Goal: Task Accomplishment & Management: Manage account settings

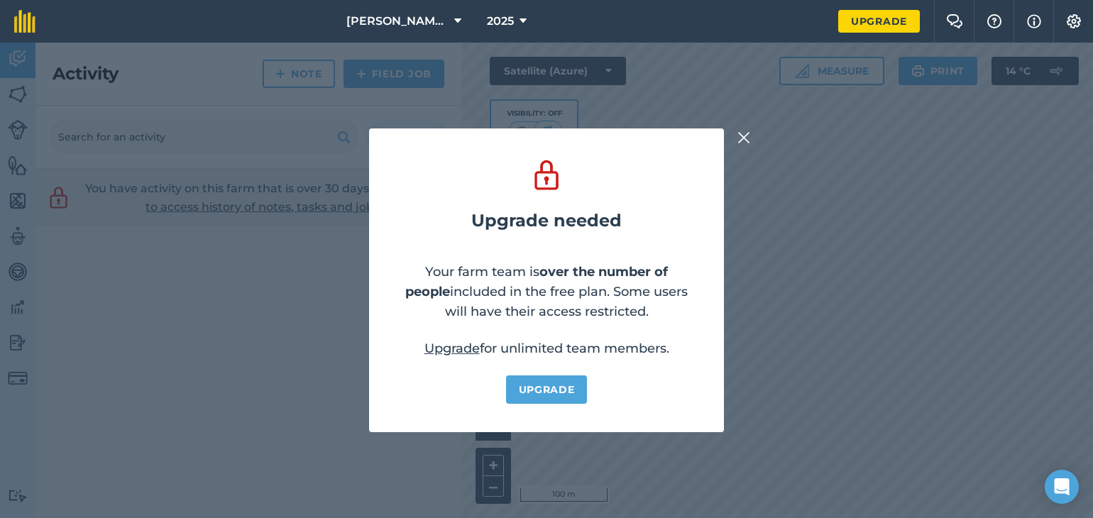
click at [741, 135] on img at bounding box center [743, 137] width 13 height 17
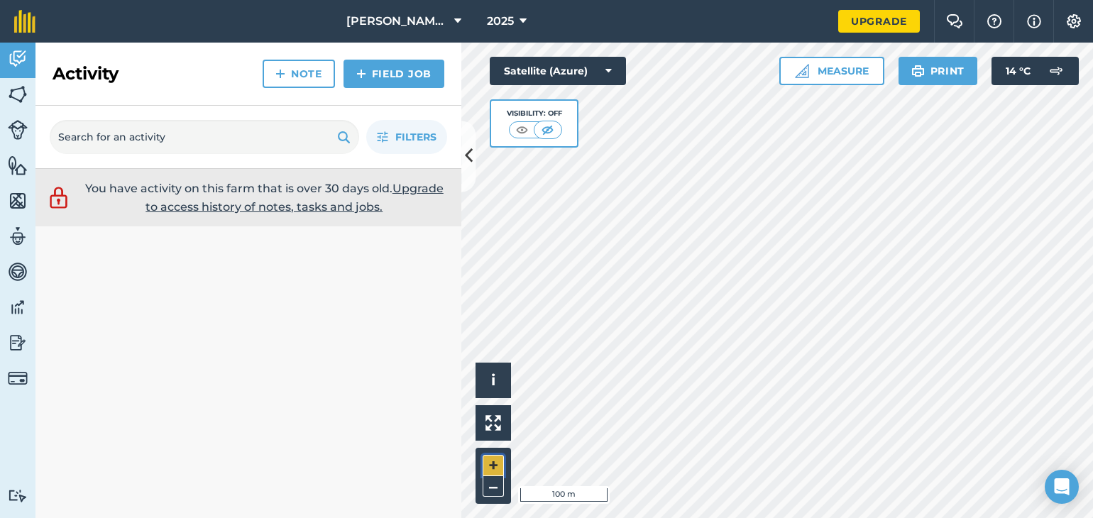
click at [494, 464] on button "+" at bounding box center [493, 465] width 21 height 21
click at [15, 100] on img at bounding box center [18, 94] width 20 height 21
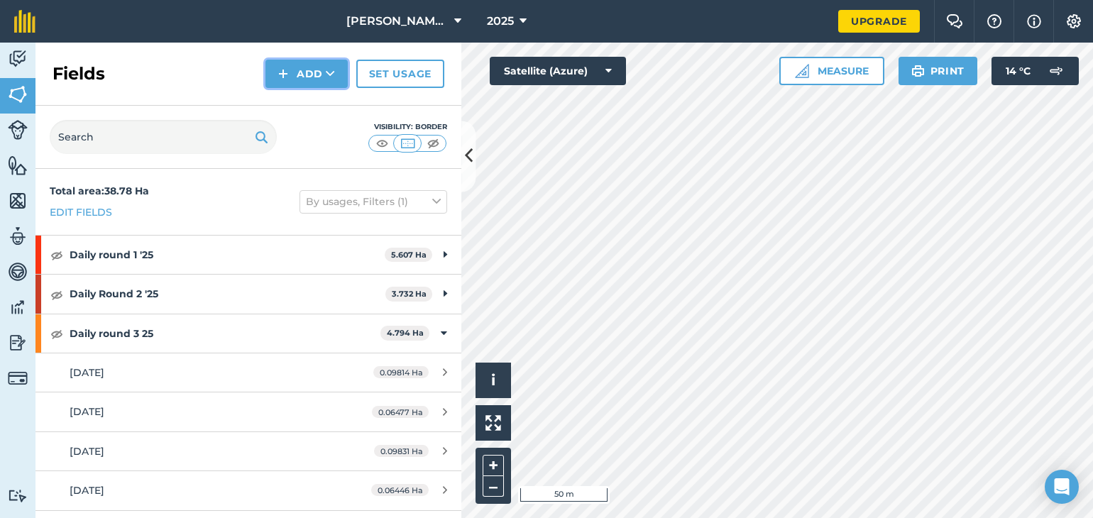
click at [307, 76] on button "Add" at bounding box center [306, 74] width 82 height 28
click at [492, 468] on button "+" at bounding box center [493, 465] width 21 height 21
click at [290, 72] on button "Add" at bounding box center [306, 74] width 82 height 28
click at [297, 111] on link "Draw" at bounding box center [307, 105] width 78 height 31
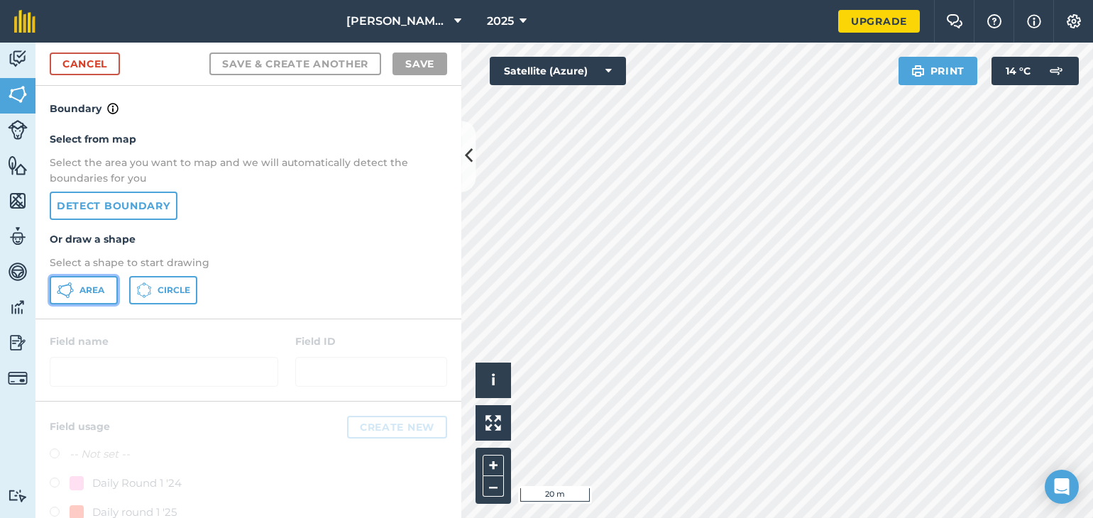
click at [84, 287] on span "Area" at bounding box center [91, 290] width 25 height 11
click at [485, 465] on button "+" at bounding box center [493, 465] width 21 height 21
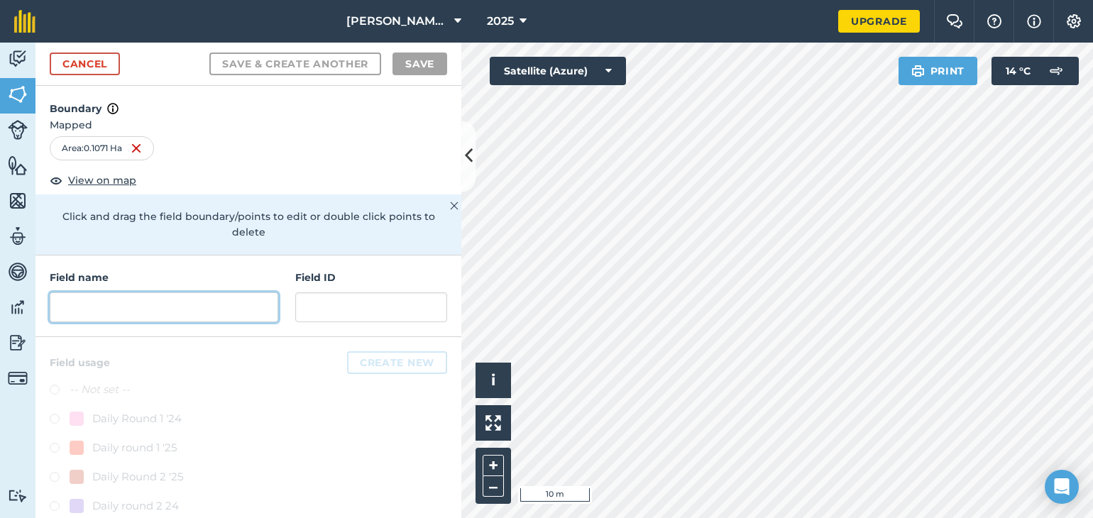
click at [133, 294] on input "text" at bounding box center [164, 307] width 228 height 30
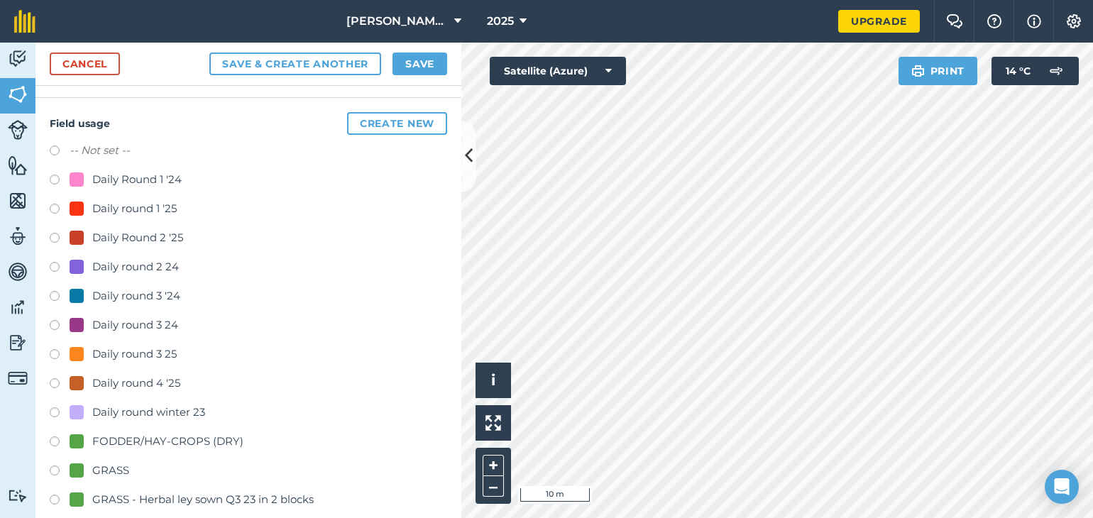
scroll to position [241, 0]
type input "[DATE]"
click at [55, 380] on label at bounding box center [60, 383] width 20 height 14
click at [56, 380] on label at bounding box center [60, 383] width 20 height 14
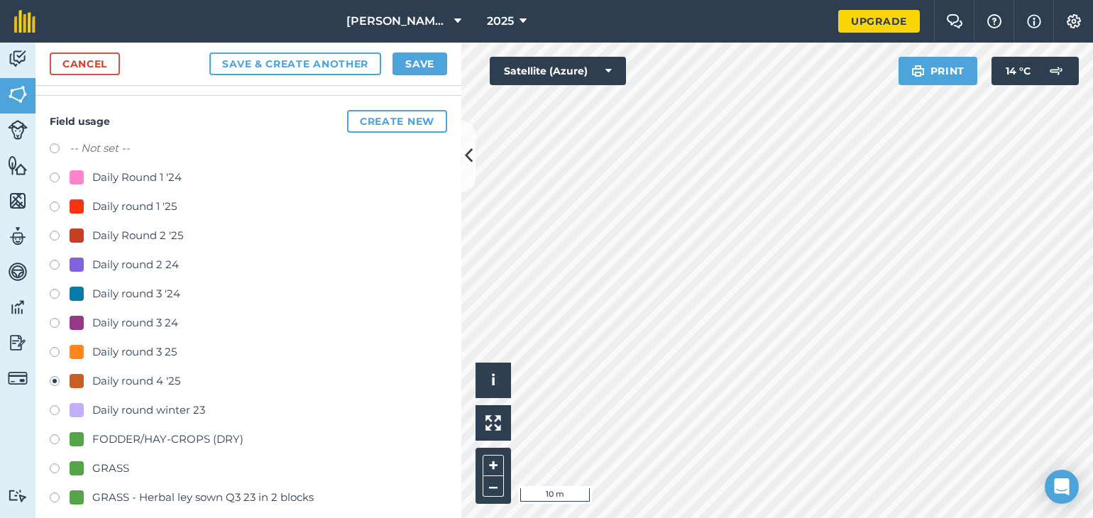
click at [344, 67] on button "Save & Create Another" at bounding box center [295, 64] width 172 height 23
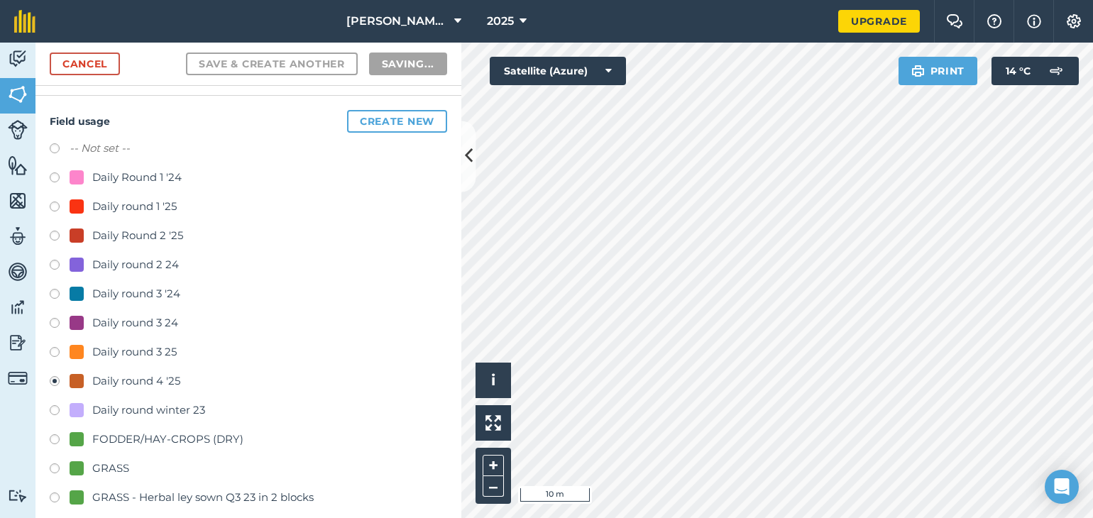
radio input "false"
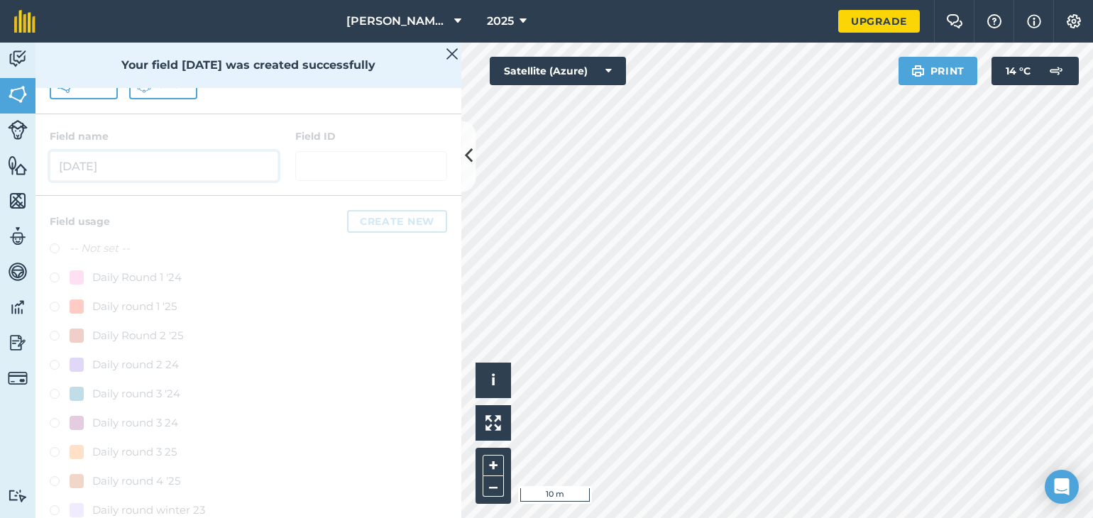
scroll to position [9, 0]
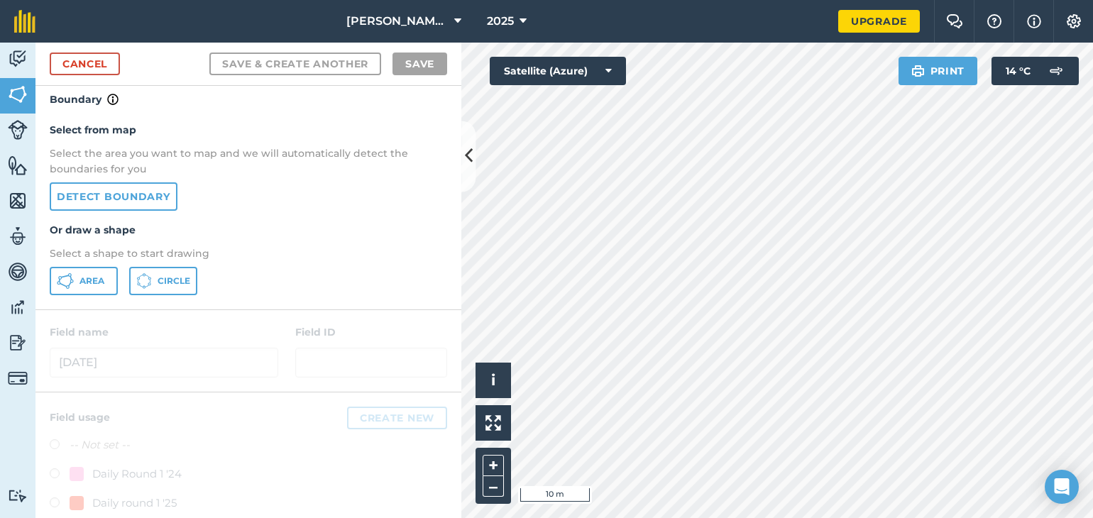
click at [914, 517] on html "[PERSON_NAME] Farm 2025 Upgrade Farm Chat Help Info Settings Map printing is no…" at bounding box center [546, 259] width 1093 height 518
click at [492, 491] on button "–" at bounding box center [493, 486] width 21 height 21
click at [84, 277] on span "Area" at bounding box center [91, 280] width 25 height 11
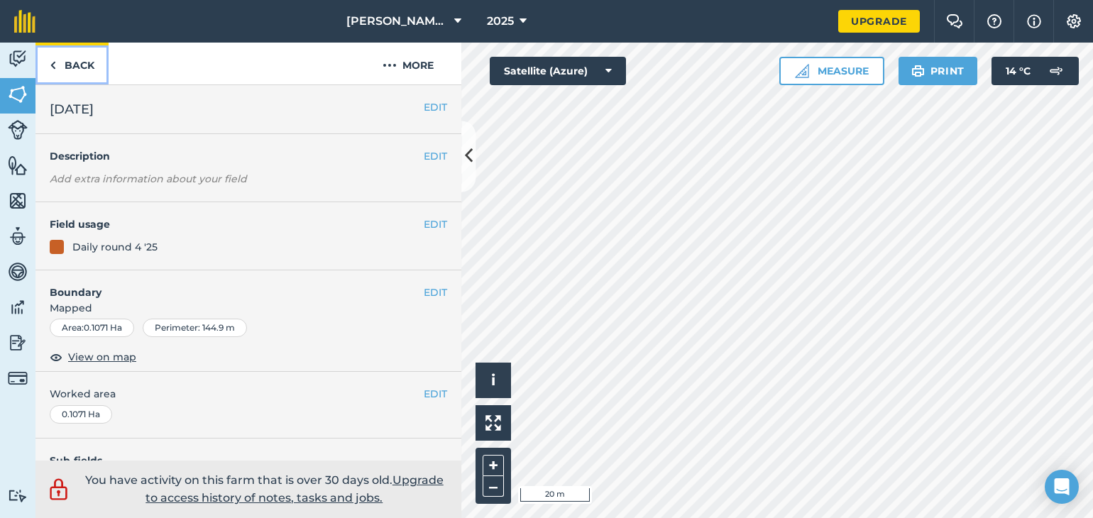
click at [69, 63] on link "Back" at bounding box center [71, 64] width 73 height 42
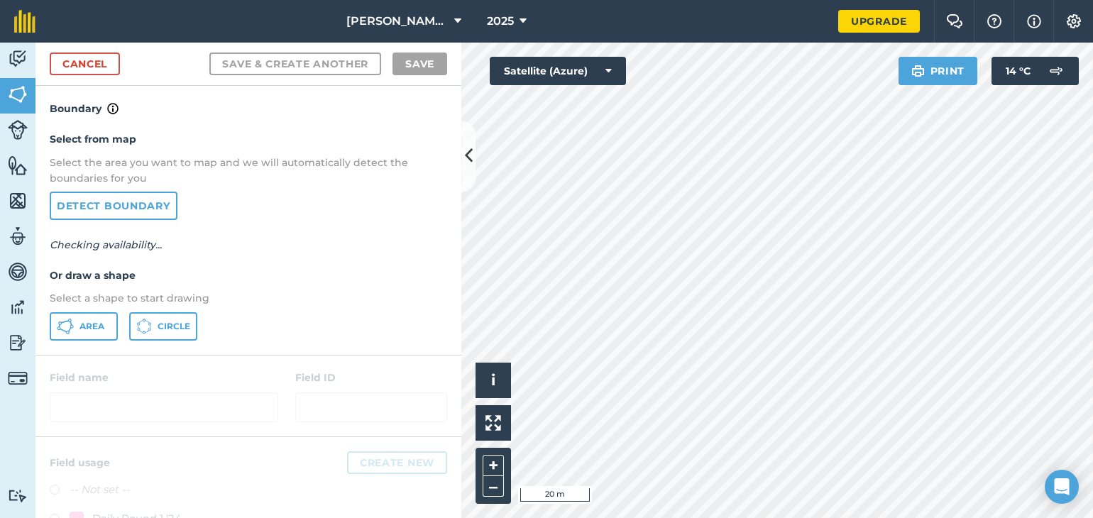
click at [70, 63] on link "Cancel" at bounding box center [85, 64] width 70 height 23
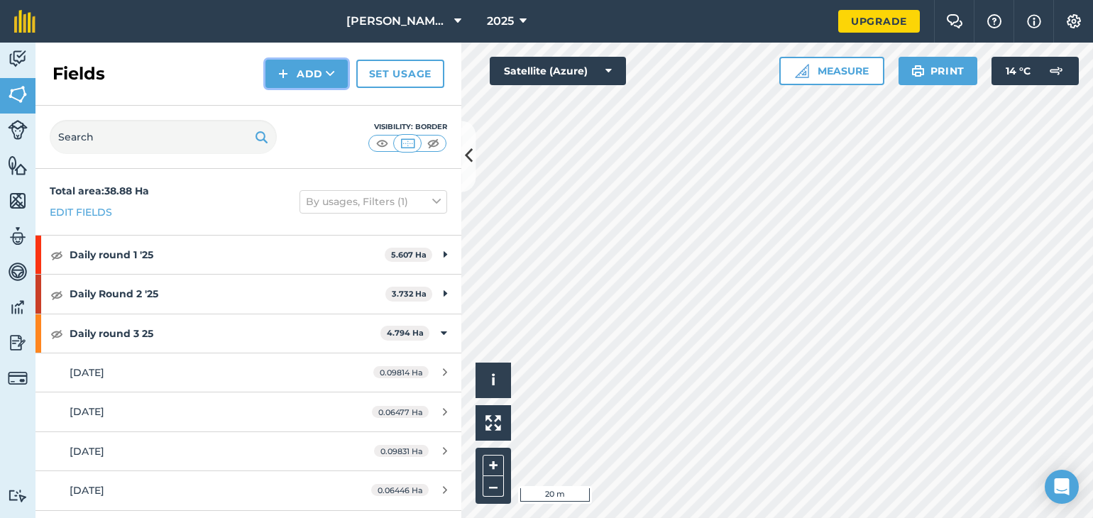
click at [307, 69] on button "Add" at bounding box center [306, 74] width 82 height 28
click at [307, 69] on button "Add Draw Import" at bounding box center [306, 74] width 82 height 28
click at [309, 75] on button "Add" at bounding box center [306, 74] width 82 height 28
click at [304, 107] on link "Draw" at bounding box center [307, 105] width 78 height 31
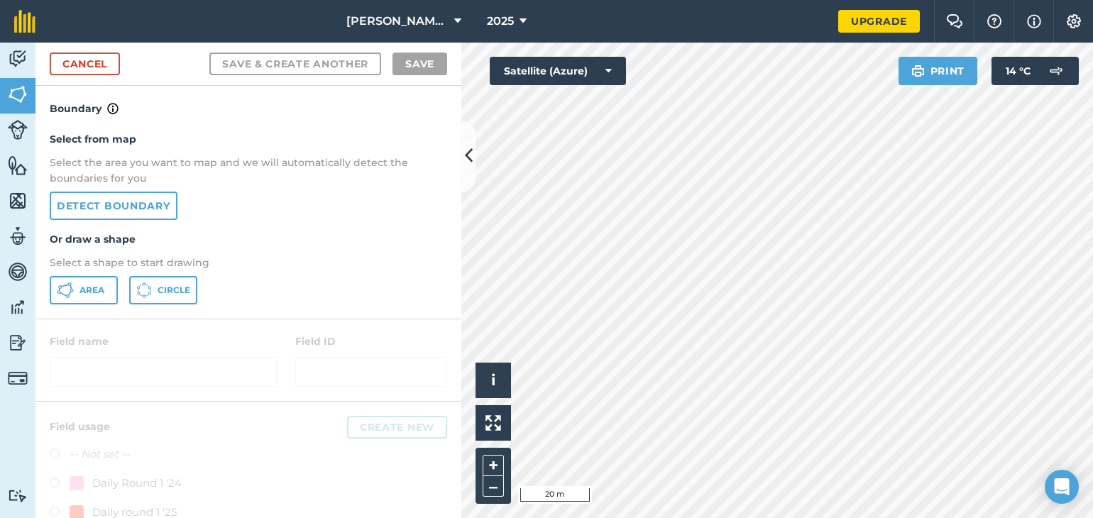
click at [304, 107] on h4 "Boundary" at bounding box center [248, 101] width 426 height 31
click at [71, 292] on icon at bounding box center [65, 290] width 17 height 17
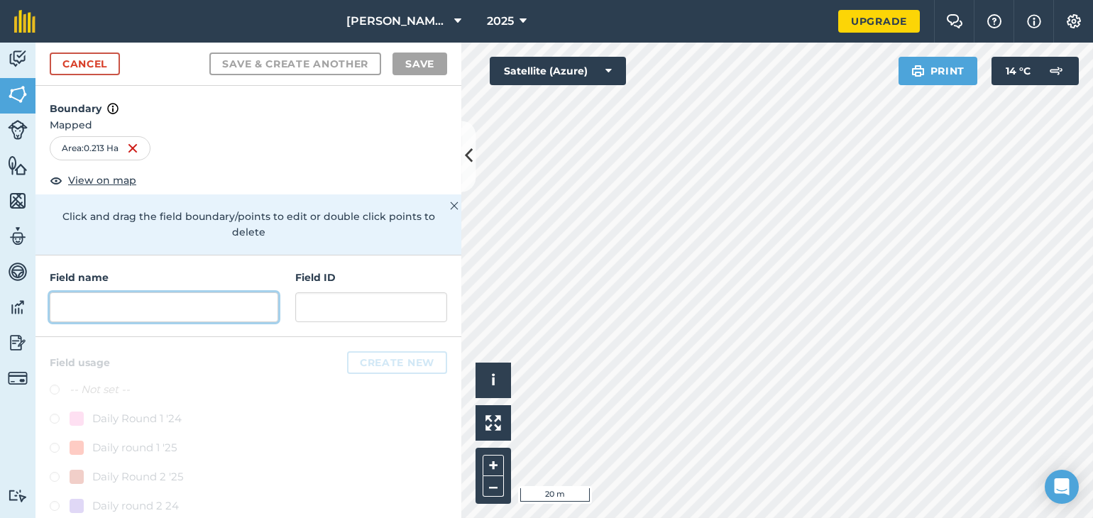
click at [90, 312] on input "text" at bounding box center [164, 307] width 228 height 30
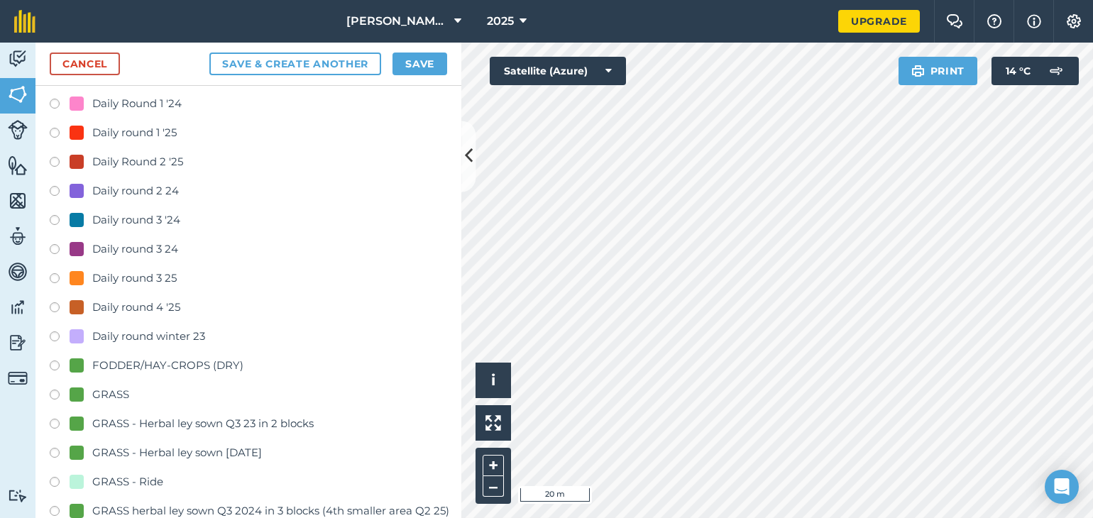
scroll to position [319, 0]
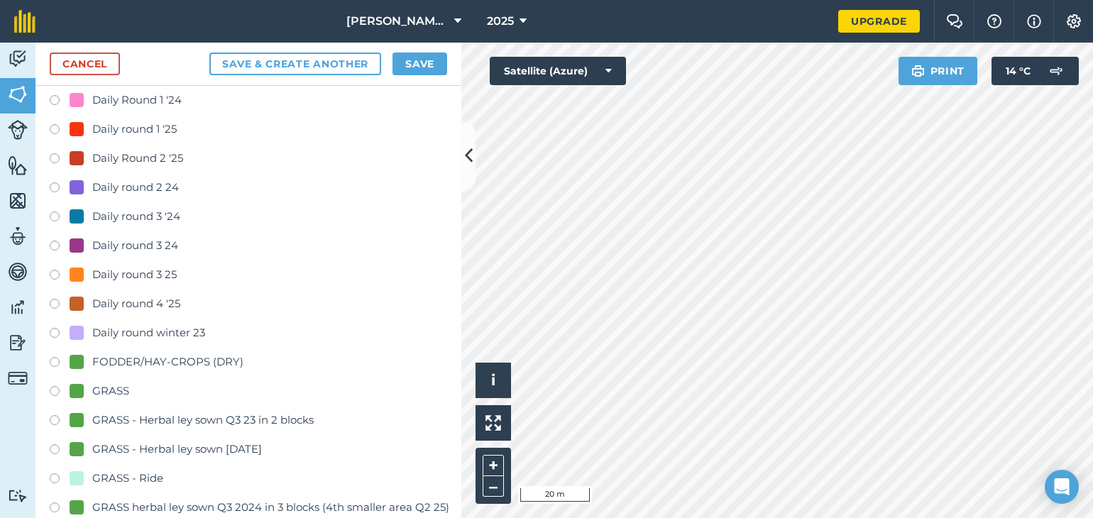
type input "10,[DATE]"
click at [55, 302] on label at bounding box center [60, 306] width 20 height 14
click at [346, 65] on button "Save & Create Another" at bounding box center [295, 64] width 172 height 23
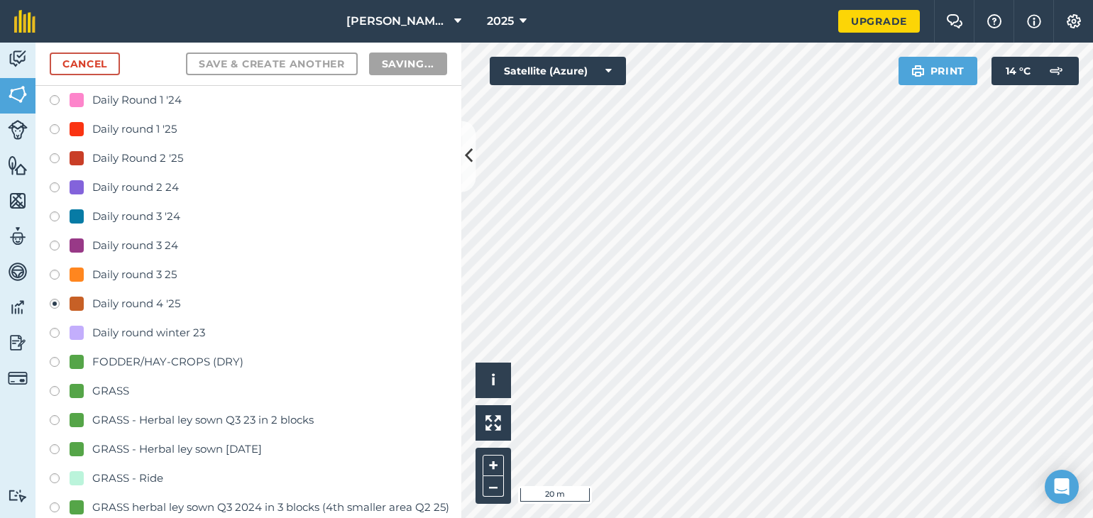
radio input "false"
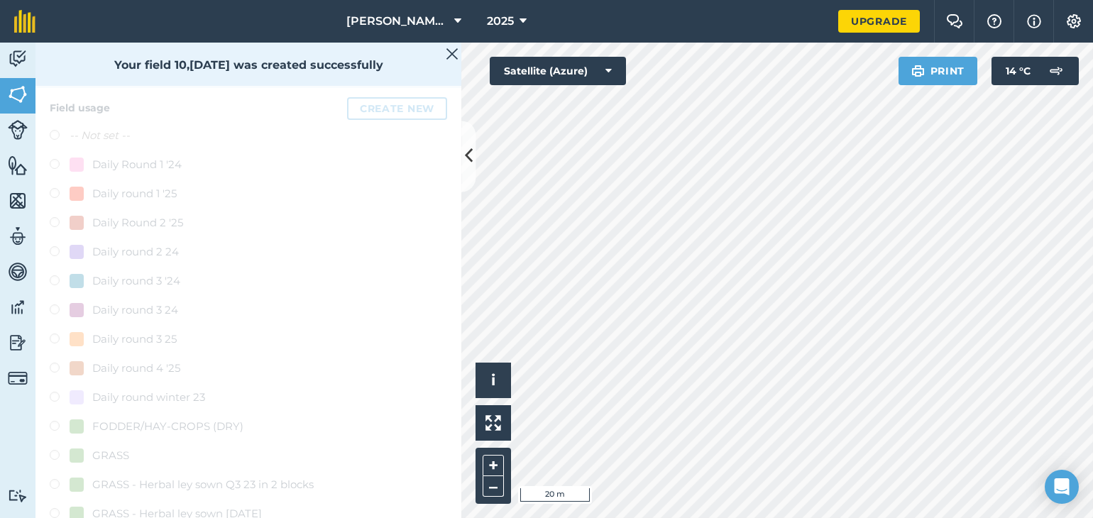
scroll to position [9, 0]
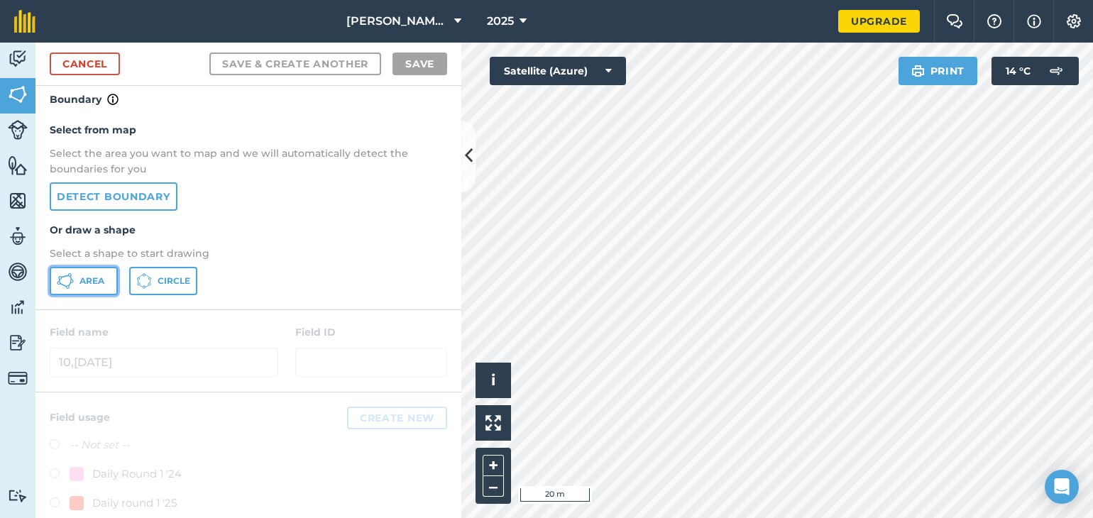
click at [88, 288] on button "Area" at bounding box center [84, 281] width 68 height 28
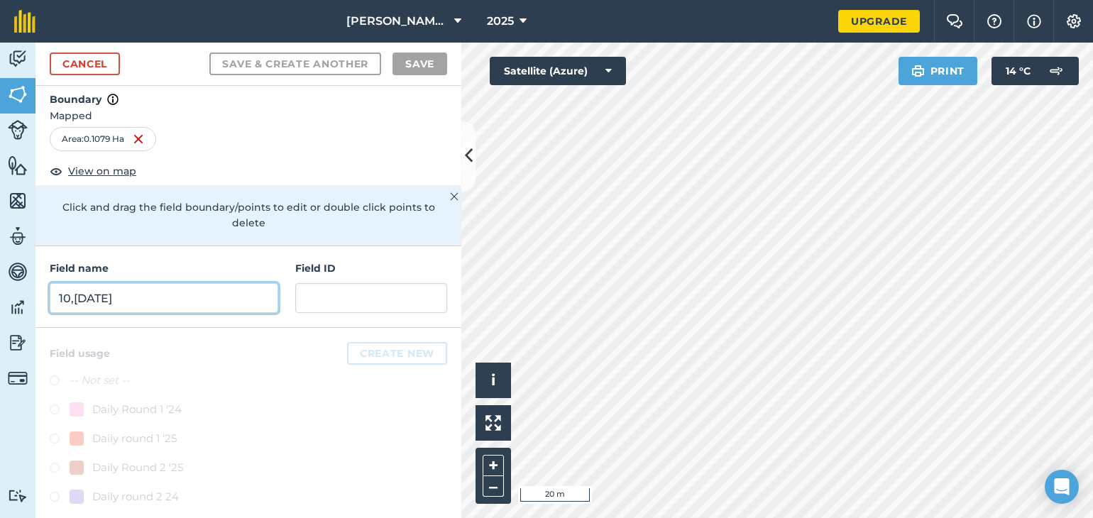
click at [91, 304] on input "10,[DATE]" at bounding box center [164, 298] width 228 height 30
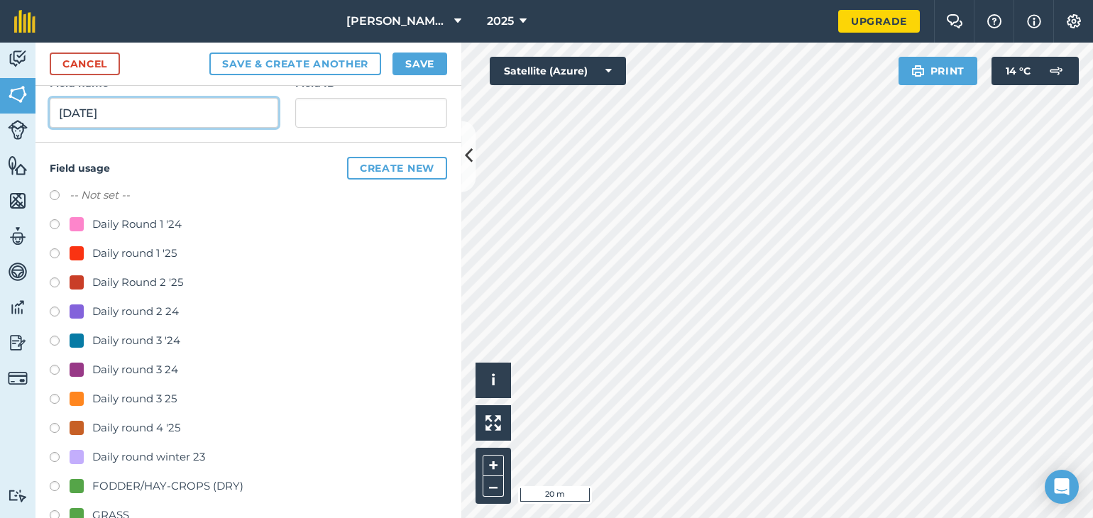
scroll to position [196, 0]
type input "[DATE]"
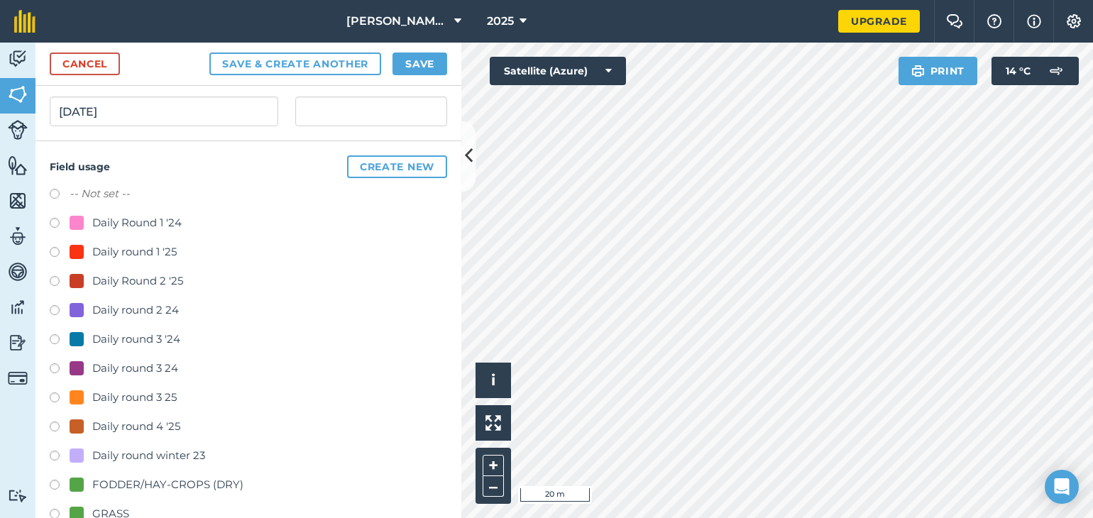
click at [54, 424] on label at bounding box center [60, 428] width 20 height 14
click at [314, 65] on button "Save & Create Another" at bounding box center [295, 64] width 172 height 23
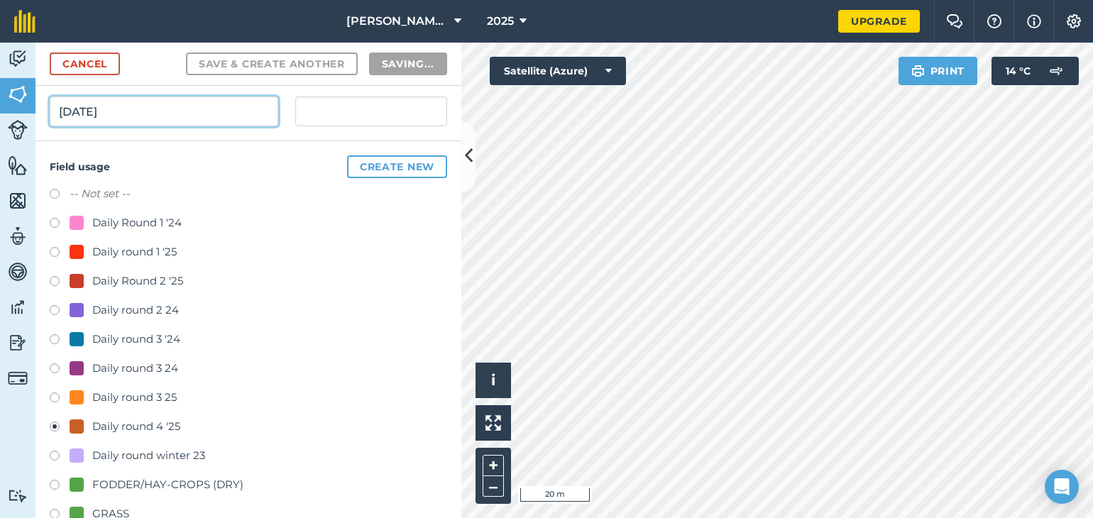
radio input "false"
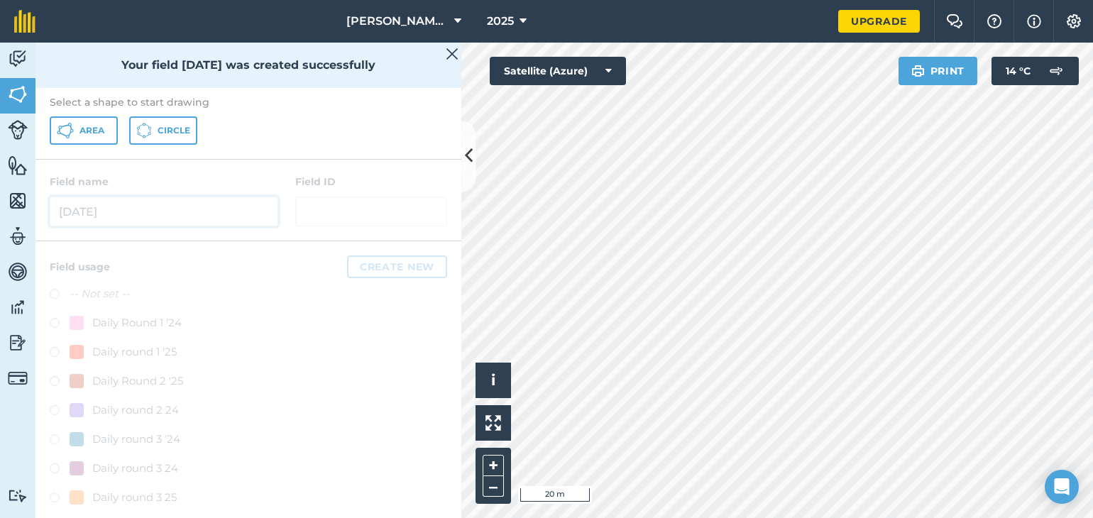
scroll to position [260, 0]
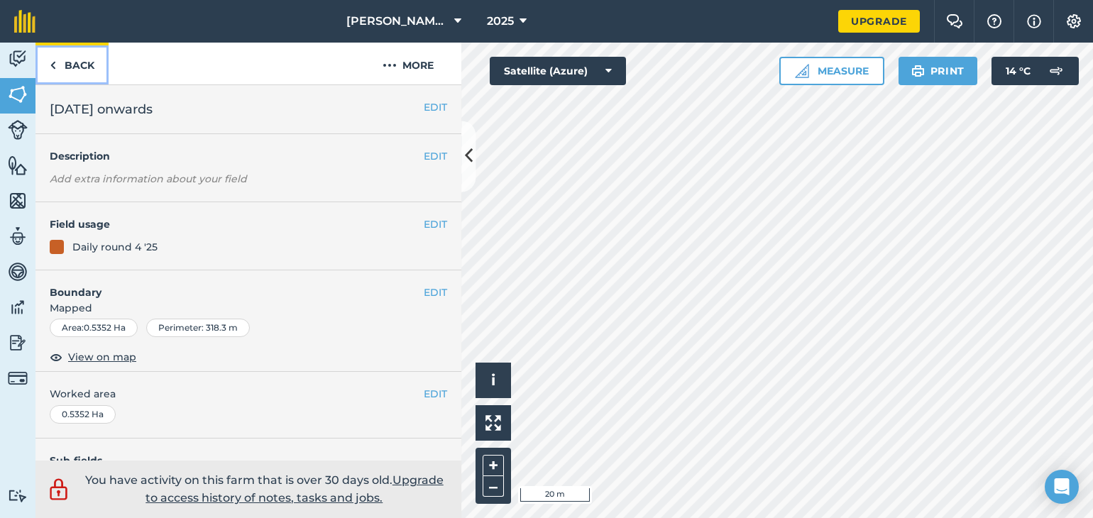
click at [58, 61] on link "Back" at bounding box center [71, 64] width 73 height 42
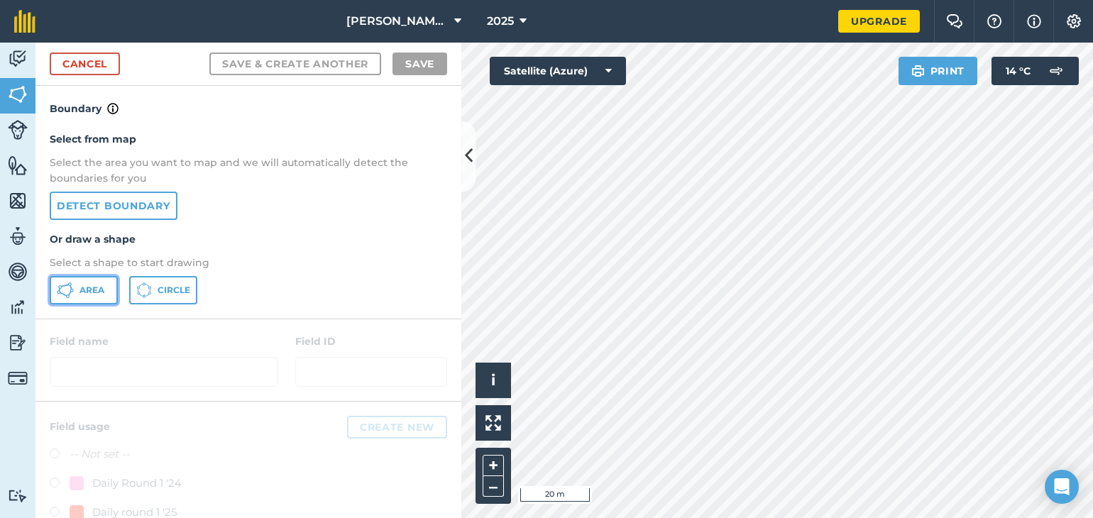
click at [92, 290] on span "Area" at bounding box center [91, 290] width 25 height 11
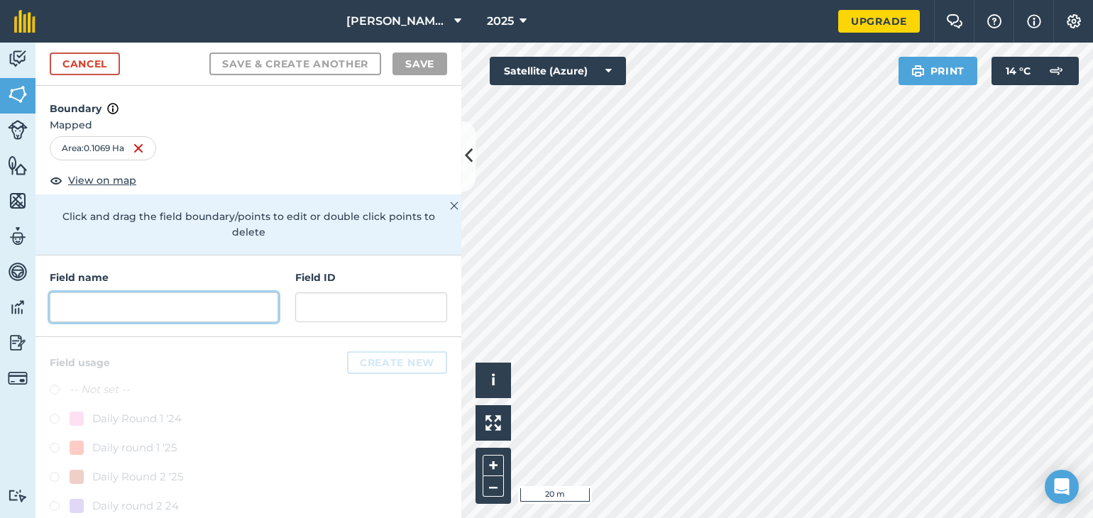
click at [65, 307] on input "text" at bounding box center [164, 307] width 228 height 30
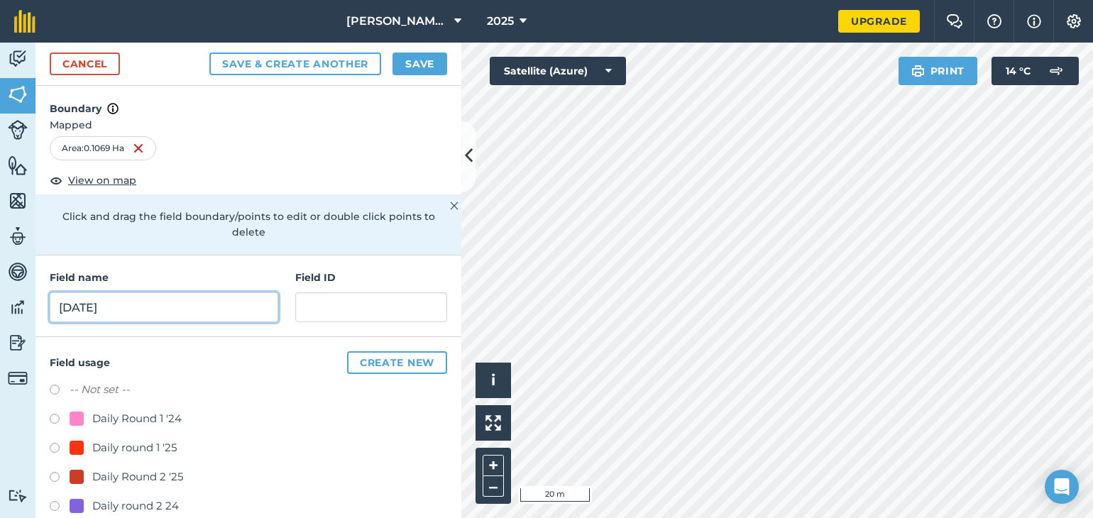
click at [108, 307] on input "[DATE]" at bounding box center [164, 307] width 228 height 30
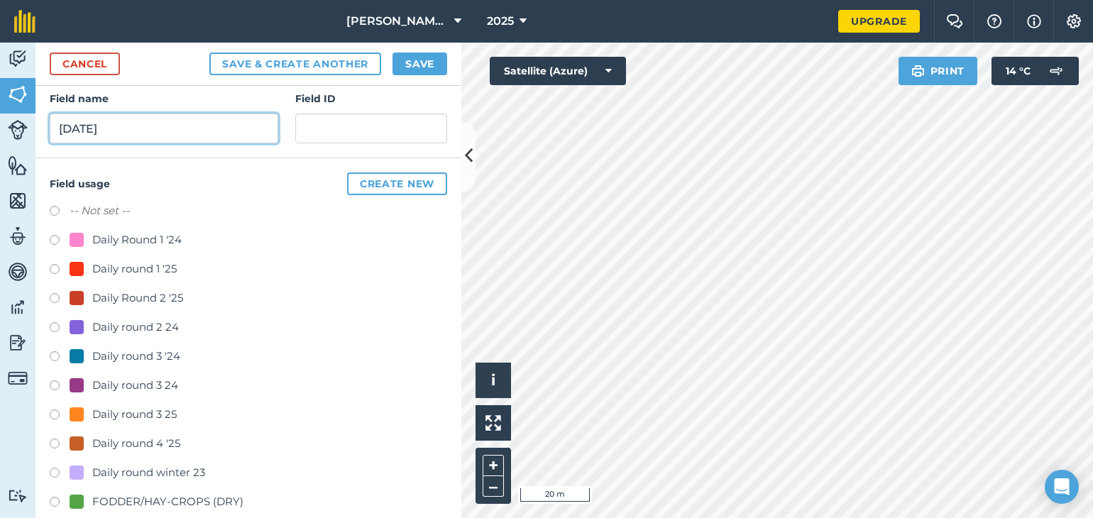
scroll to position [184, 0]
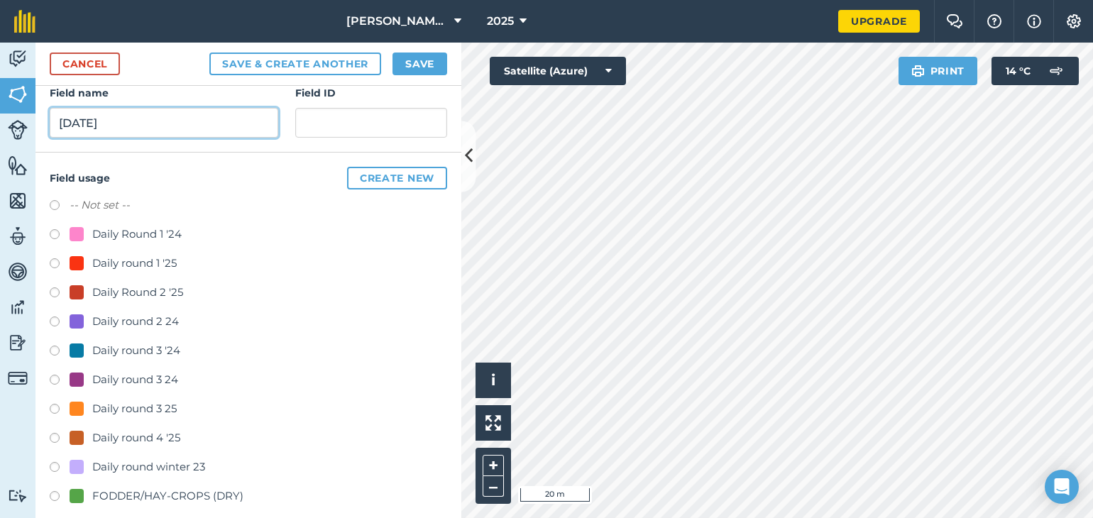
type input "[DATE]"
click at [51, 439] on label at bounding box center [60, 440] width 20 height 14
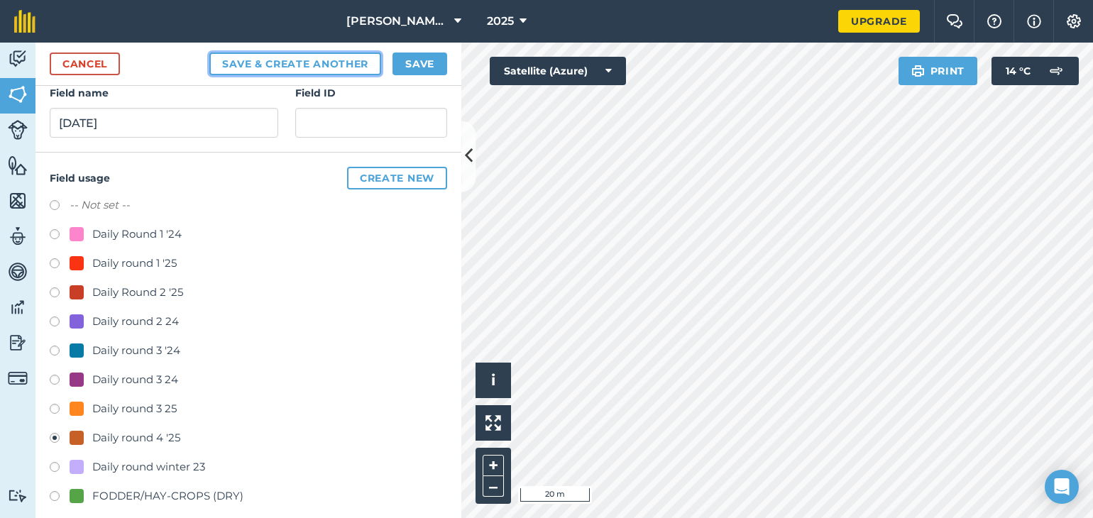
click at [316, 62] on button "Save & Create Another" at bounding box center [295, 64] width 172 height 23
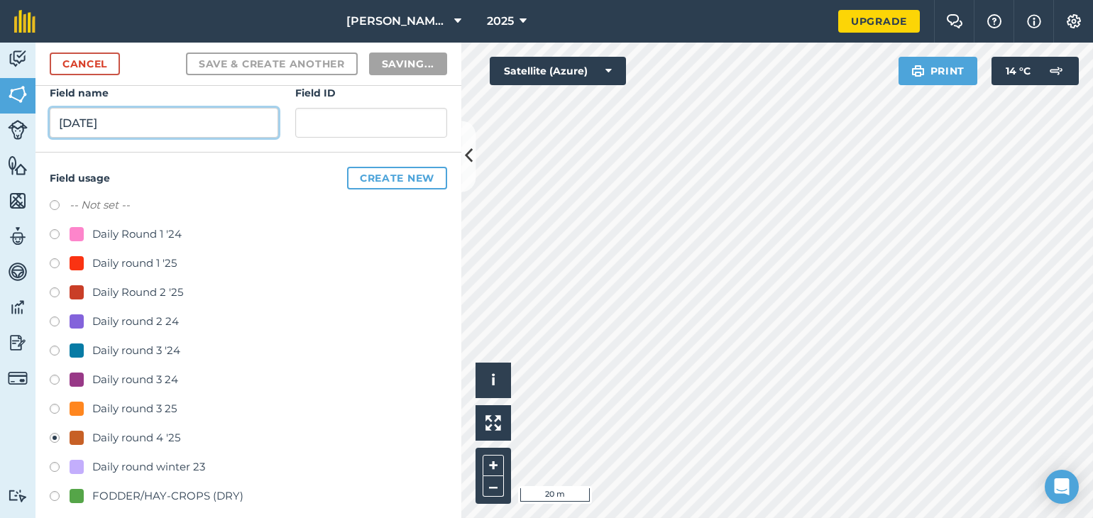
radio input "false"
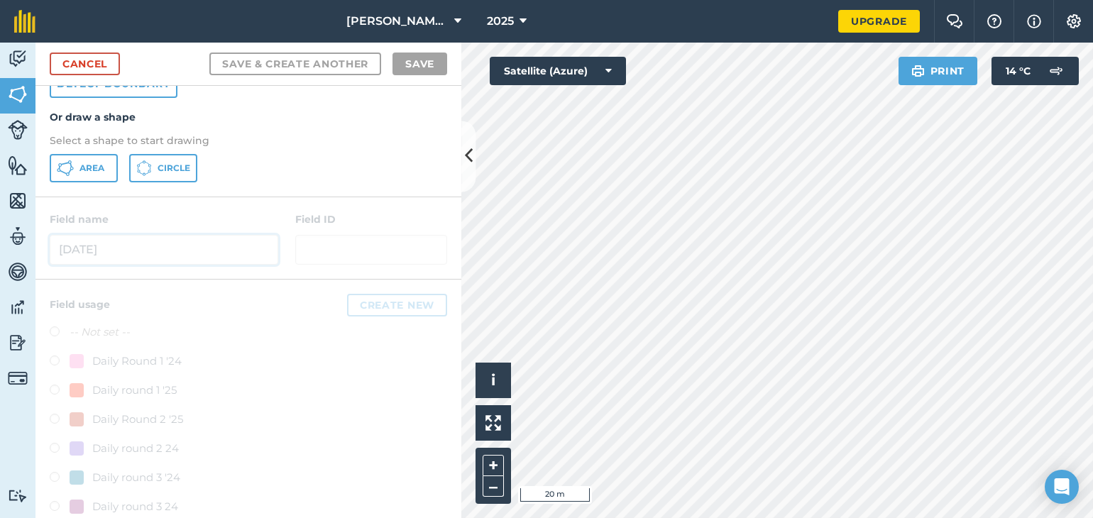
scroll to position [0, 0]
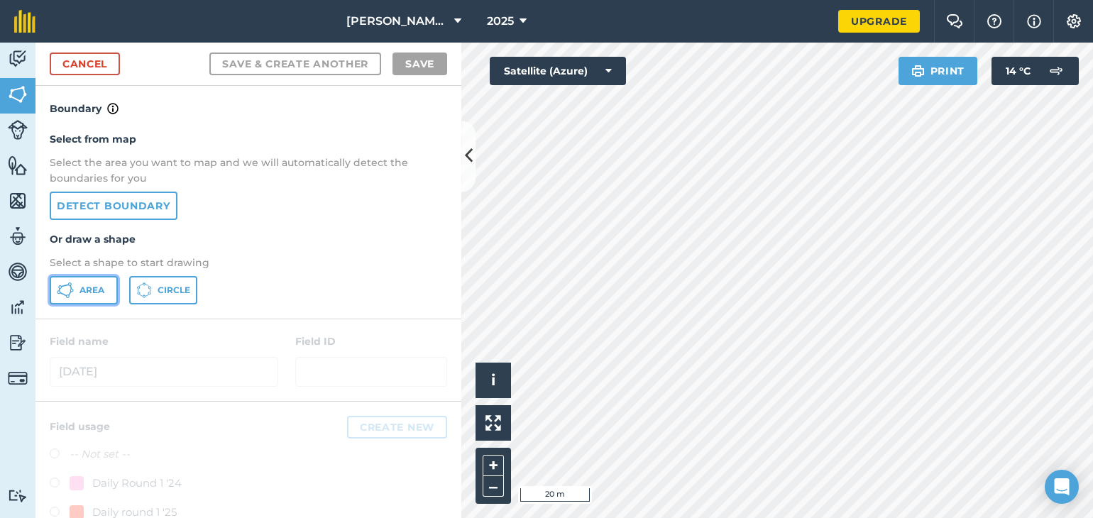
click at [98, 287] on span "Area" at bounding box center [91, 290] width 25 height 11
click at [70, 62] on link "Cancel" at bounding box center [85, 64] width 70 height 23
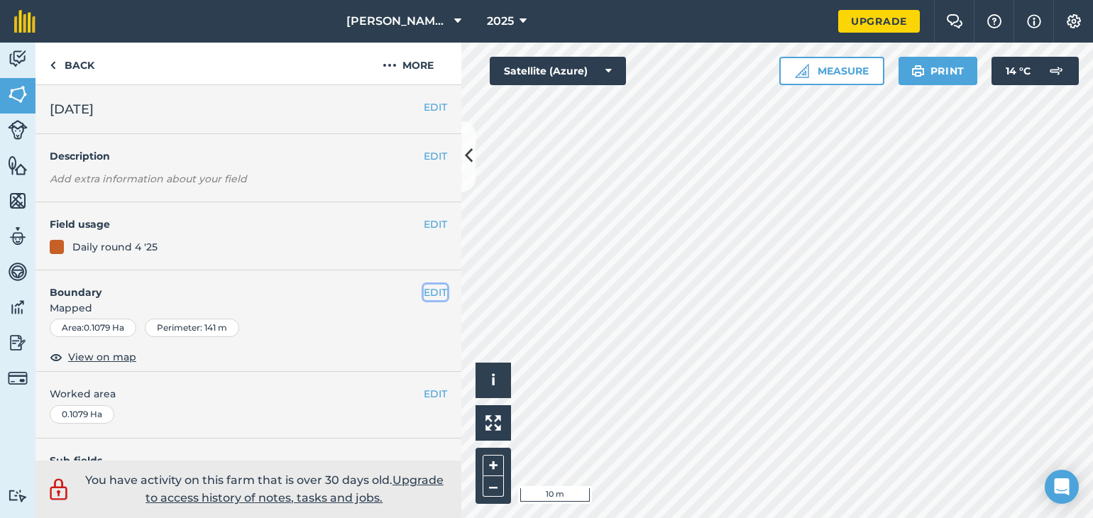
click at [424, 285] on button "EDIT" at bounding box center [435, 293] width 23 height 16
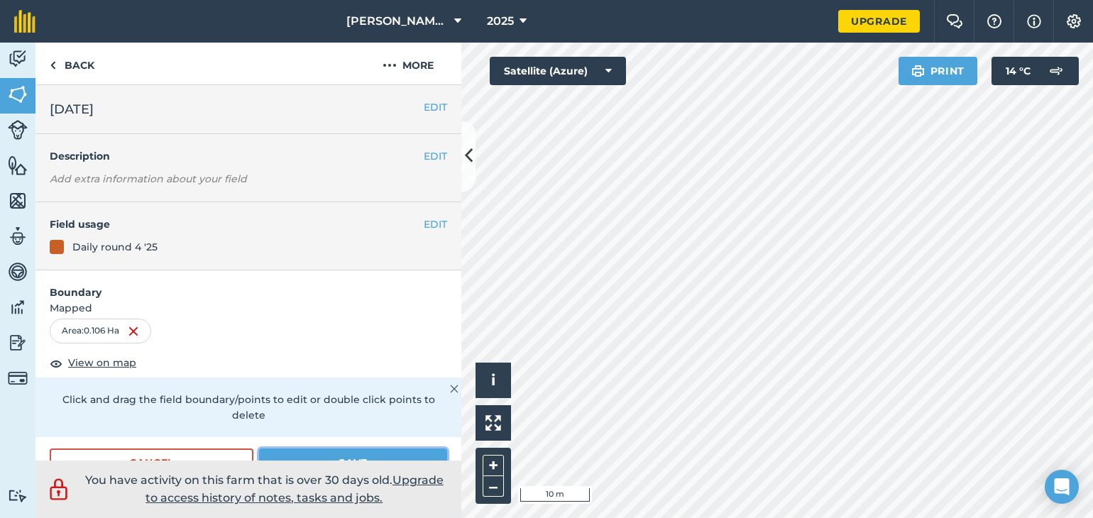
click at [300, 455] on button "Save" at bounding box center [353, 462] width 188 height 28
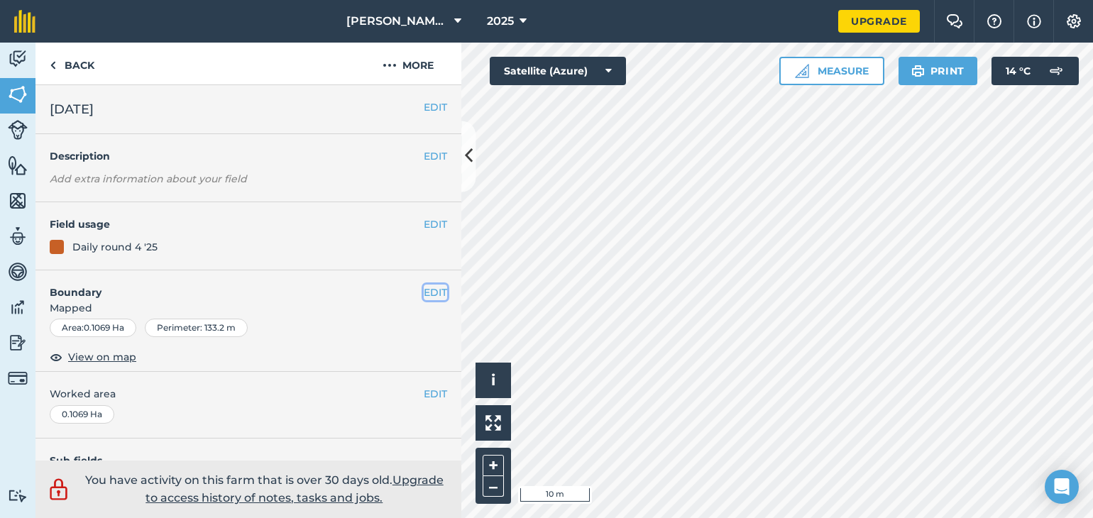
click at [424, 290] on button "EDIT" at bounding box center [435, 293] width 23 height 16
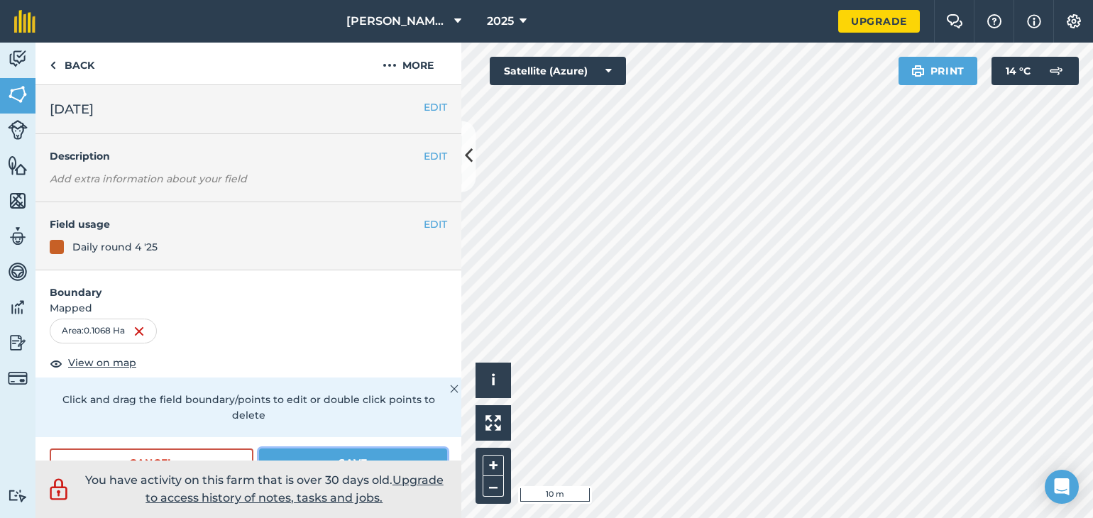
click at [294, 455] on button "Save" at bounding box center [353, 462] width 188 height 28
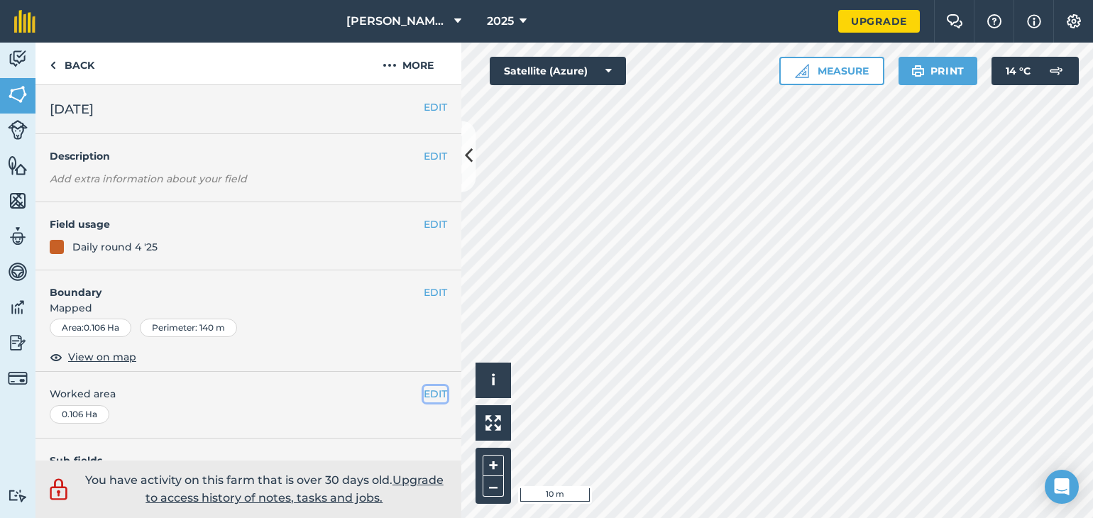
click at [424, 394] on button "EDIT" at bounding box center [435, 394] width 23 height 16
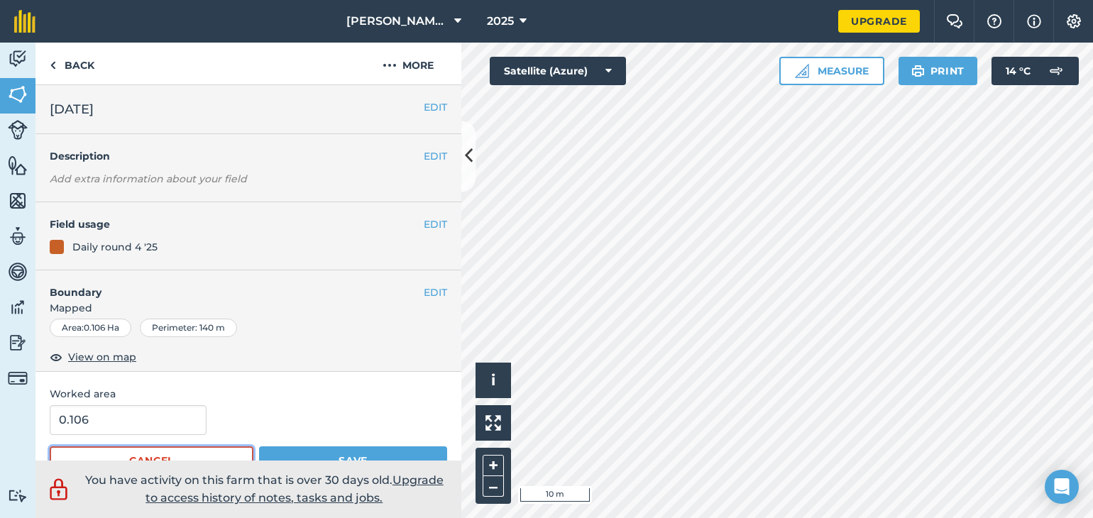
click at [213, 451] on button "Cancel" at bounding box center [152, 460] width 204 height 28
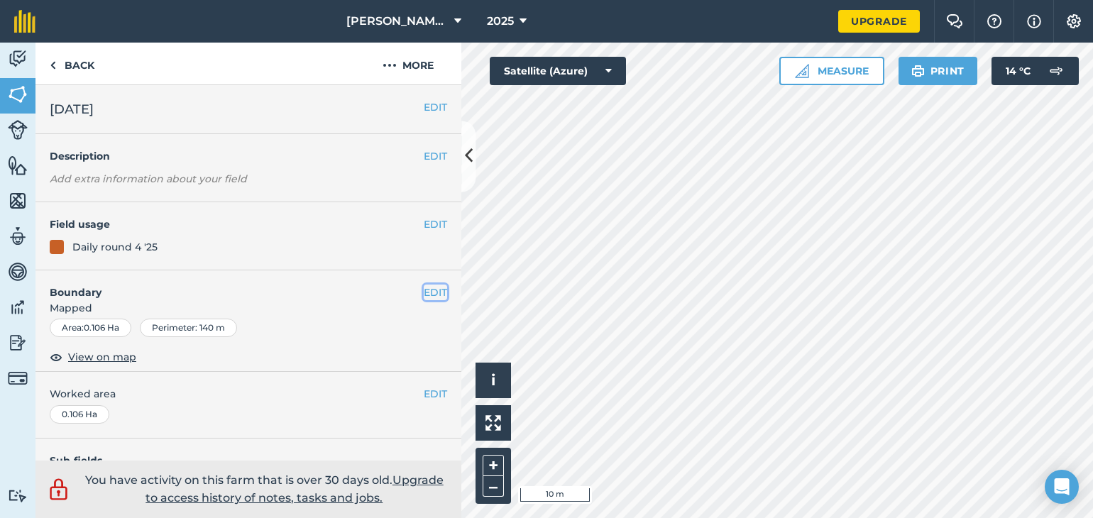
click at [429, 293] on button "EDIT" at bounding box center [435, 293] width 23 height 16
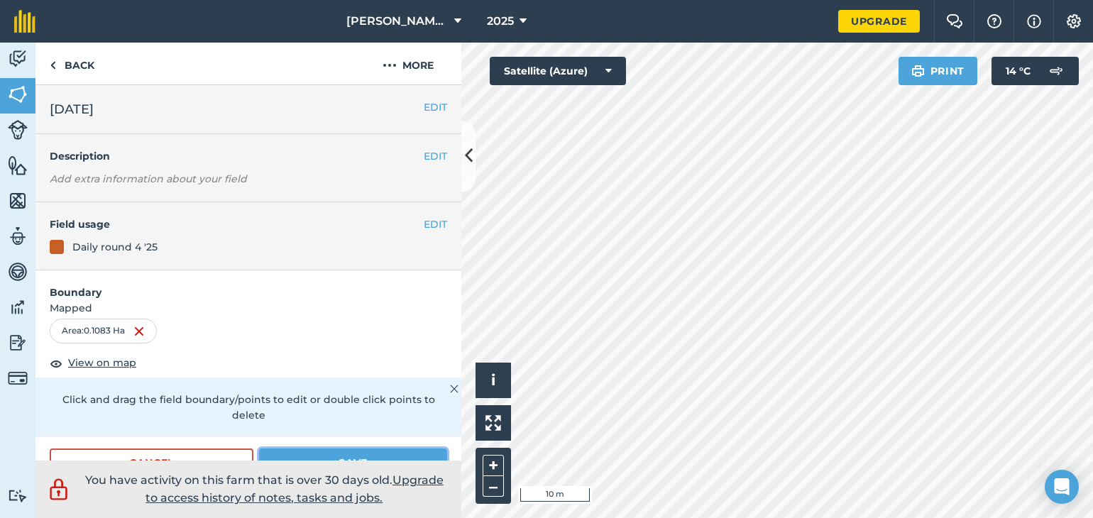
click at [365, 453] on button "Save" at bounding box center [353, 462] width 188 height 28
click at [377, 443] on form "Boundary Mapped Area : 0.1083 Ha View on map Click and drag the field boundary/…" at bounding box center [248, 380] width 426 height 221
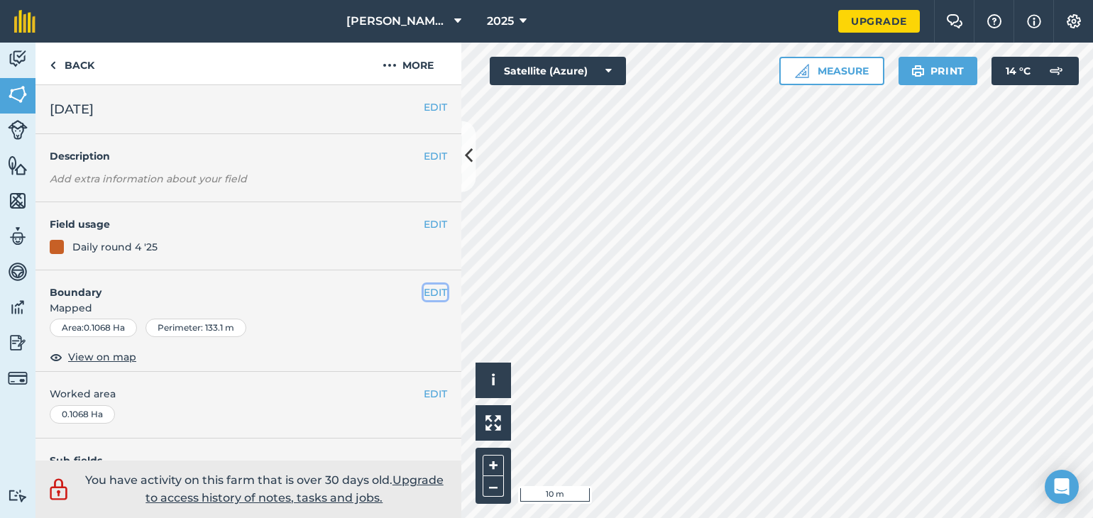
click at [427, 294] on button "EDIT" at bounding box center [435, 293] width 23 height 16
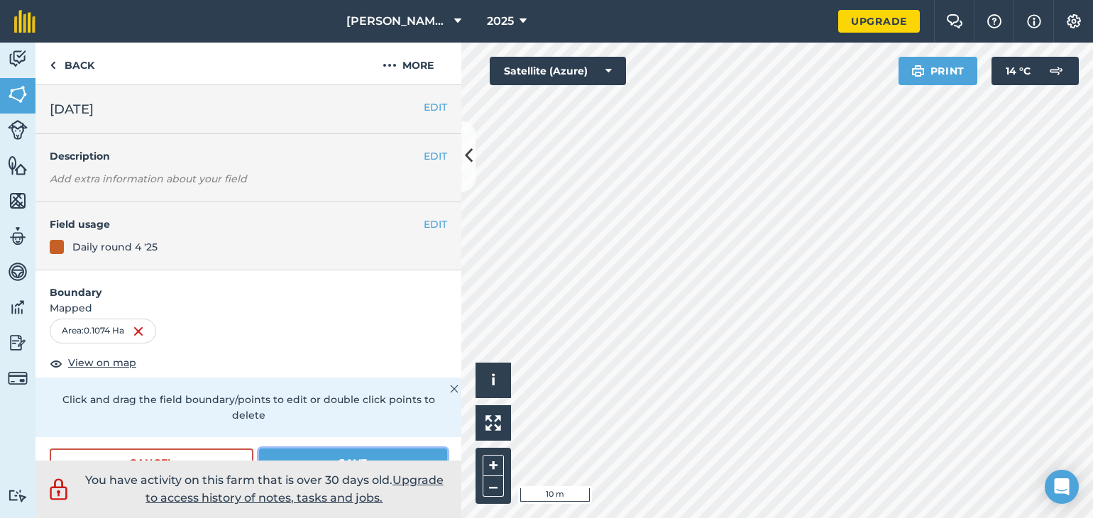
click at [354, 452] on button "Save" at bounding box center [353, 462] width 188 height 28
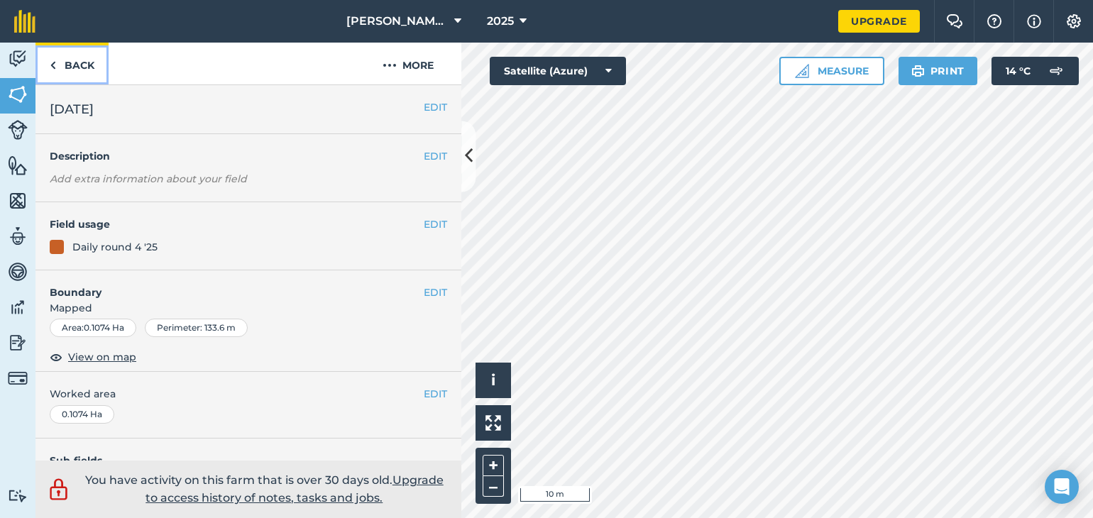
click at [70, 67] on link "Back" at bounding box center [71, 64] width 73 height 42
click at [72, 59] on link "Back" at bounding box center [71, 64] width 73 height 42
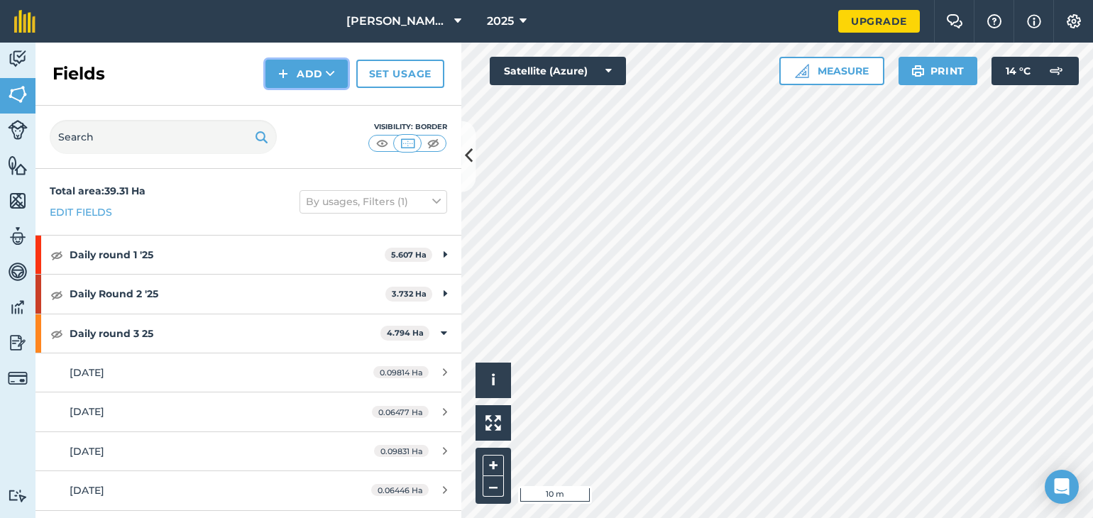
click at [328, 75] on icon at bounding box center [330, 74] width 9 height 14
click at [310, 106] on link "Draw" at bounding box center [307, 105] width 78 height 31
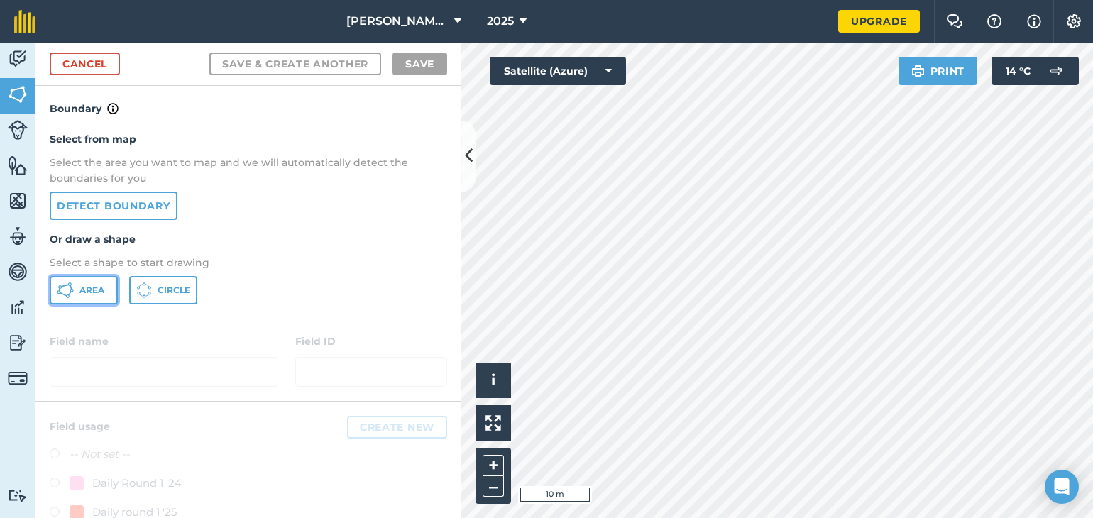
click at [92, 299] on button "Area" at bounding box center [84, 290] width 68 height 28
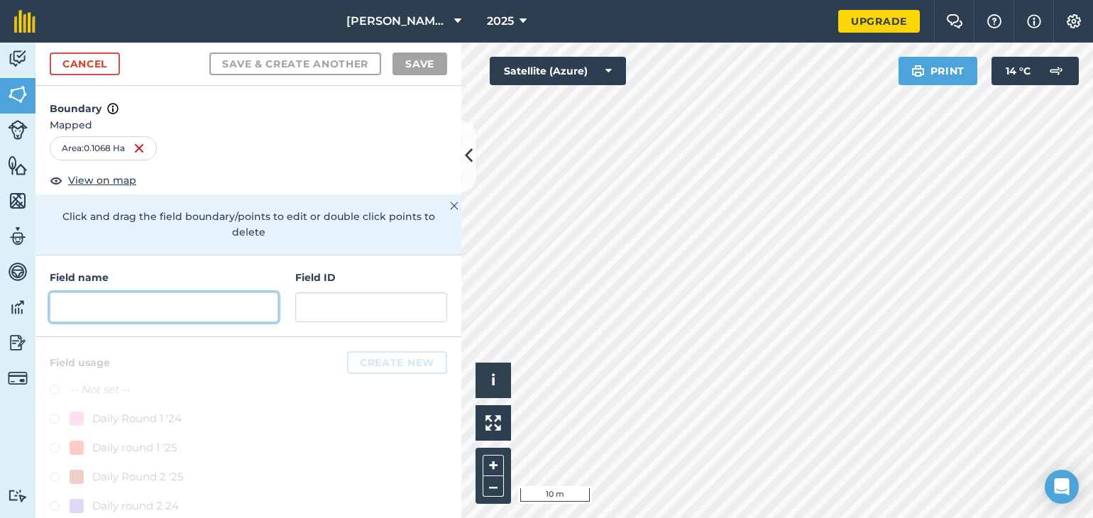
click at [104, 316] on input "text" at bounding box center [164, 307] width 228 height 30
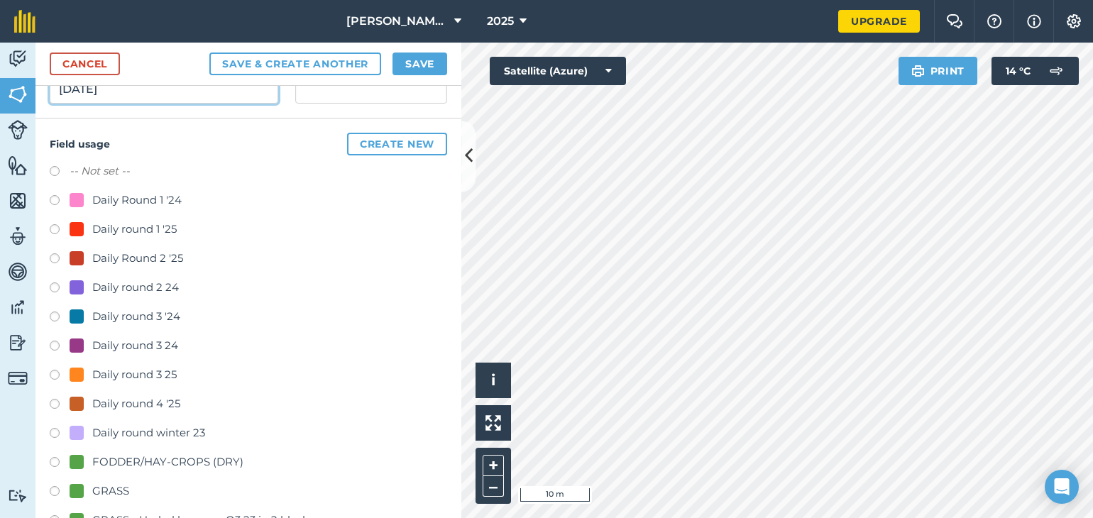
scroll to position [223, 0]
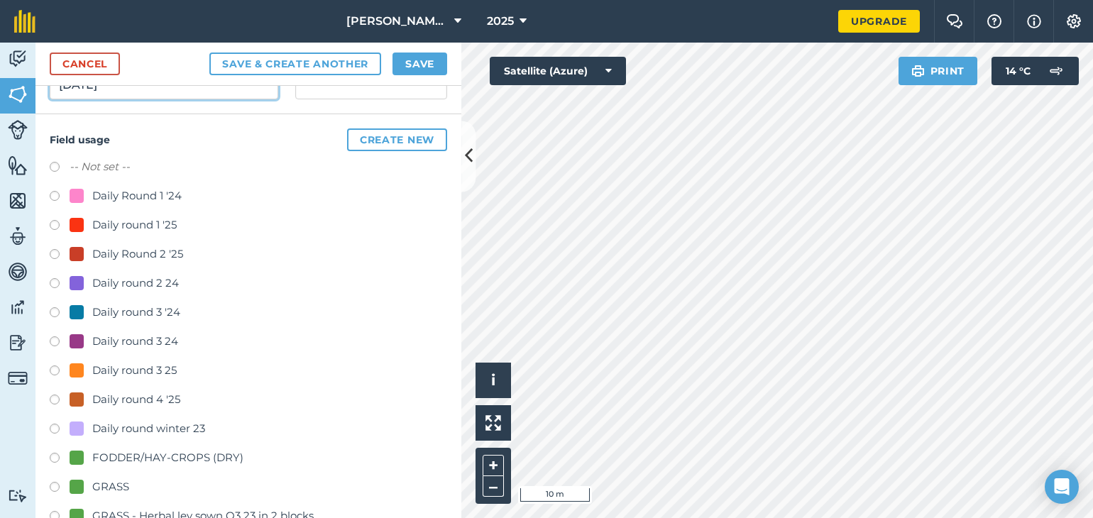
type input "[DATE]"
click at [54, 397] on label at bounding box center [60, 402] width 20 height 14
click at [329, 63] on button "Save & Create Another" at bounding box center [295, 64] width 172 height 23
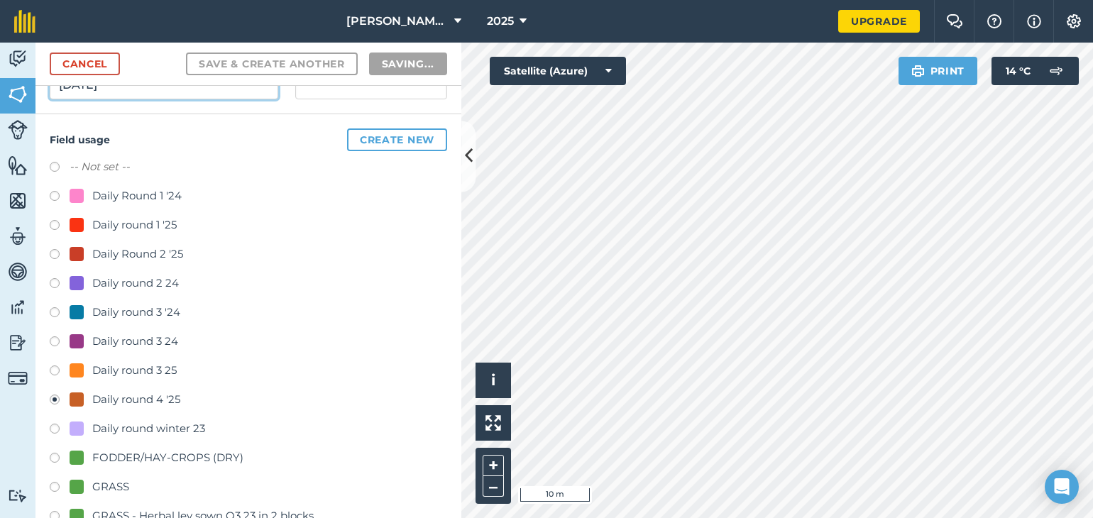
radio input "false"
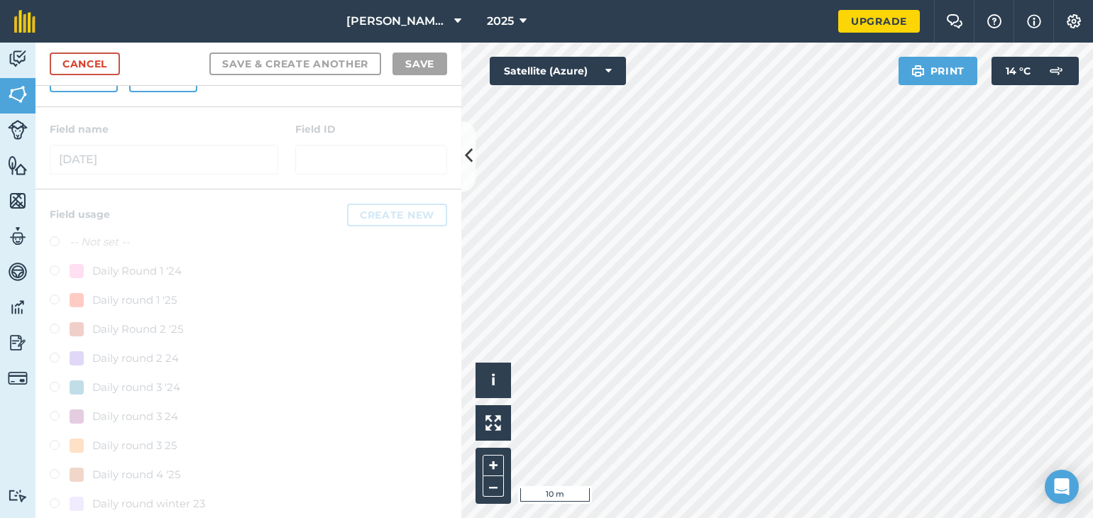
scroll to position [0, 0]
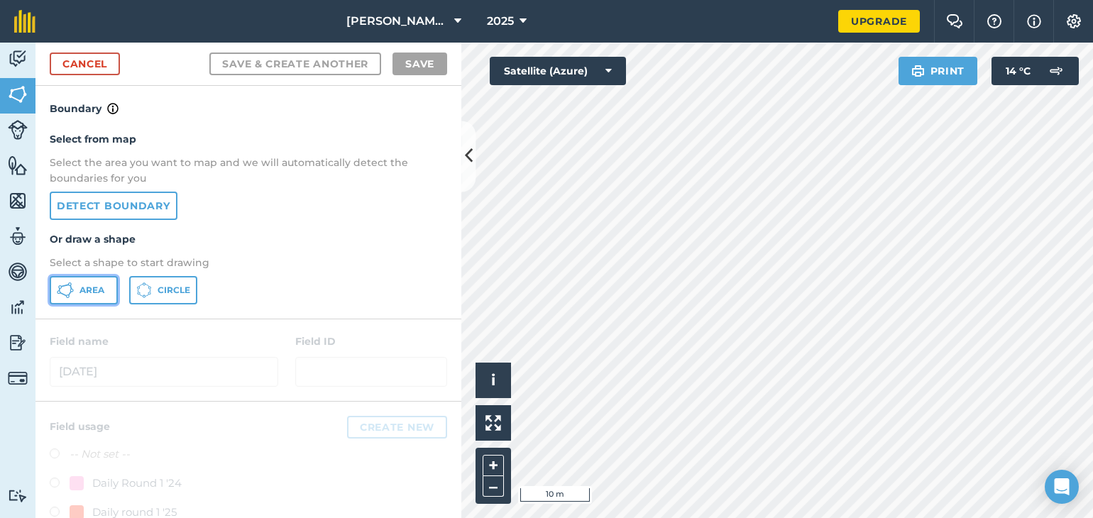
click at [88, 287] on span "Area" at bounding box center [91, 290] width 25 height 11
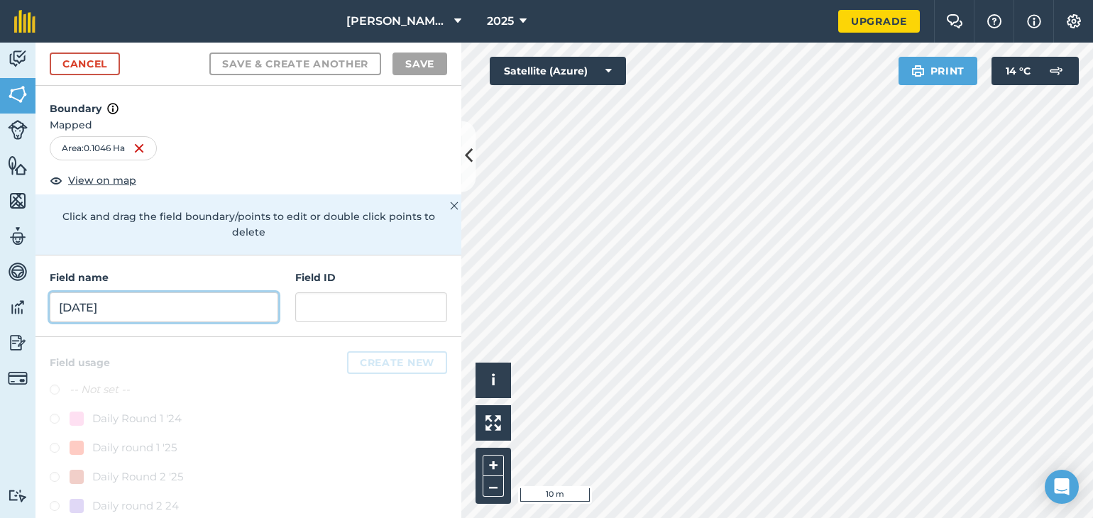
click at [123, 306] on input "[DATE]" at bounding box center [164, 307] width 228 height 30
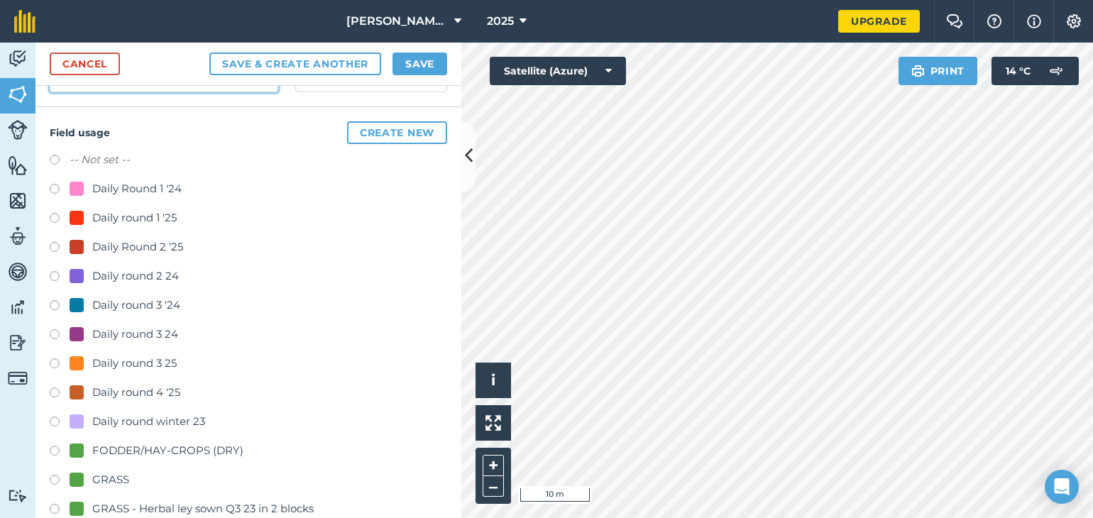
scroll to position [232, 0]
type input "[DATE]"
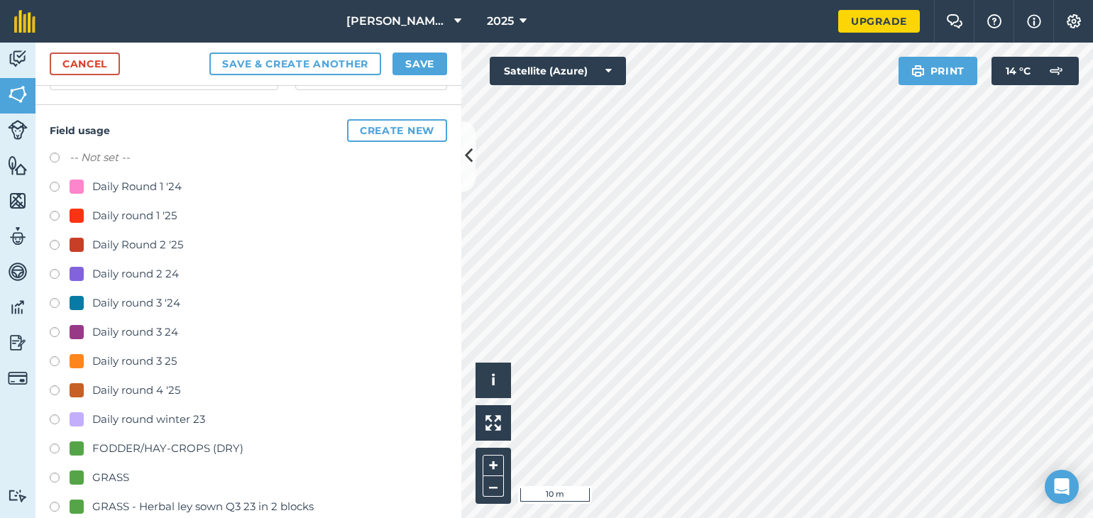
click at [53, 389] on label at bounding box center [60, 392] width 20 height 14
radio input "true"
click at [409, 62] on button "Save" at bounding box center [419, 64] width 55 height 23
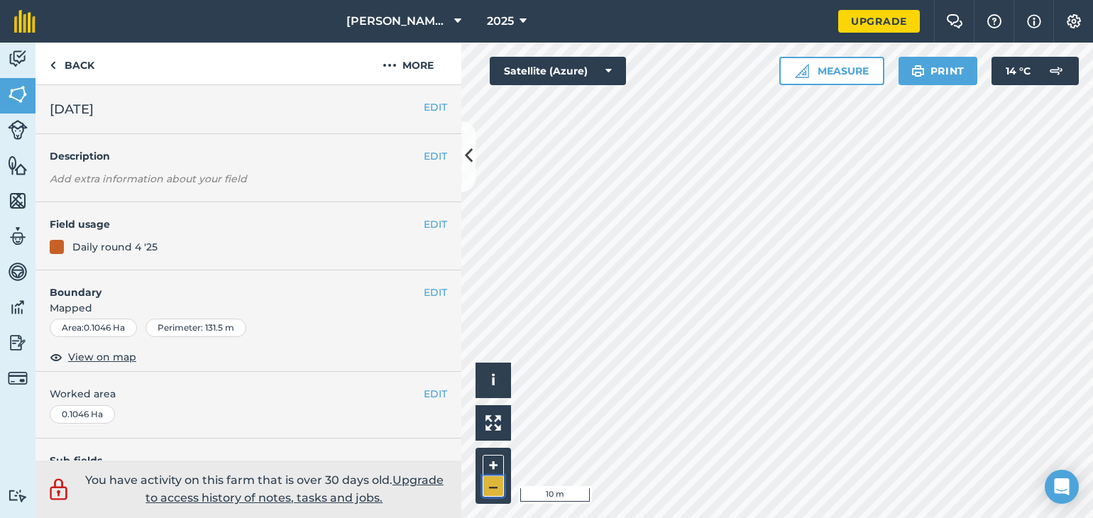
click at [501, 484] on button "–" at bounding box center [493, 486] width 21 height 21
click at [60, 73] on link "Back" at bounding box center [71, 64] width 73 height 42
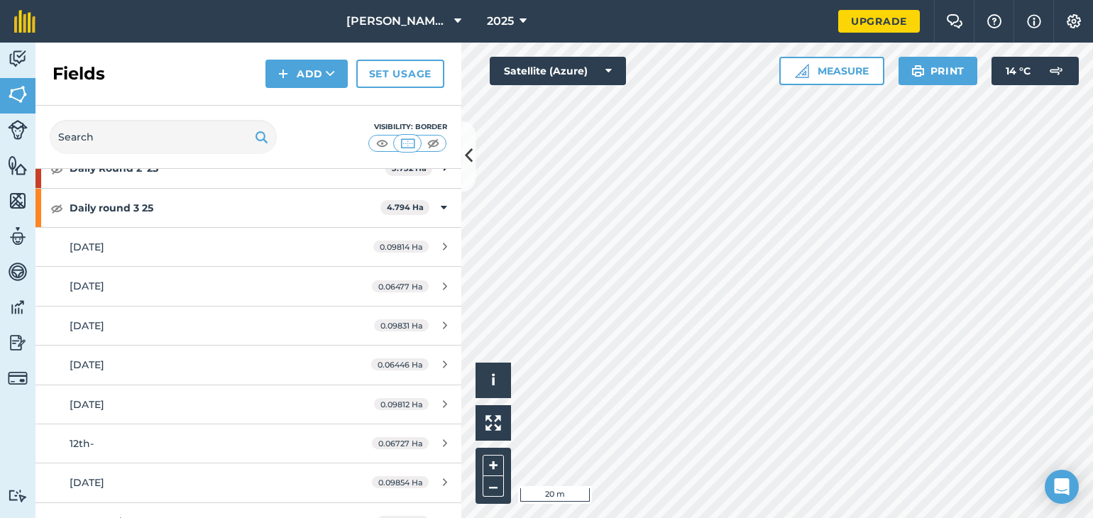
scroll to position [133, 0]
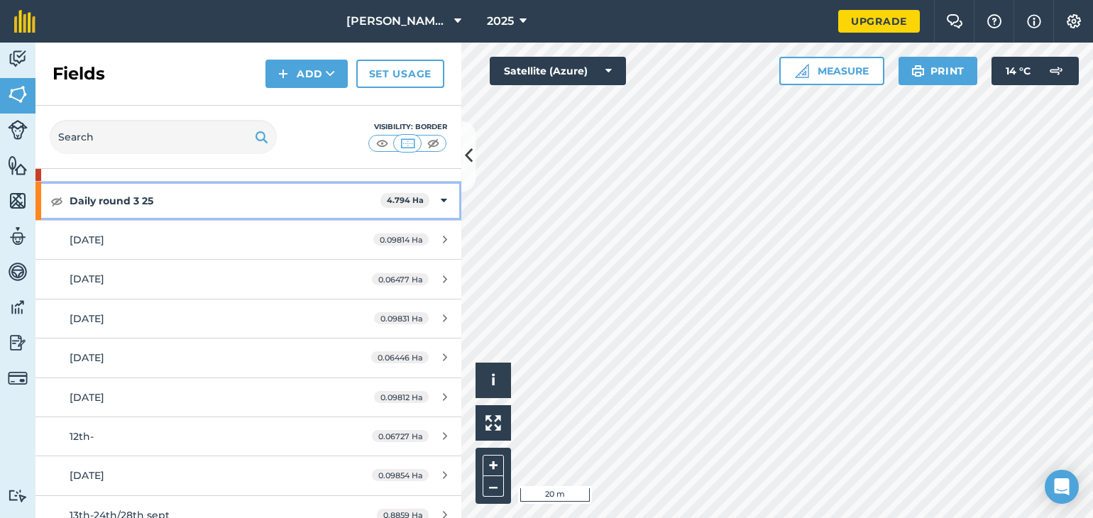
click at [441, 202] on icon at bounding box center [444, 201] width 6 height 16
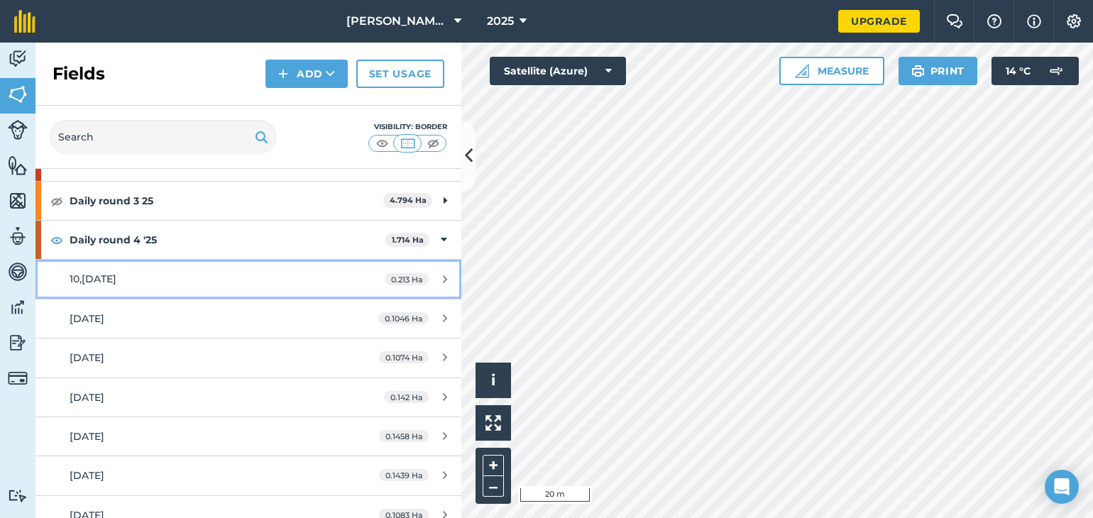
click at [93, 280] on span "10,[DATE]" at bounding box center [93, 278] width 47 height 13
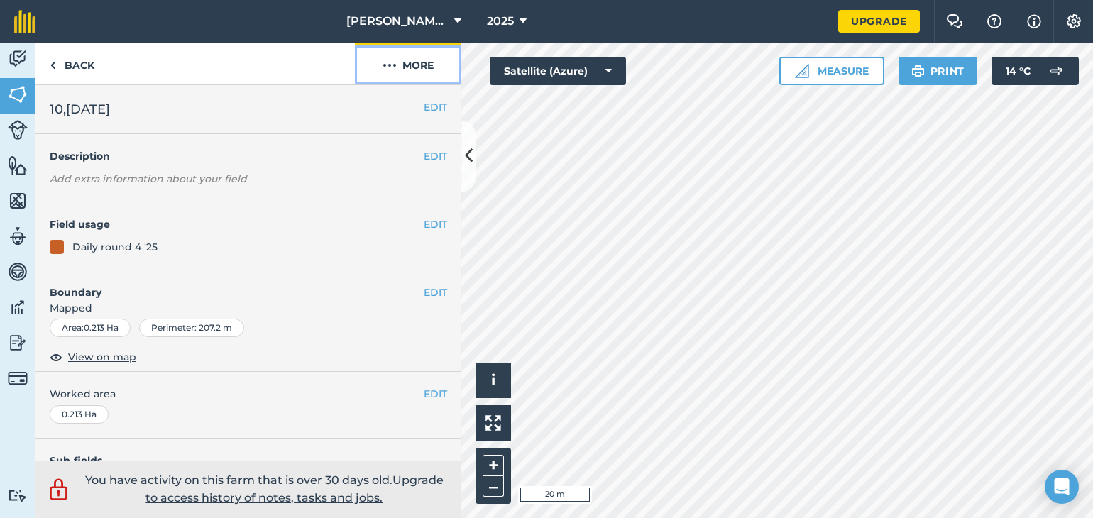
click at [419, 70] on button "More" at bounding box center [408, 64] width 106 height 42
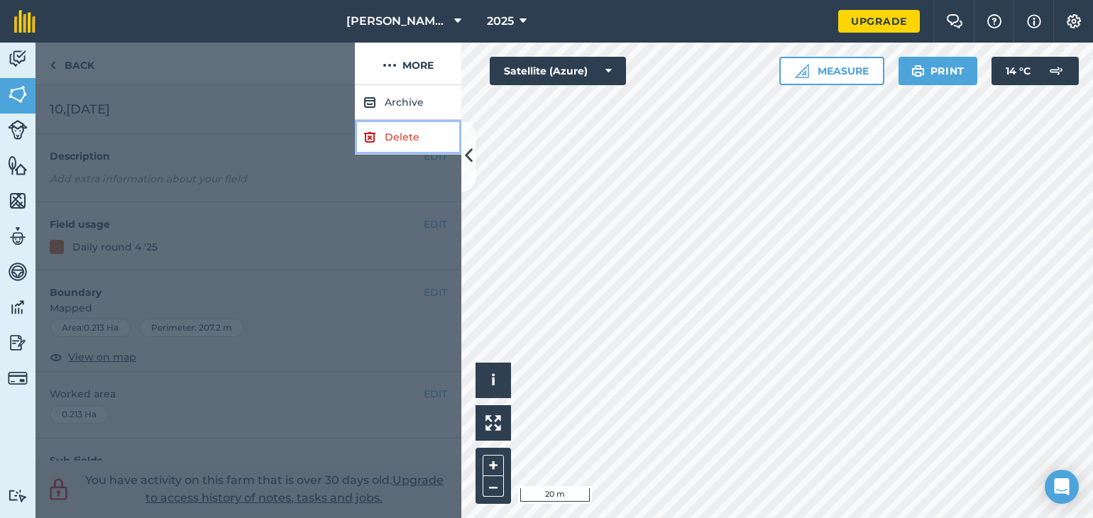
click at [405, 137] on link "Delete" at bounding box center [408, 137] width 106 height 35
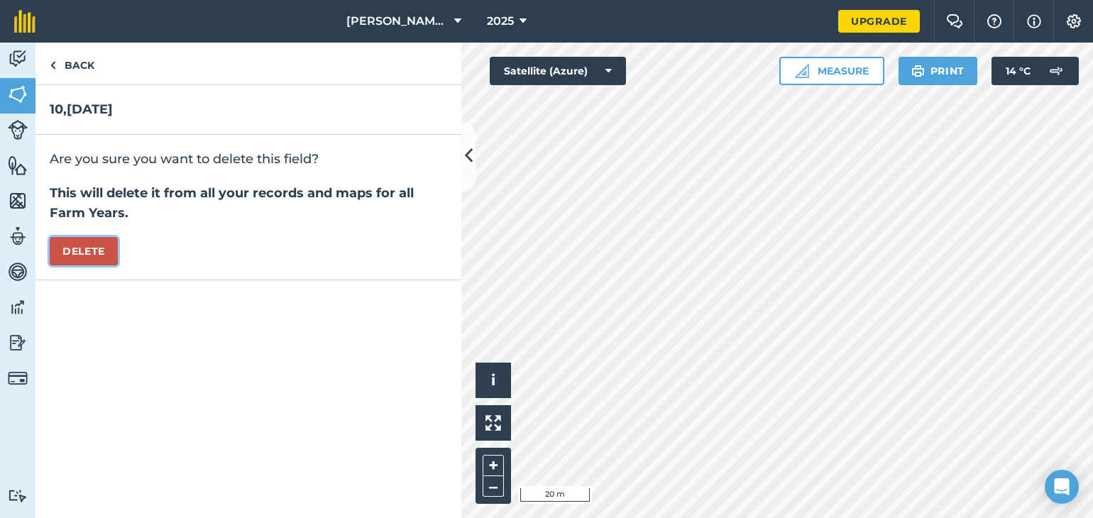
click at [82, 256] on button "Delete" at bounding box center [84, 251] width 68 height 28
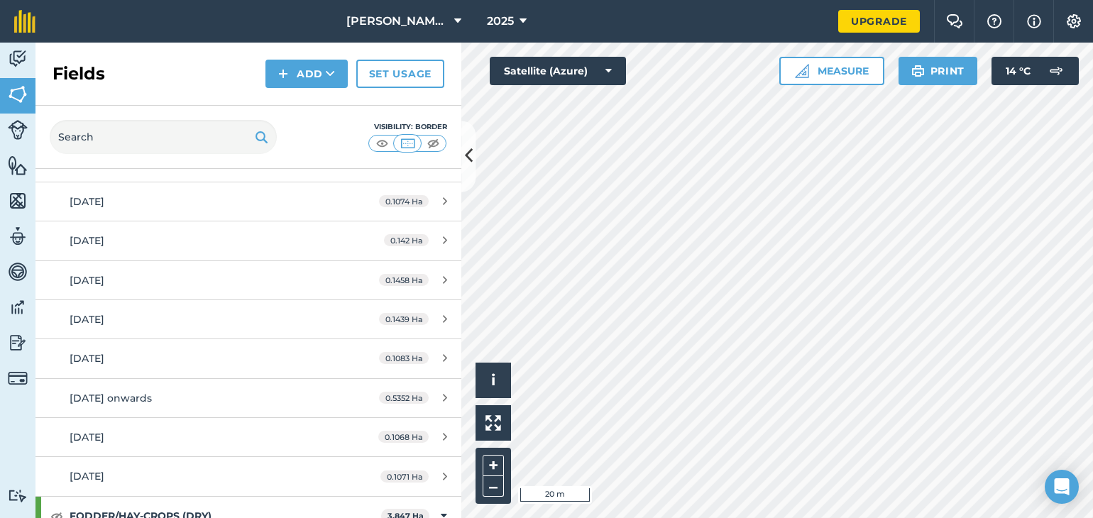
scroll to position [253, 0]
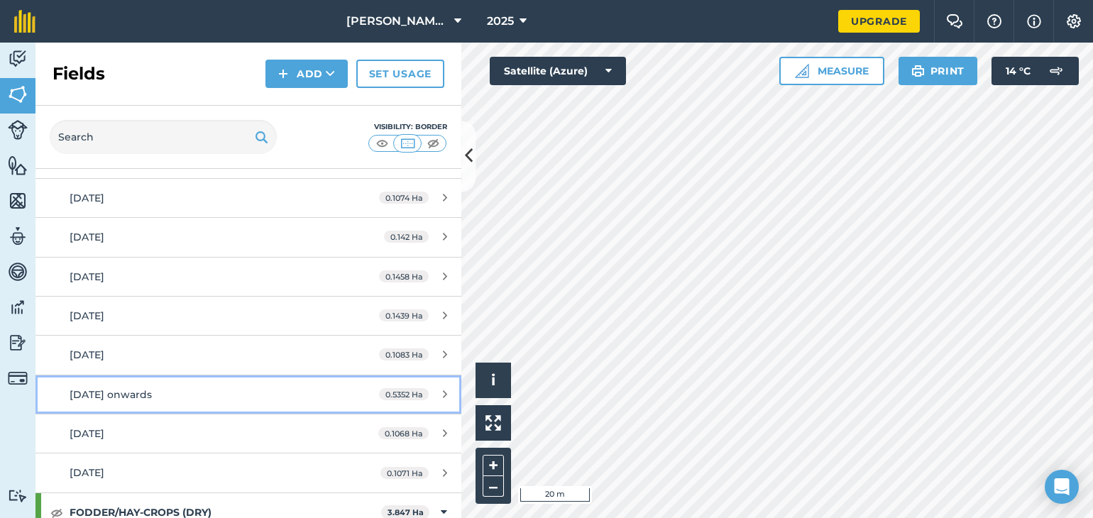
click at [116, 391] on span "[DATE] onwards" at bounding box center [111, 394] width 82 height 13
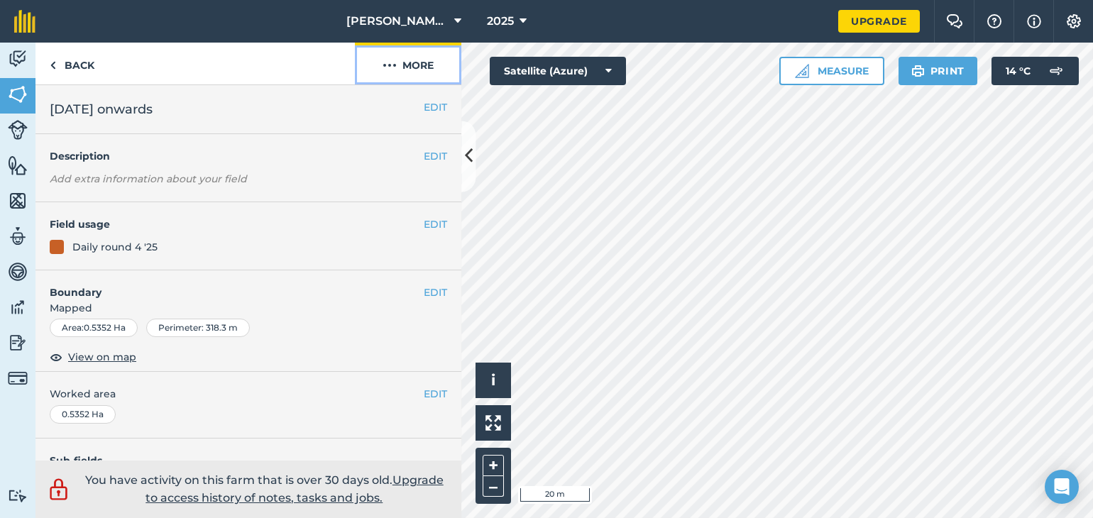
click at [409, 67] on button "More" at bounding box center [408, 64] width 106 height 42
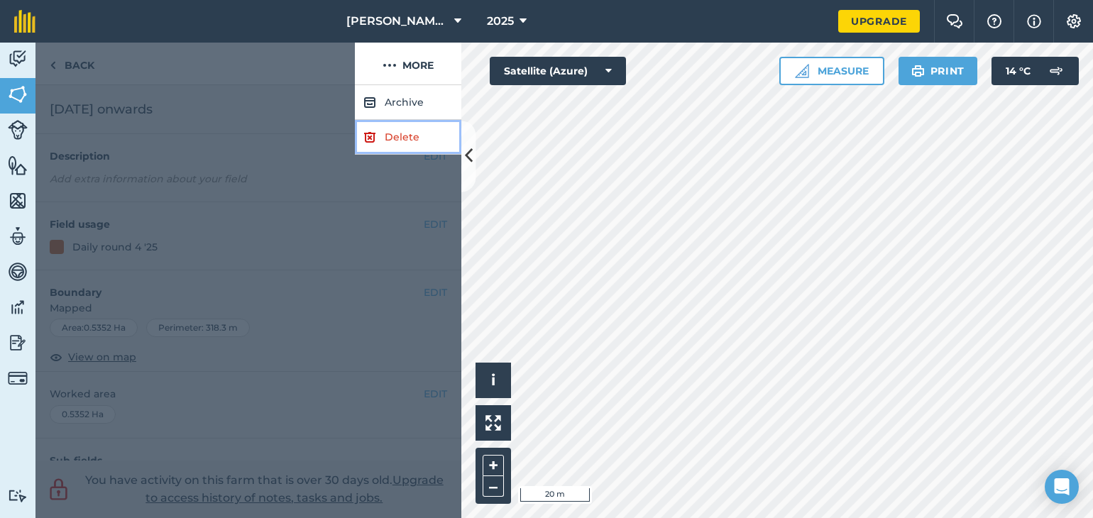
click at [395, 138] on link "Delete" at bounding box center [408, 137] width 106 height 35
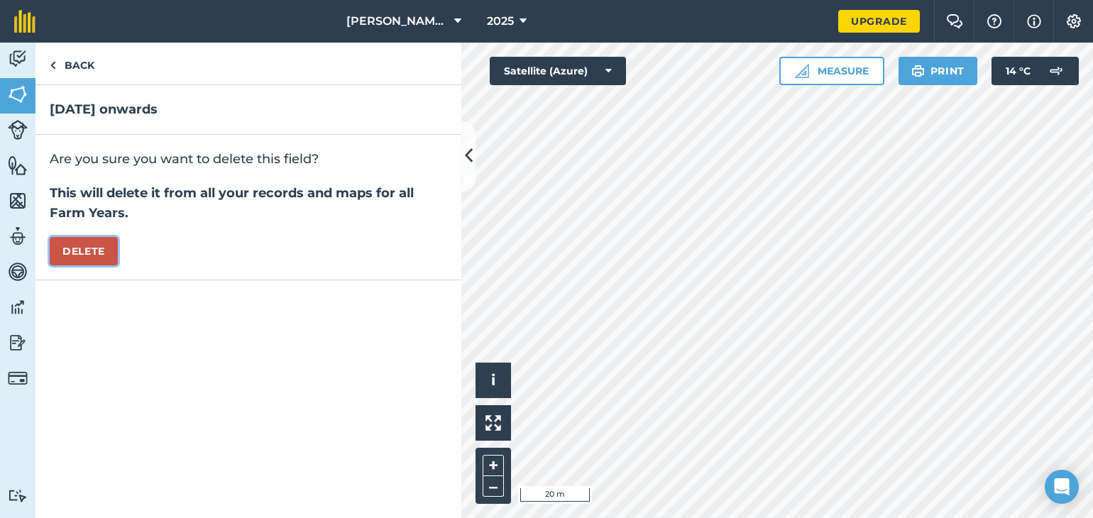
click at [102, 254] on button "Delete" at bounding box center [84, 251] width 68 height 28
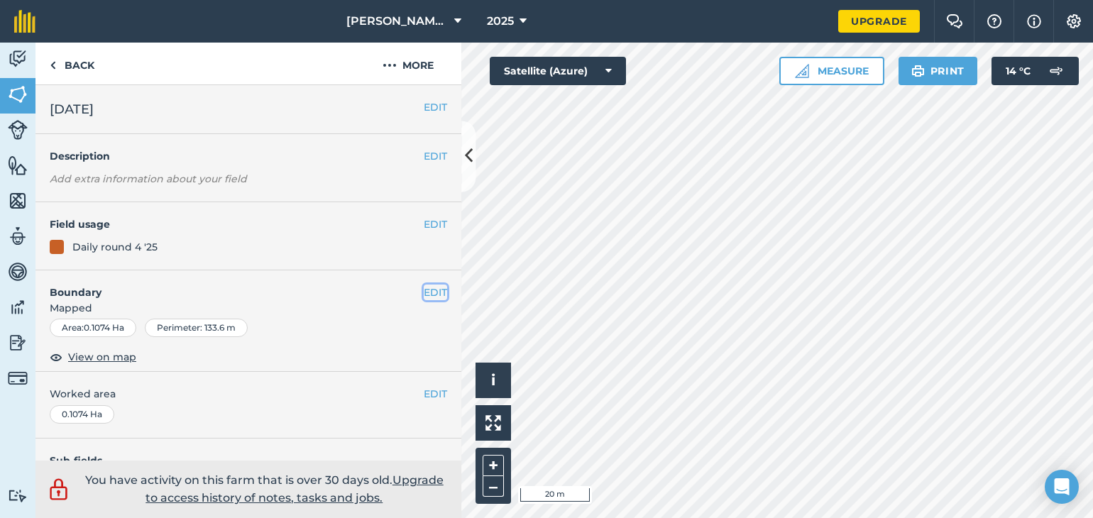
click at [429, 290] on button "EDIT" at bounding box center [435, 293] width 23 height 16
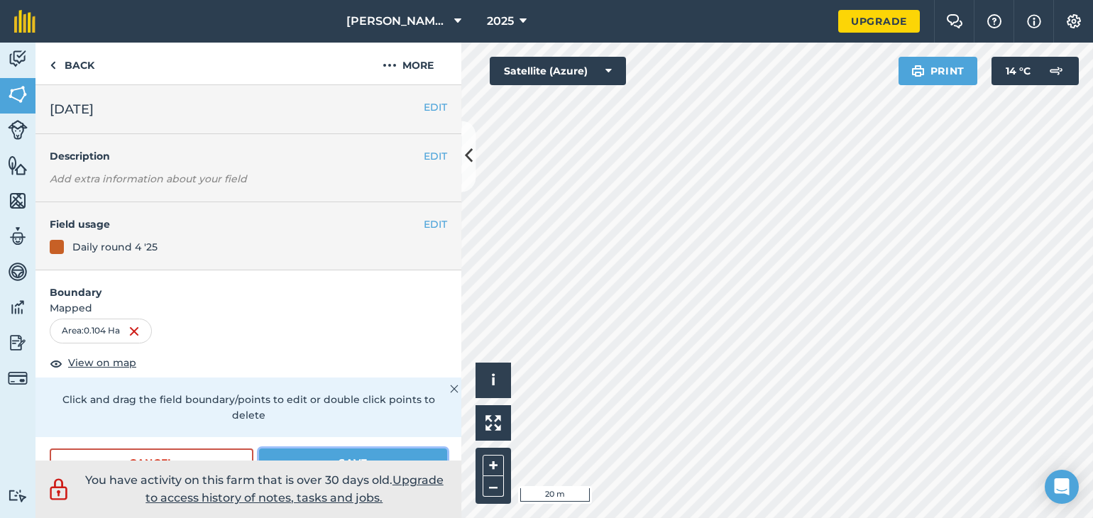
click at [345, 455] on button "Save" at bounding box center [353, 462] width 188 height 28
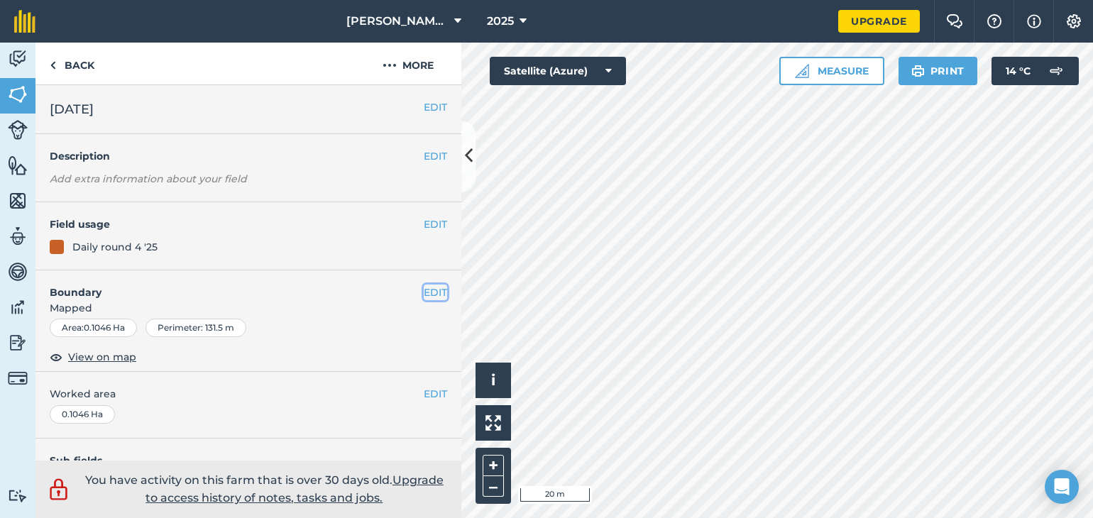
click at [424, 291] on button "EDIT" at bounding box center [435, 293] width 23 height 16
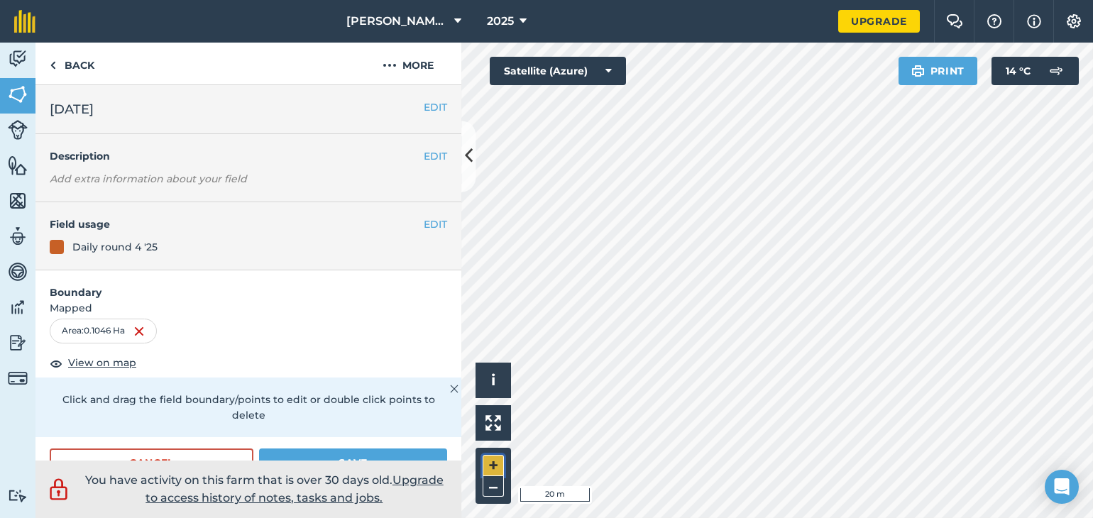
click at [496, 460] on button "+" at bounding box center [493, 465] width 21 height 21
click at [492, 493] on button "–" at bounding box center [493, 486] width 21 height 21
click at [398, 449] on button "Save" at bounding box center [353, 462] width 188 height 28
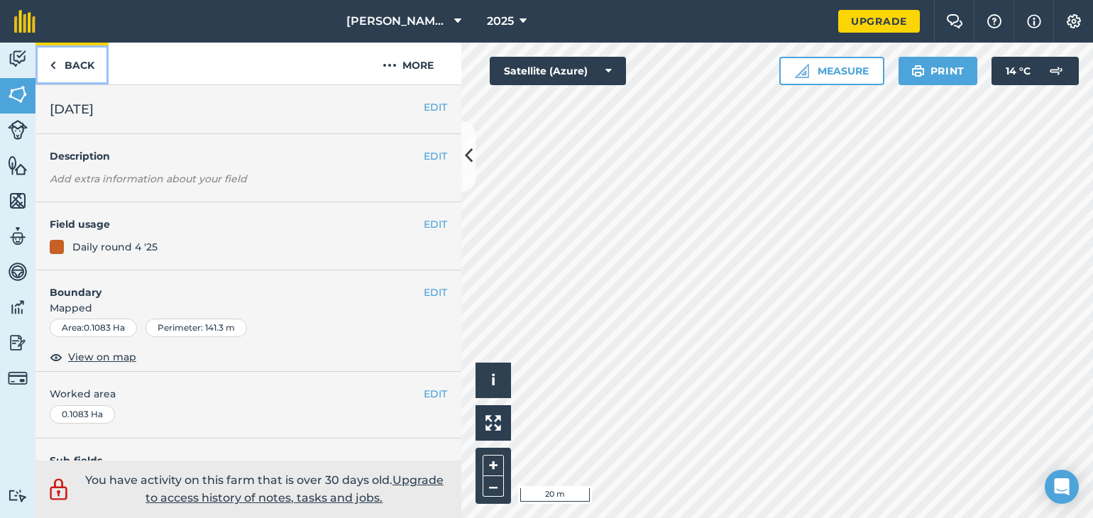
click at [65, 75] on link "Back" at bounding box center [71, 64] width 73 height 42
click at [67, 70] on link "Back" at bounding box center [71, 64] width 73 height 42
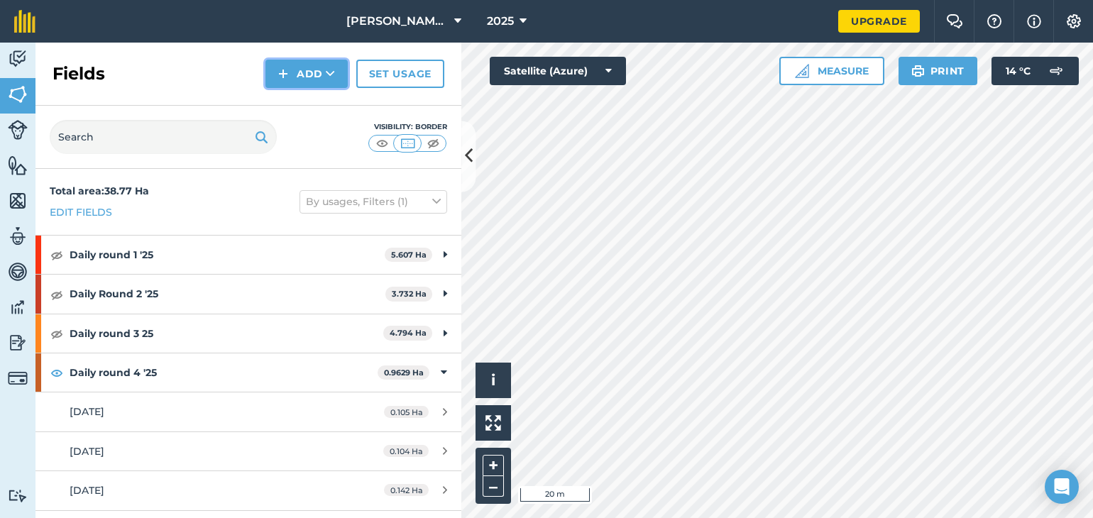
click at [306, 72] on button "Add" at bounding box center [306, 74] width 82 height 28
click at [301, 100] on link "Draw" at bounding box center [307, 105] width 78 height 31
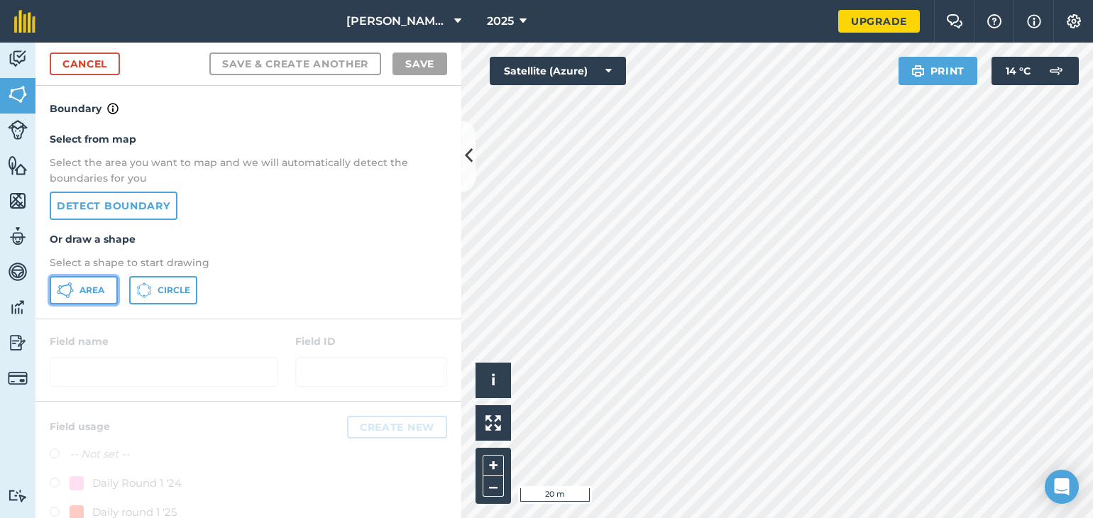
click at [97, 287] on span "Area" at bounding box center [91, 290] width 25 height 11
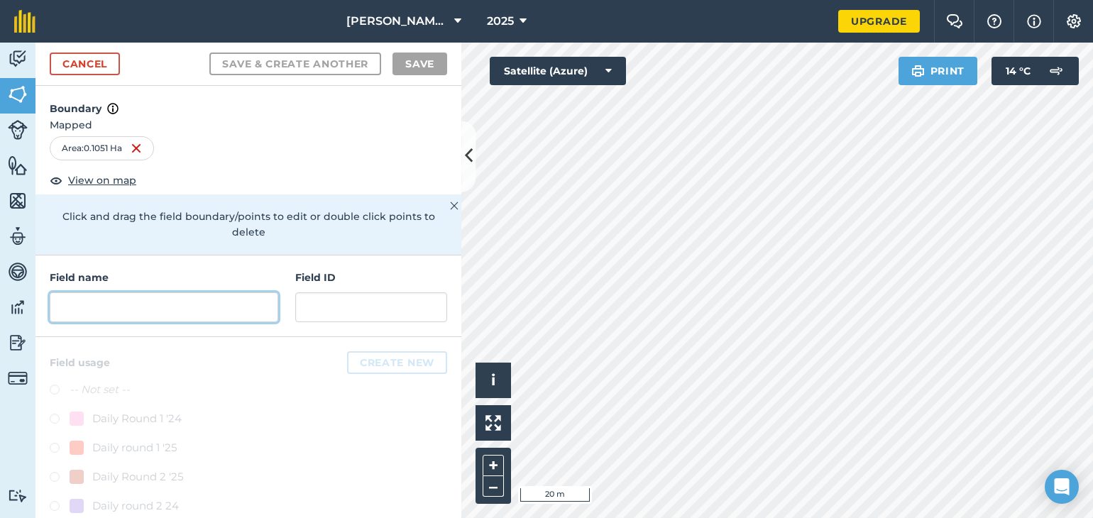
click at [162, 314] on input "text" at bounding box center [164, 307] width 228 height 30
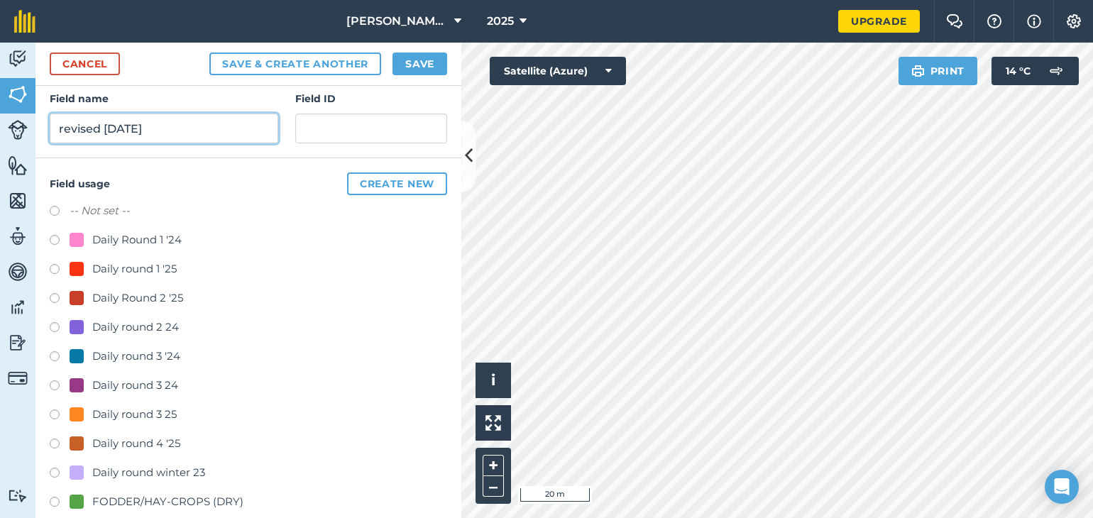
scroll to position [181, 0]
type input "revised [DATE]"
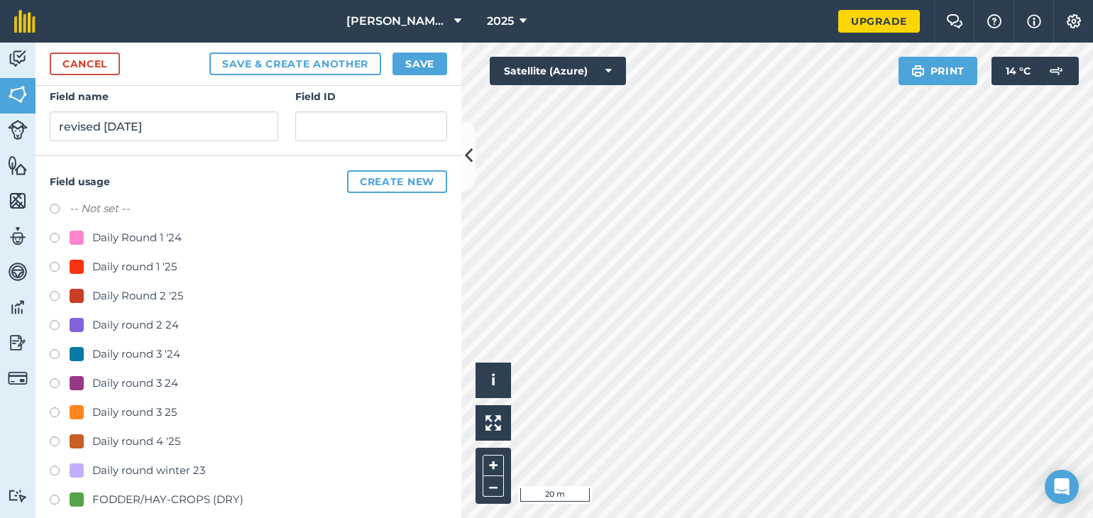
click at [58, 438] on label at bounding box center [60, 443] width 20 height 14
radio input "true"
click at [397, 63] on button "Save" at bounding box center [419, 64] width 55 height 23
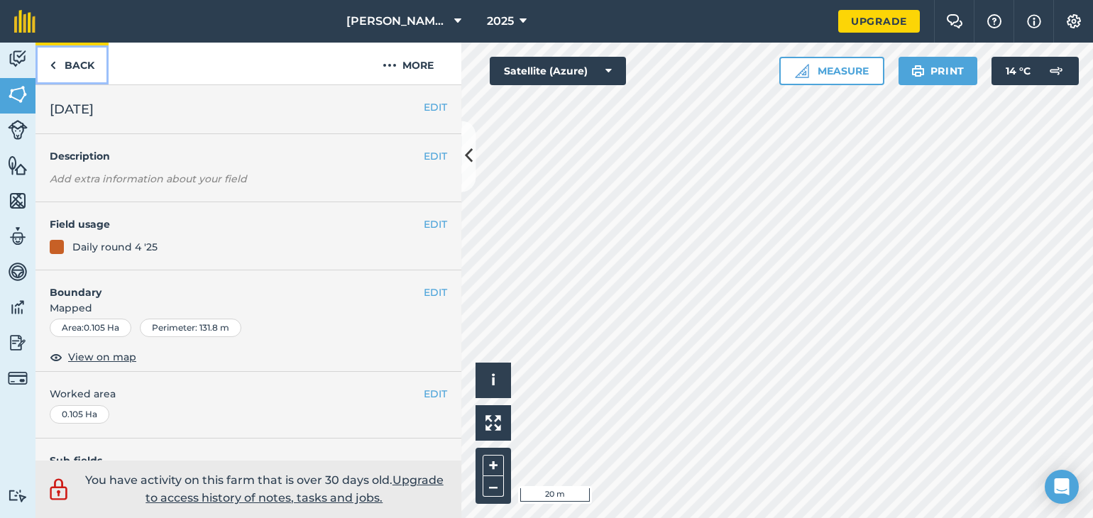
click at [67, 73] on link "Back" at bounding box center [71, 64] width 73 height 42
click at [78, 65] on link "Back" at bounding box center [71, 64] width 73 height 42
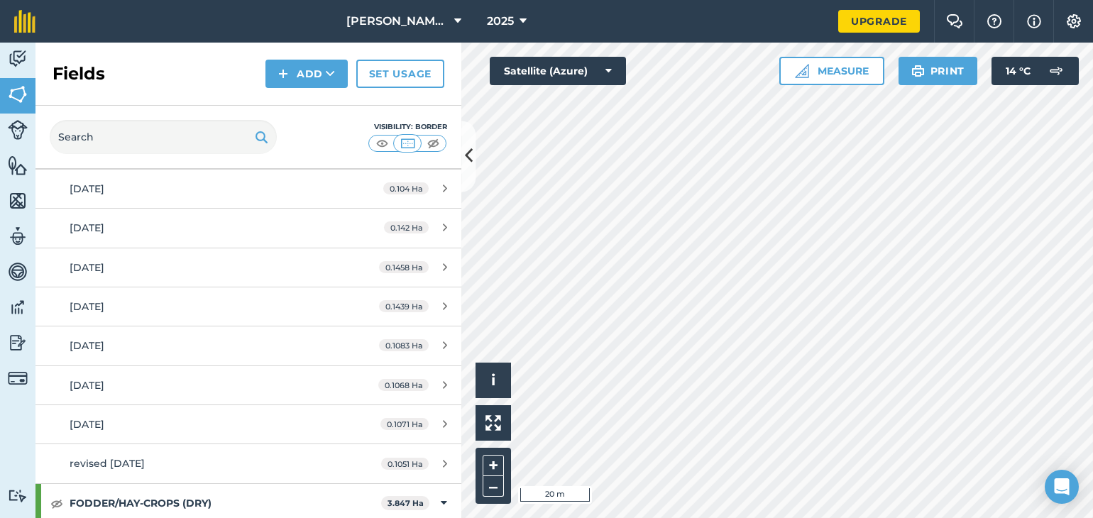
scroll to position [275, 0]
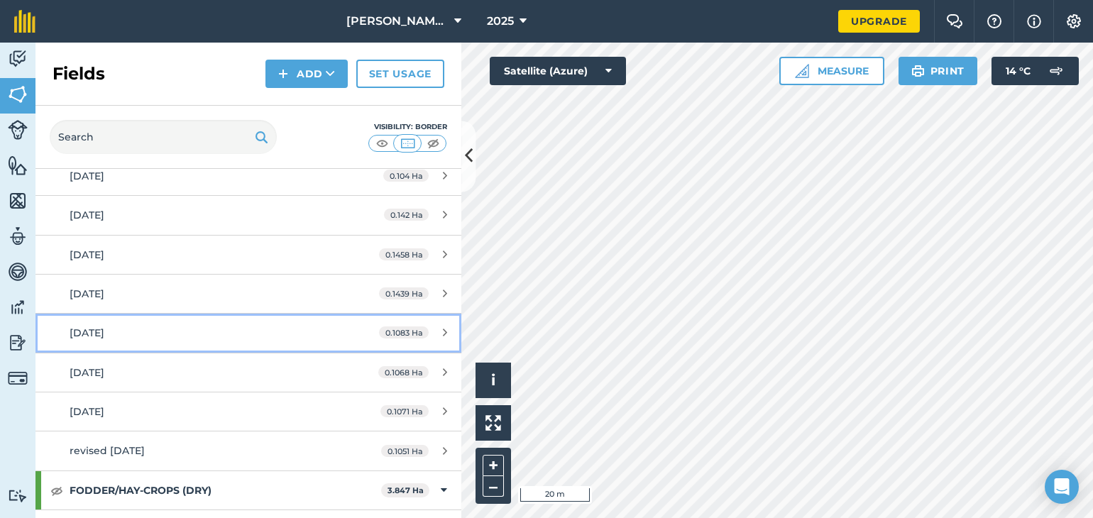
click at [91, 331] on span "[DATE]" at bounding box center [87, 332] width 35 height 13
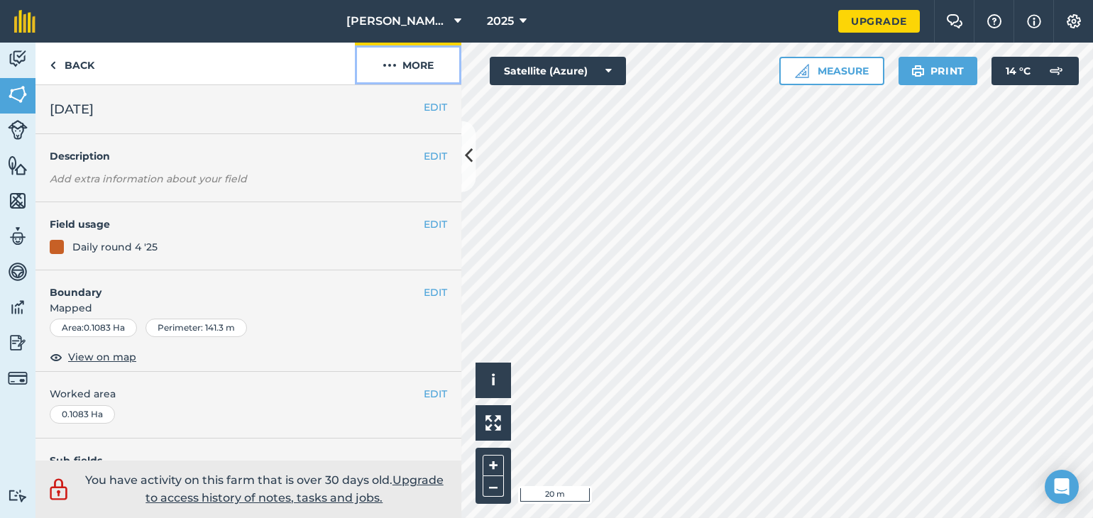
click at [419, 67] on button "More" at bounding box center [408, 64] width 106 height 42
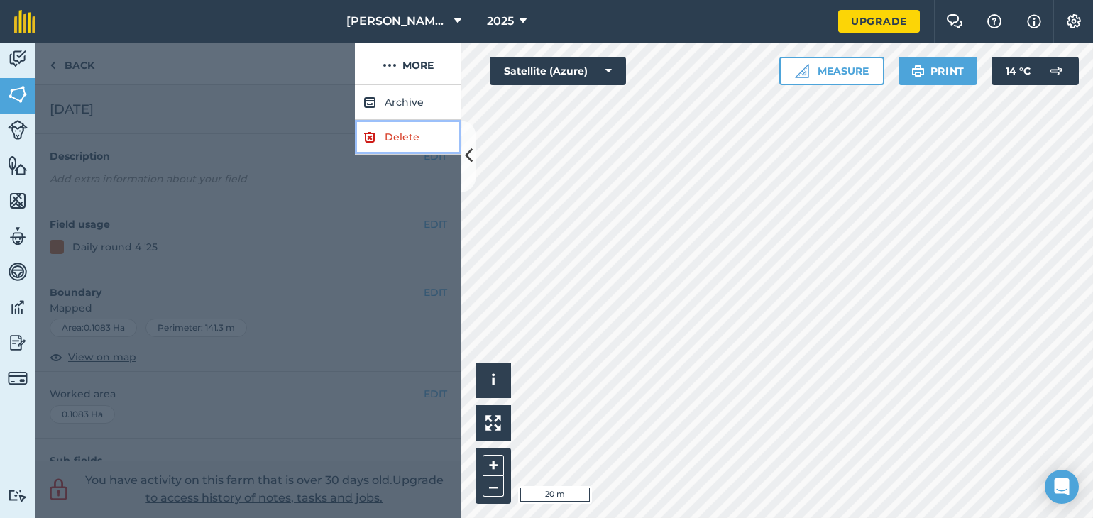
click at [395, 138] on link "Delete" at bounding box center [408, 137] width 106 height 35
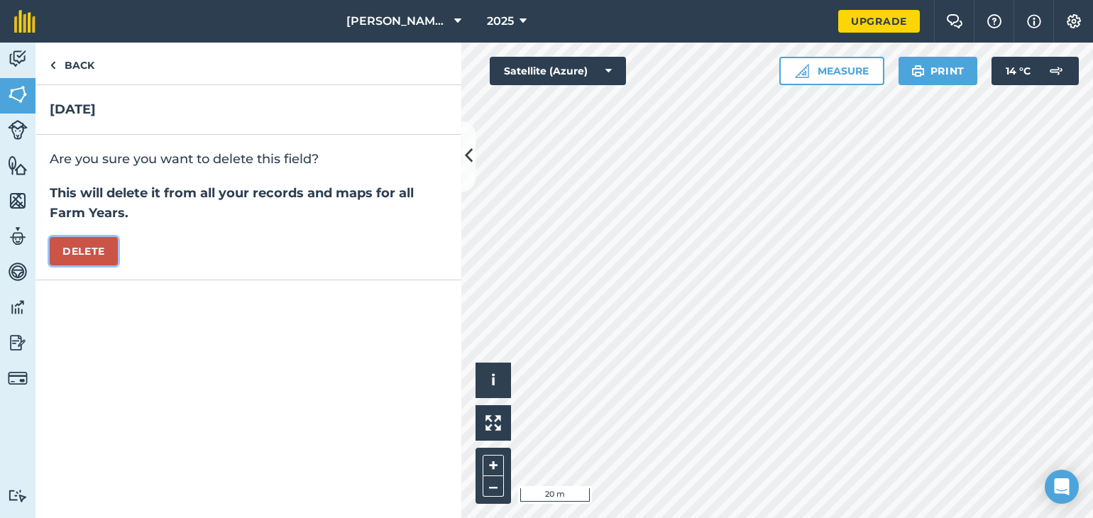
click at [92, 253] on button "Delete" at bounding box center [84, 251] width 68 height 28
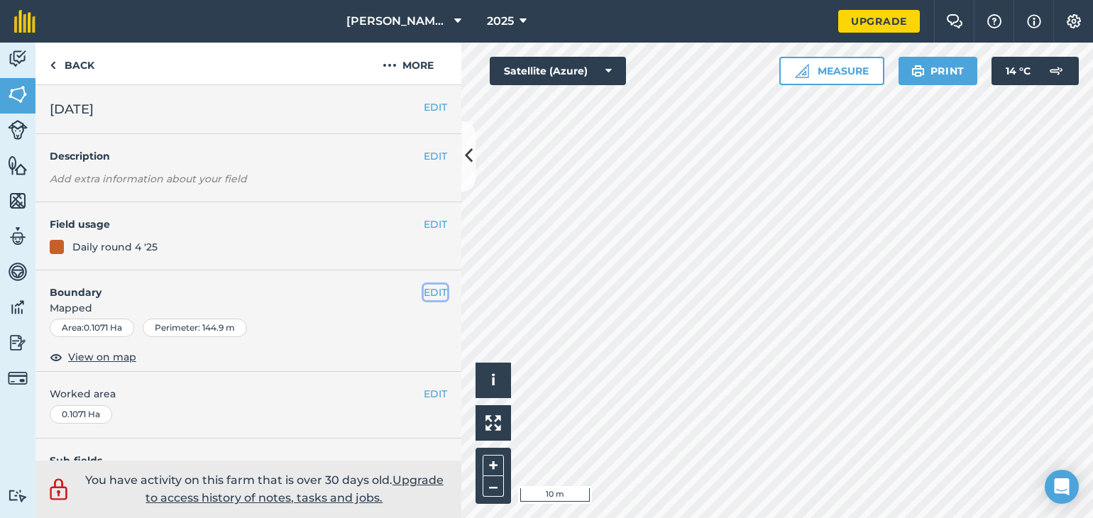
click at [424, 292] on button "EDIT" at bounding box center [435, 293] width 23 height 16
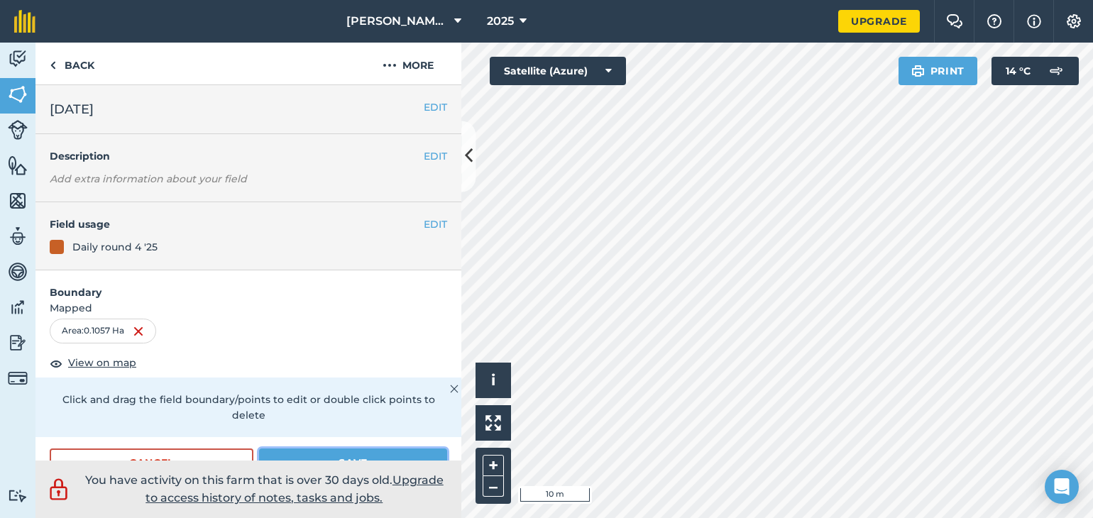
click at [362, 453] on button "Save" at bounding box center [353, 462] width 188 height 28
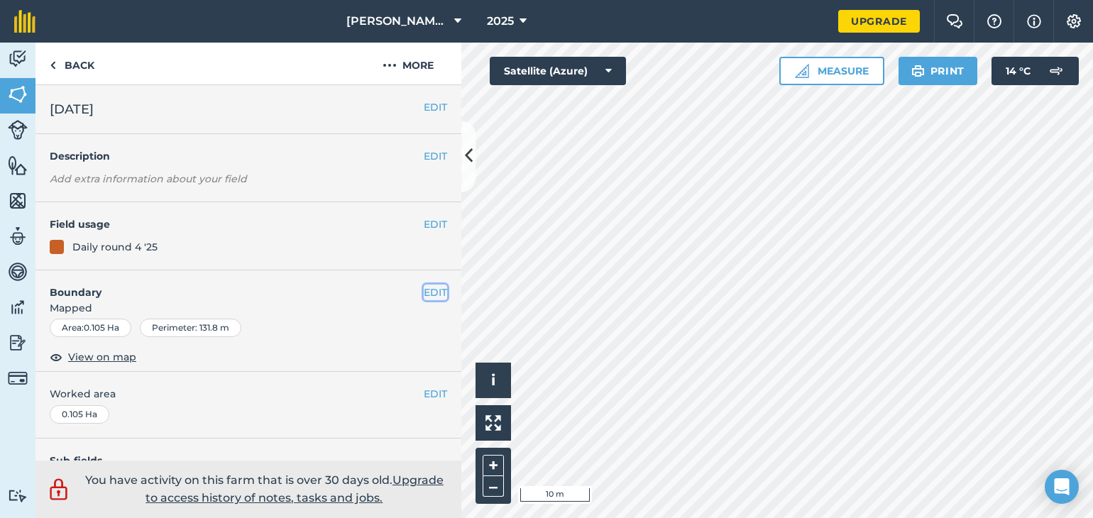
click at [424, 294] on button "EDIT" at bounding box center [435, 293] width 23 height 16
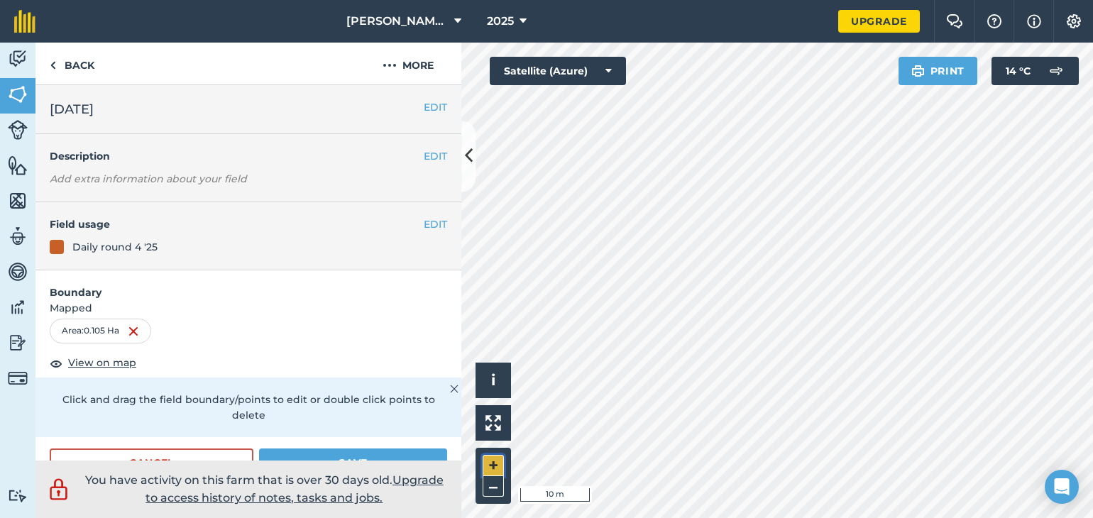
click at [490, 459] on button "+" at bounding box center [493, 465] width 21 height 21
click at [982, 517] on html "[PERSON_NAME] Farm 2025 Upgrade Farm Chat Help Info Settings Map printing is no…" at bounding box center [546, 259] width 1093 height 518
click at [286, 456] on button "Save" at bounding box center [353, 462] width 188 height 28
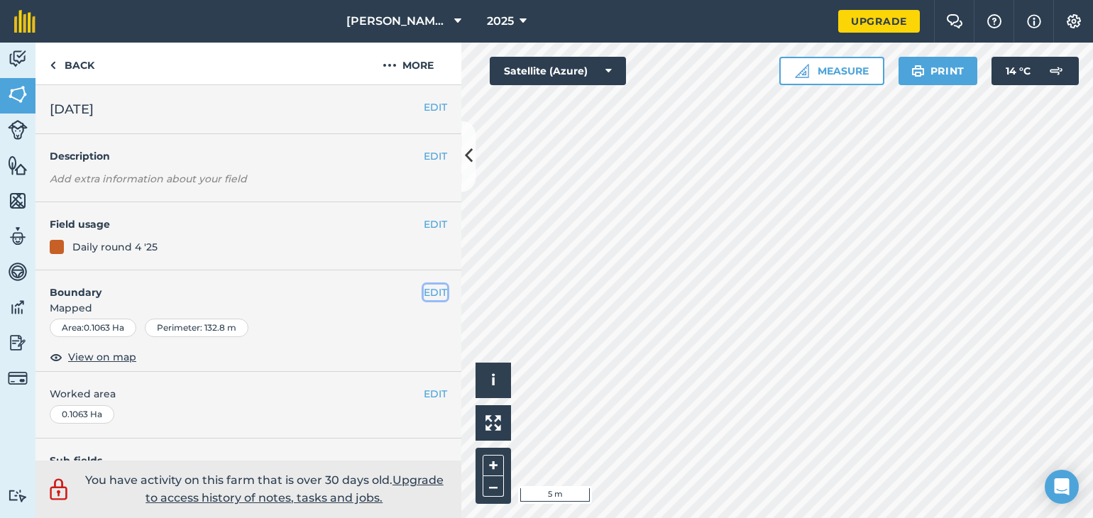
click at [424, 293] on button "EDIT" at bounding box center [435, 293] width 23 height 16
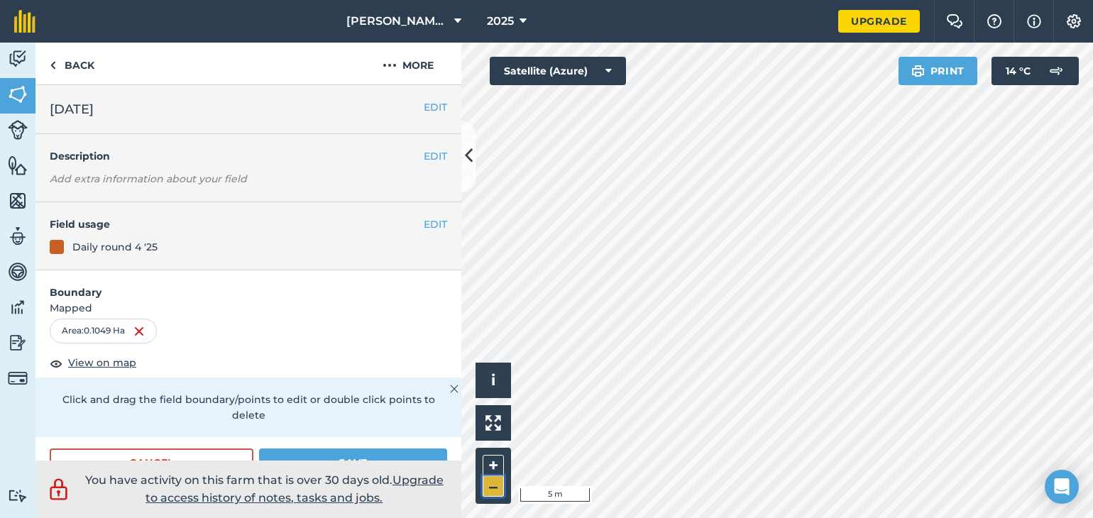
click at [489, 492] on button "–" at bounding box center [493, 486] width 21 height 21
click at [489, 465] on button "+" at bounding box center [493, 465] width 21 height 21
click at [343, 454] on button "Save" at bounding box center [353, 462] width 188 height 28
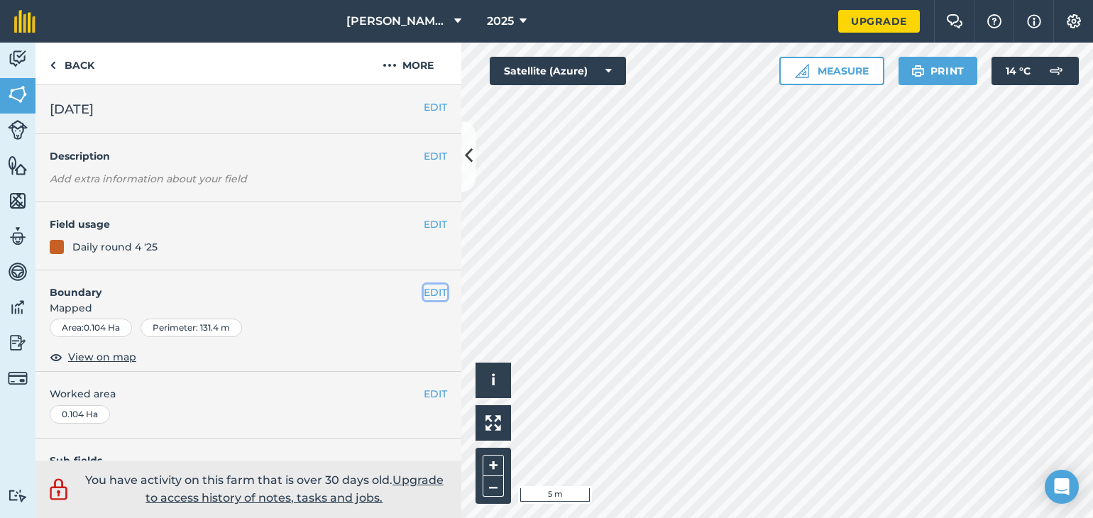
click at [424, 285] on button "EDIT" at bounding box center [435, 293] width 23 height 16
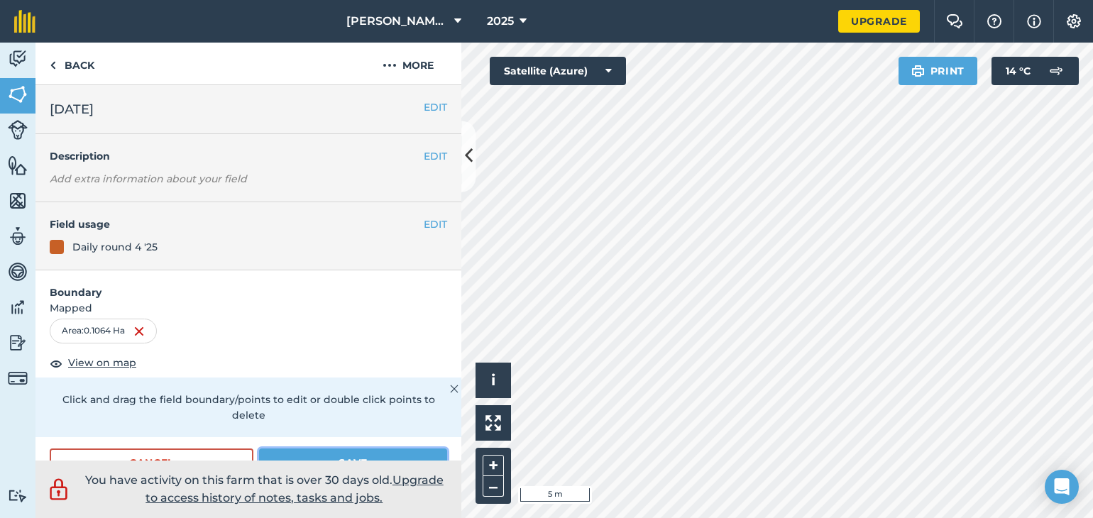
click at [366, 450] on button "Save" at bounding box center [353, 462] width 188 height 28
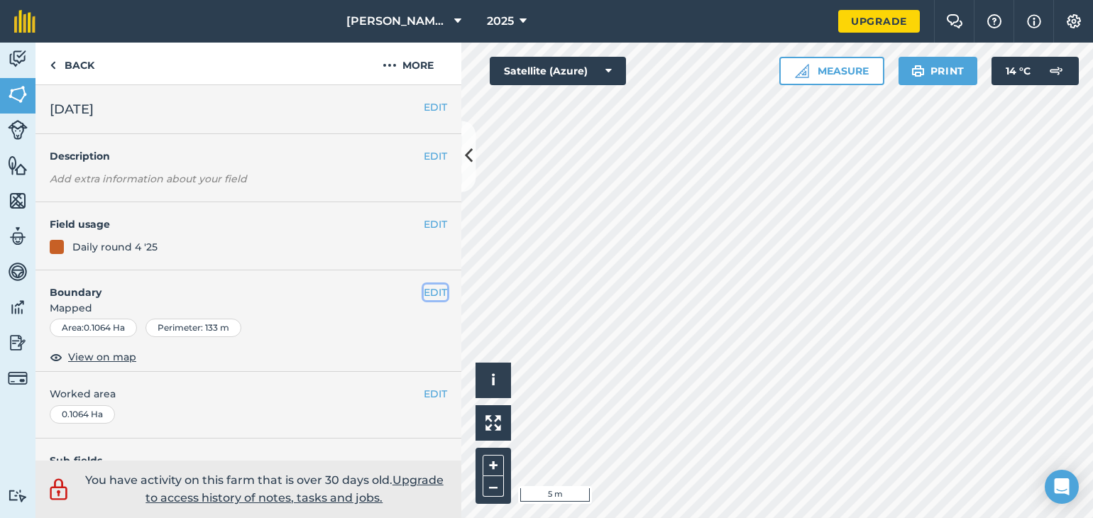
click at [424, 290] on button "EDIT" at bounding box center [435, 293] width 23 height 16
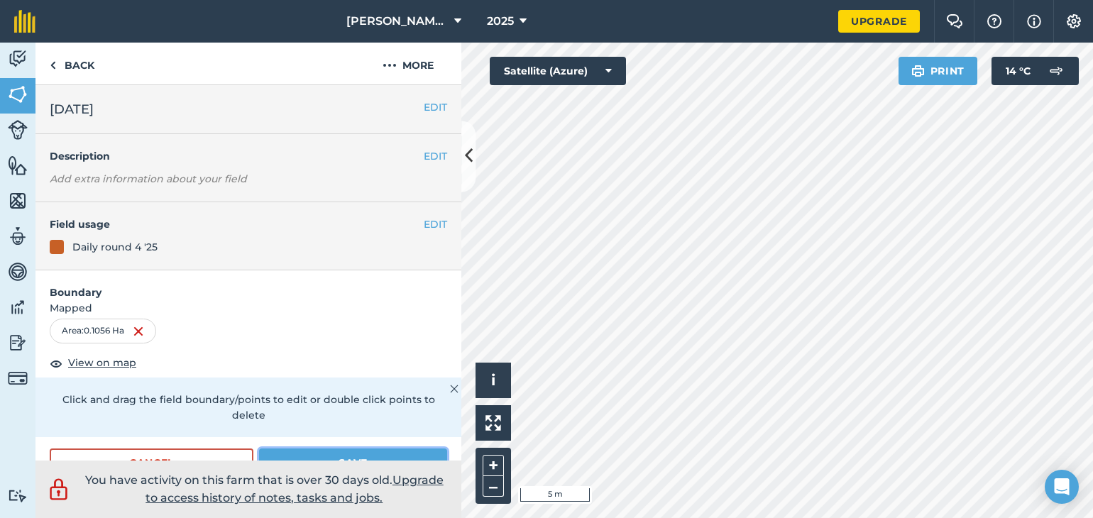
click at [302, 451] on button "Save" at bounding box center [353, 462] width 188 height 28
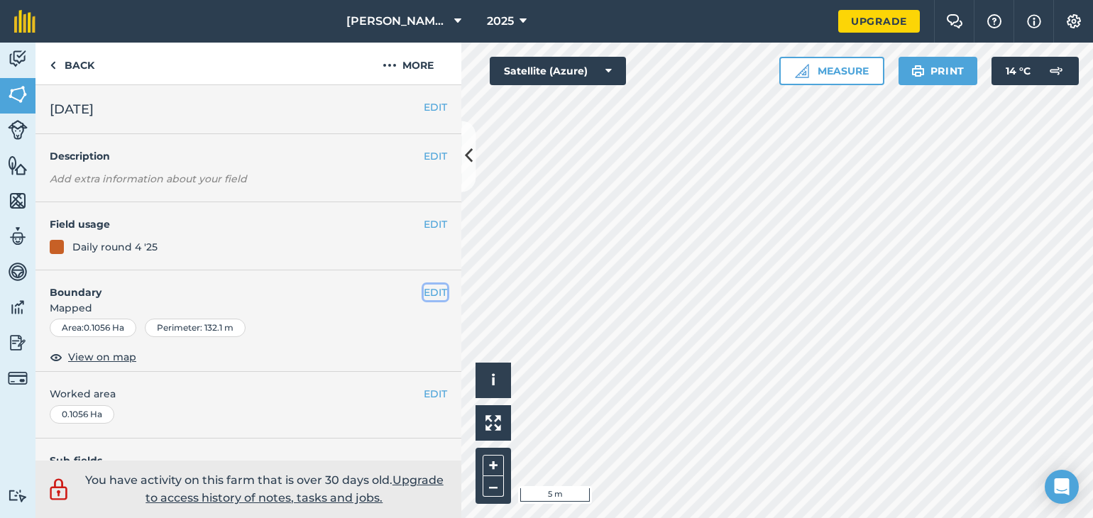
click at [429, 288] on button "EDIT" at bounding box center [435, 293] width 23 height 16
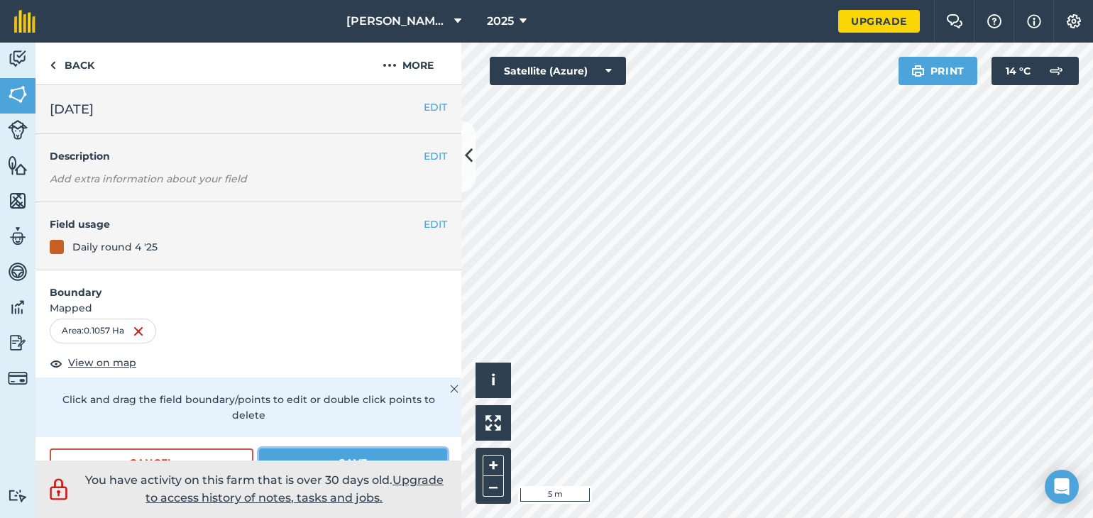
click at [305, 451] on button "Save" at bounding box center [353, 462] width 188 height 28
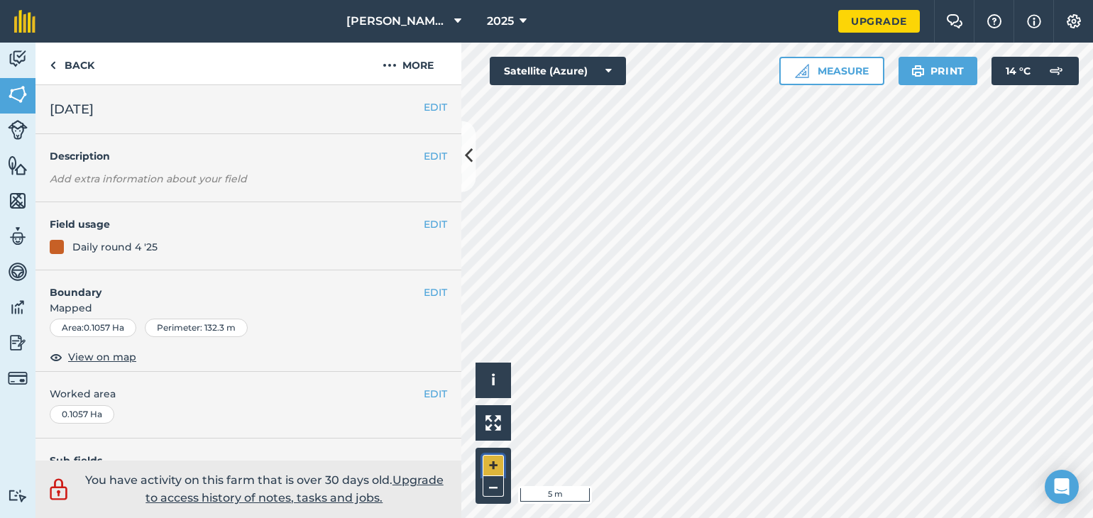
click at [488, 461] on button "+" at bounding box center [493, 465] width 21 height 21
click at [490, 487] on button "–" at bounding box center [493, 486] width 21 height 21
click at [490, 488] on button "–" at bounding box center [493, 486] width 21 height 21
click at [487, 463] on button "+" at bounding box center [493, 465] width 21 height 21
click at [424, 290] on button "EDIT" at bounding box center [435, 293] width 23 height 16
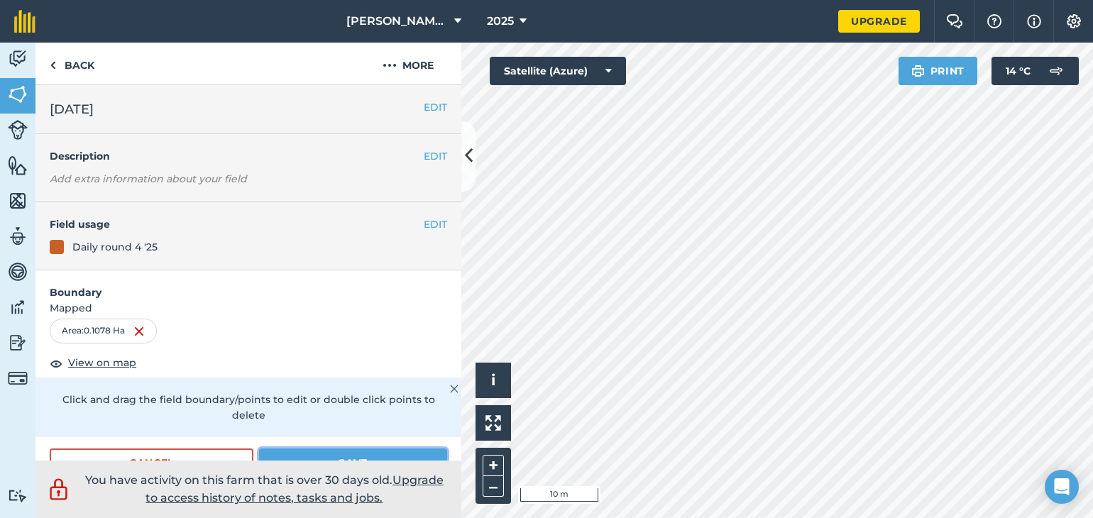
click at [321, 458] on button "Save" at bounding box center [353, 462] width 188 height 28
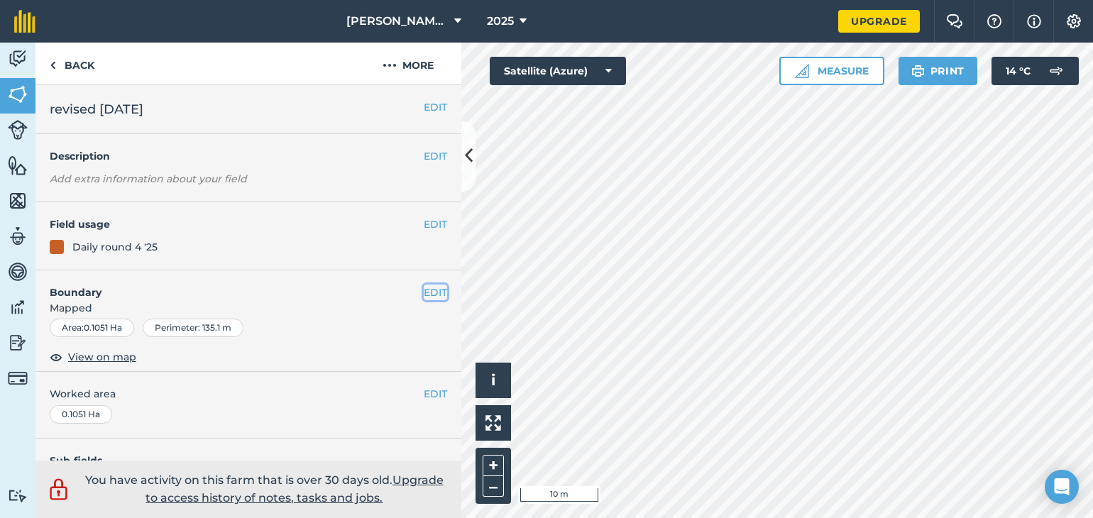
click at [424, 291] on button "EDIT" at bounding box center [435, 293] width 23 height 16
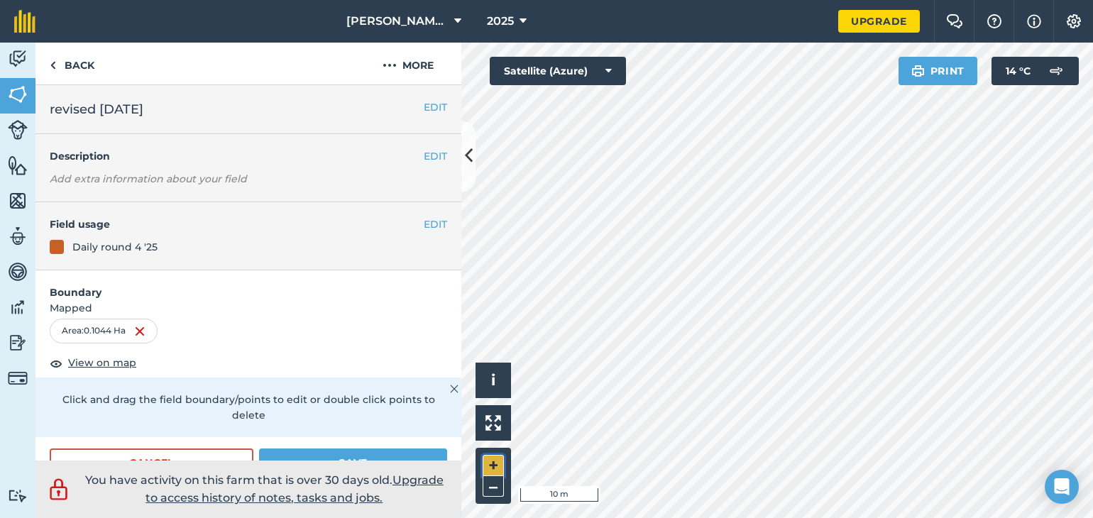
click at [493, 458] on button "+" at bounding box center [493, 465] width 21 height 21
click at [382, 455] on button "Save" at bounding box center [353, 462] width 188 height 28
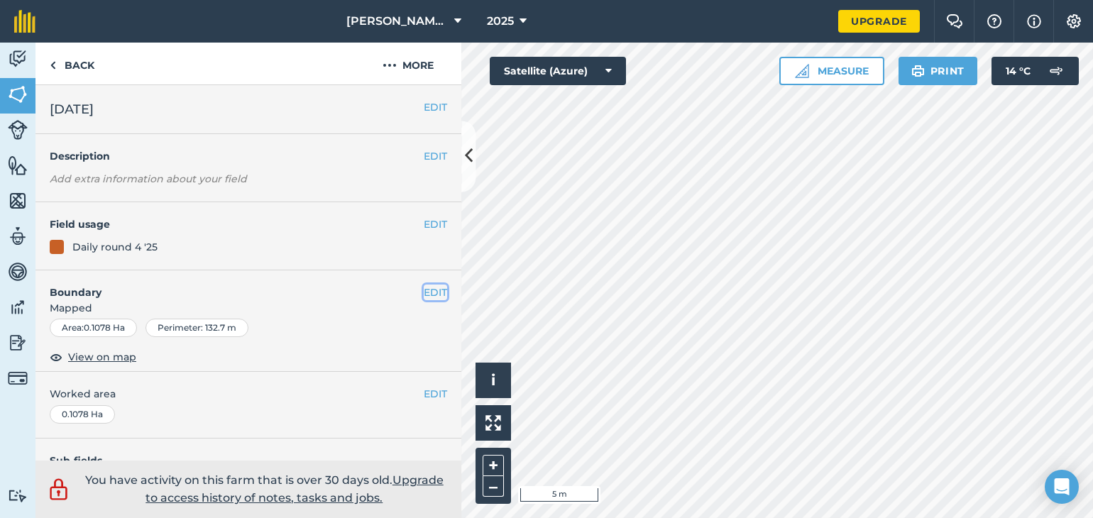
click at [424, 292] on button "EDIT" at bounding box center [435, 293] width 23 height 16
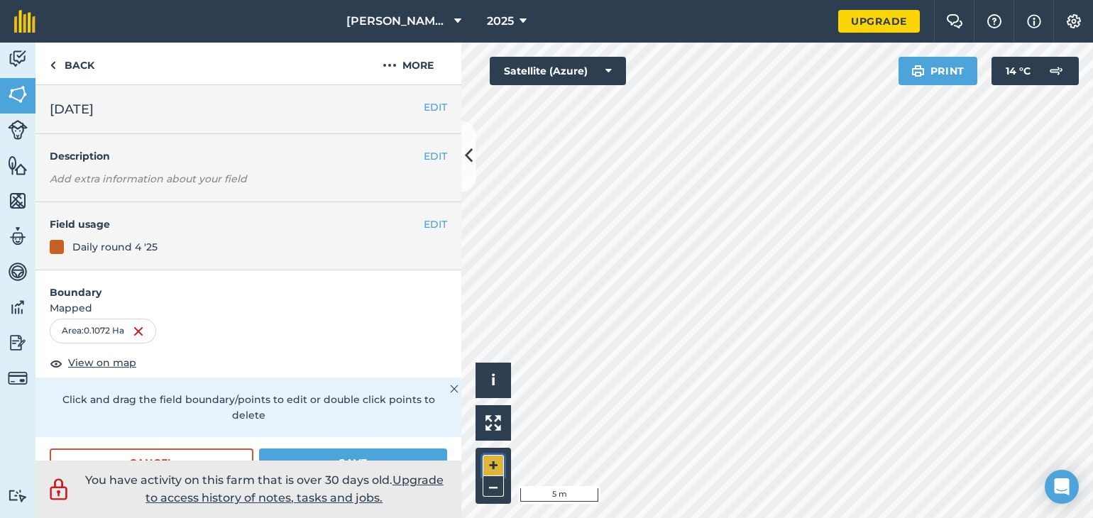
click at [485, 464] on button "+" at bounding box center [493, 465] width 21 height 21
click at [488, 465] on button "+" at bounding box center [493, 465] width 21 height 21
click at [334, 454] on button "Save" at bounding box center [353, 462] width 188 height 28
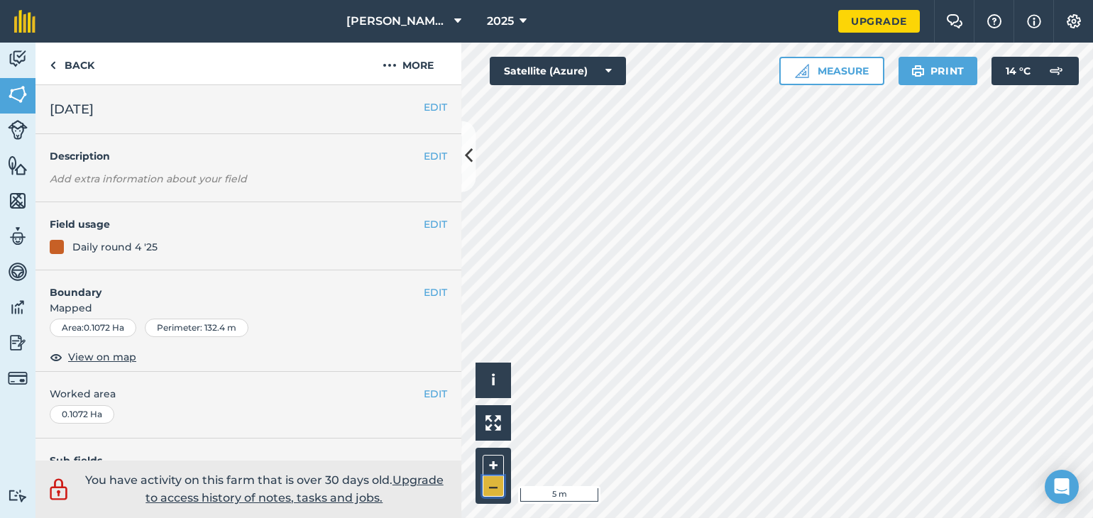
click at [488, 488] on button "–" at bounding box center [493, 486] width 21 height 21
click at [490, 488] on button "–" at bounding box center [493, 486] width 21 height 21
click at [494, 488] on button "–" at bounding box center [493, 486] width 21 height 21
click at [493, 466] on button "+" at bounding box center [493, 465] width 21 height 21
click at [496, 472] on button "+" at bounding box center [493, 465] width 21 height 21
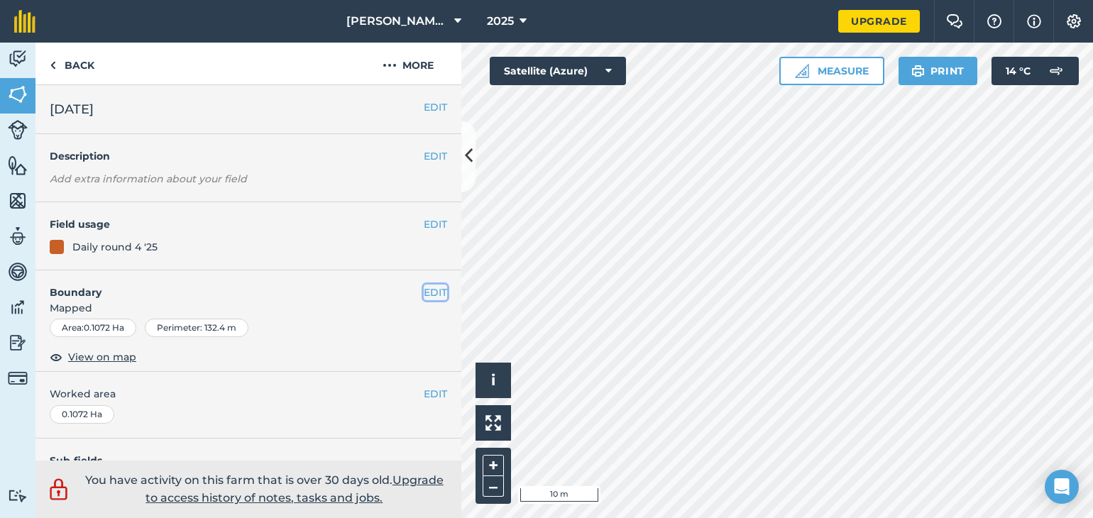
click at [424, 295] on button "EDIT" at bounding box center [435, 293] width 23 height 16
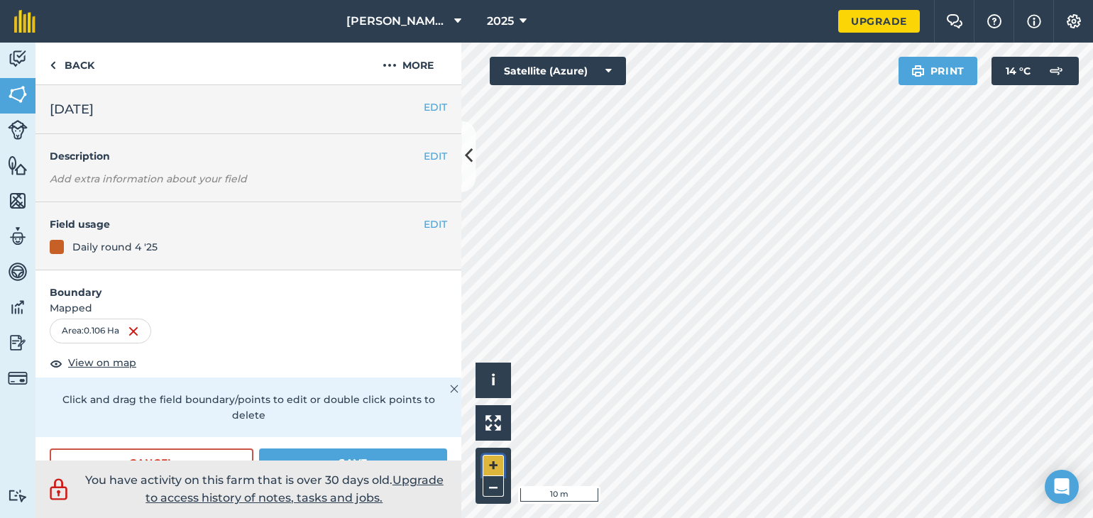
click at [487, 469] on button "+" at bounding box center [493, 465] width 21 height 21
click at [368, 452] on button "Save" at bounding box center [353, 462] width 188 height 28
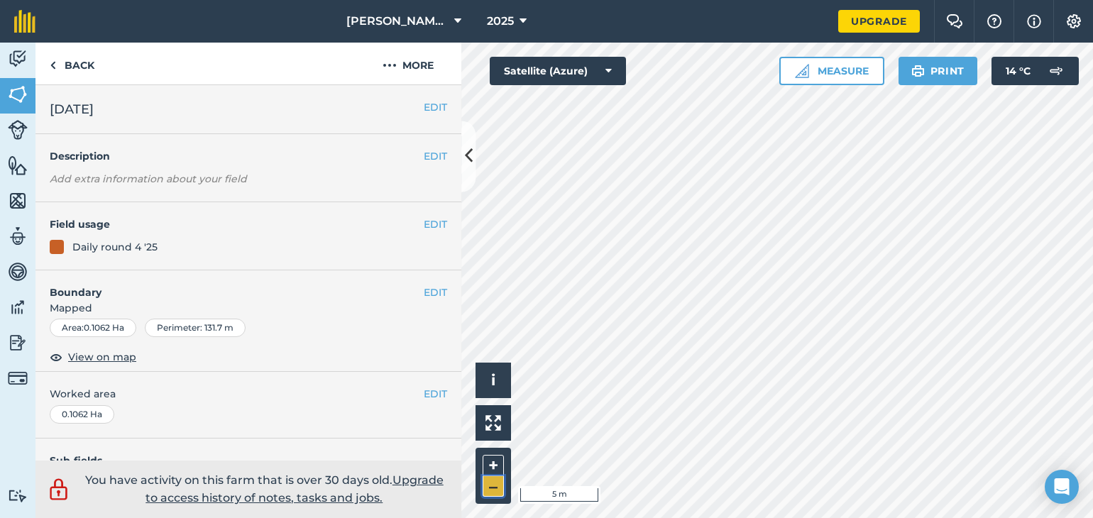
click at [485, 495] on button "–" at bounding box center [493, 486] width 21 height 21
click at [488, 483] on button "–" at bounding box center [493, 486] width 21 height 21
click at [485, 466] on button "+" at bounding box center [493, 465] width 21 height 21
click at [424, 299] on button "EDIT" at bounding box center [435, 293] width 23 height 16
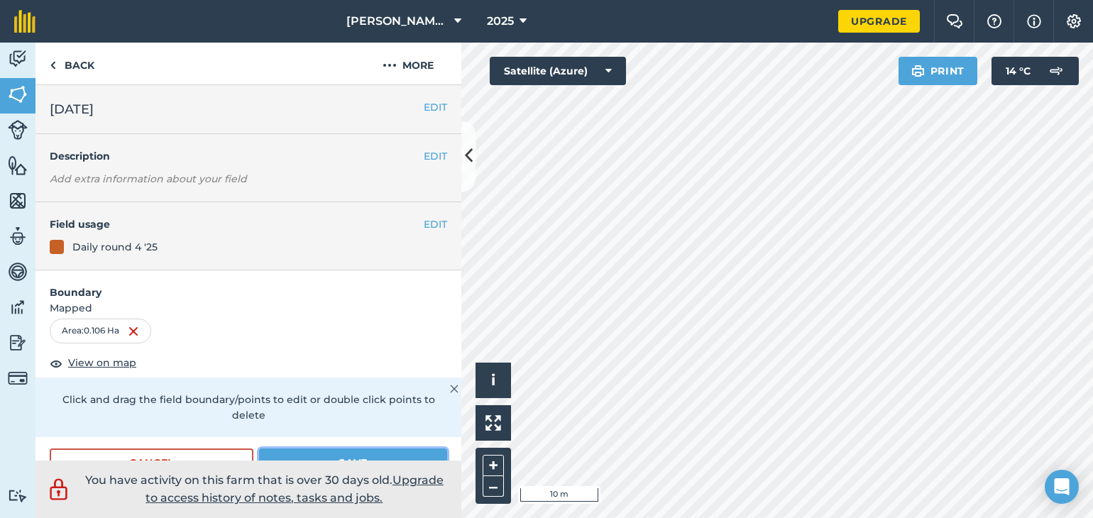
click at [324, 456] on button "Save" at bounding box center [353, 462] width 188 height 28
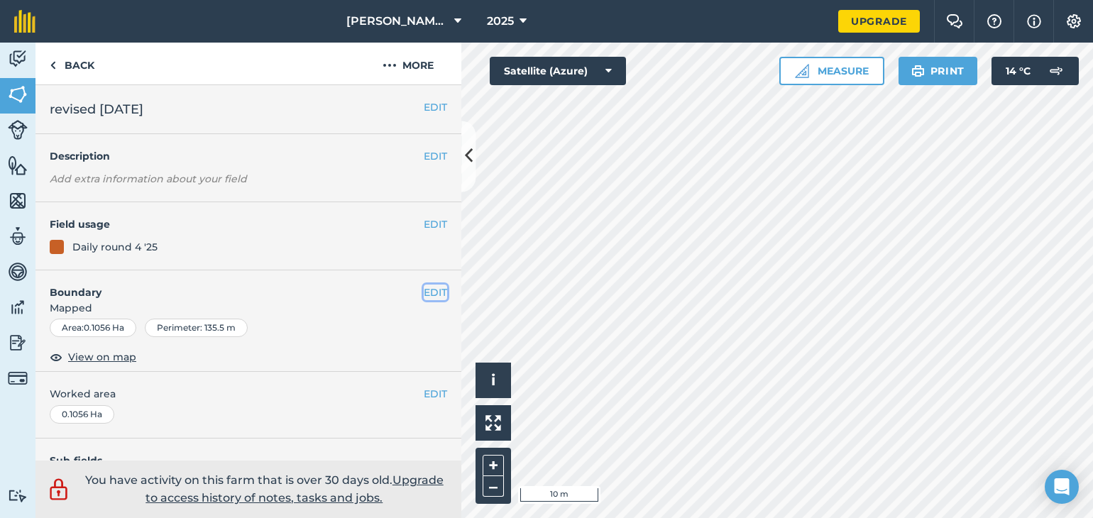
click at [424, 292] on button "EDIT" at bounding box center [435, 293] width 23 height 16
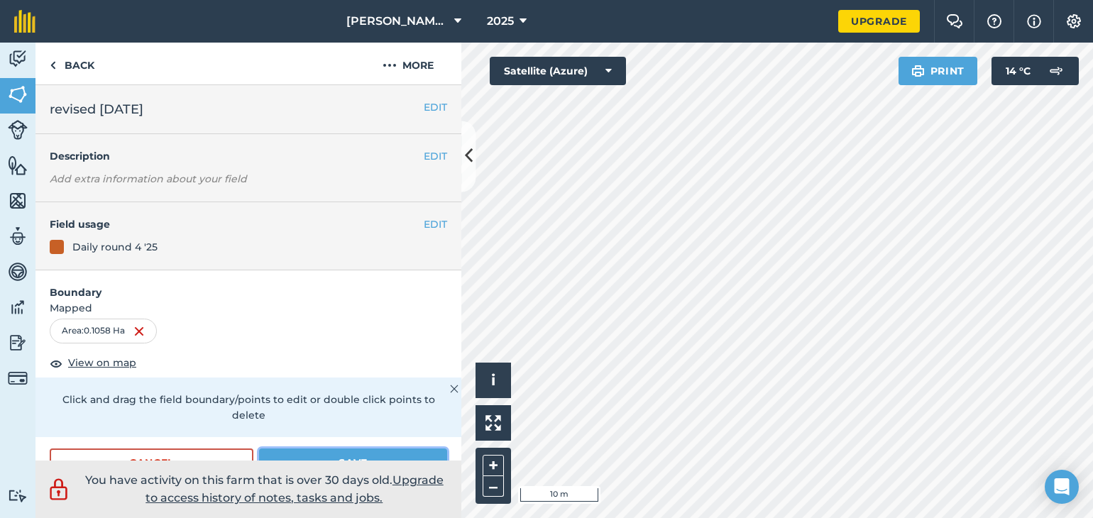
click at [352, 453] on button "Save" at bounding box center [353, 462] width 188 height 28
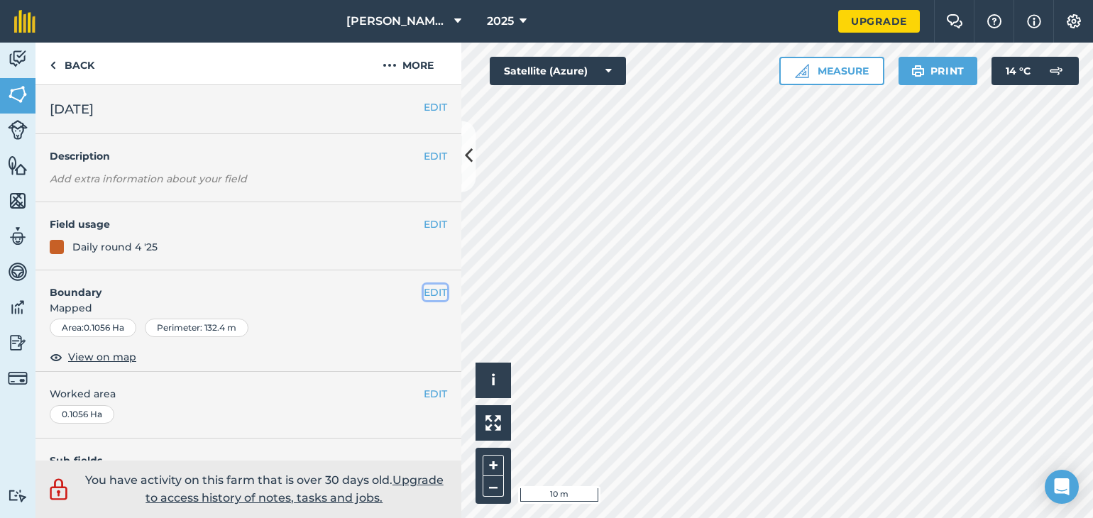
click at [424, 290] on button "EDIT" at bounding box center [435, 293] width 23 height 16
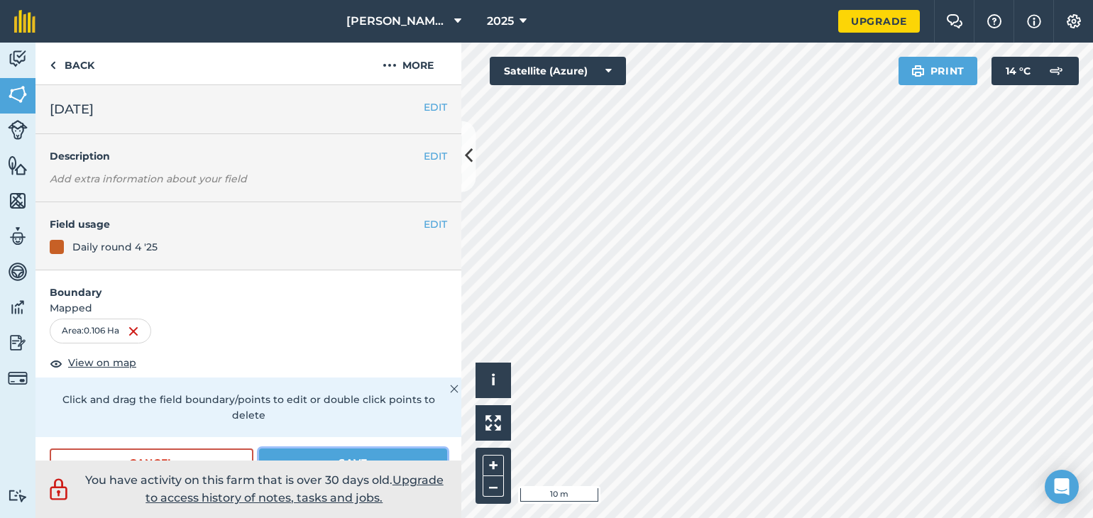
click at [332, 453] on button "Save" at bounding box center [353, 462] width 188 height 28
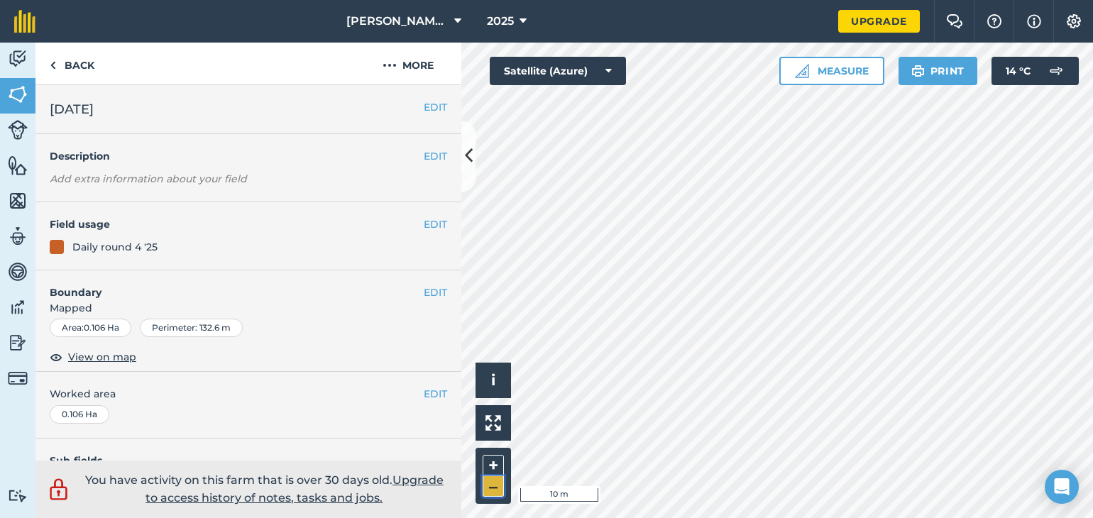
click at [492, 489] on button "–" at bounding box center [493, 486] width 21 height 21
click at [491, 489] on button "–" at bounding box center [493, 486] width 21 height 21
click at [492, 491] on button "–" at bounding box center [493, 486] width 21 height 21
click at [76, 64] on link "Back" at bounding box center [71, 64] width 73 height 42
click at [414, 72] on button "More" at bounding box center [408, 64] width 106 height 42
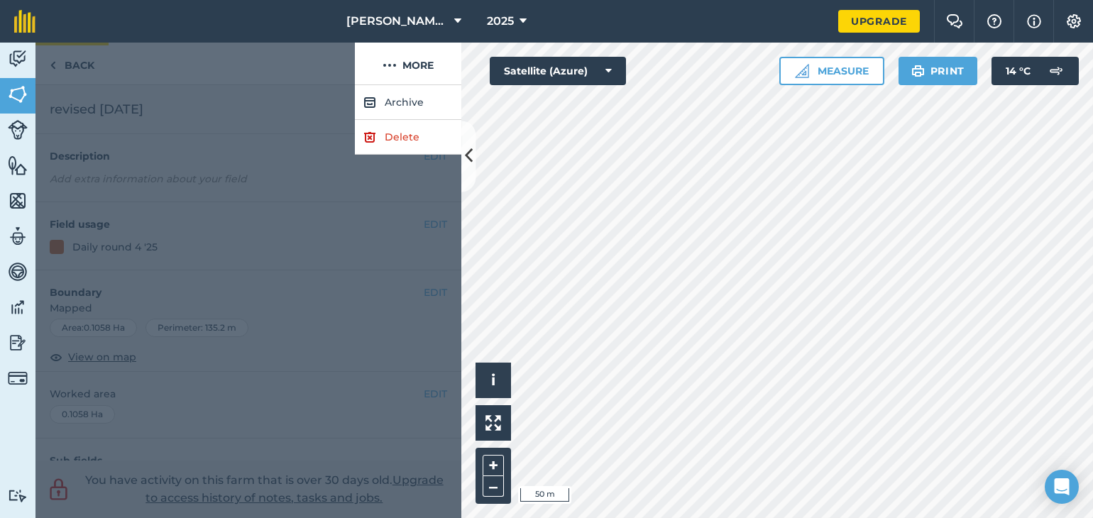
click at [80, 62] on div at bounding box center [194, 64] width 319 height 43
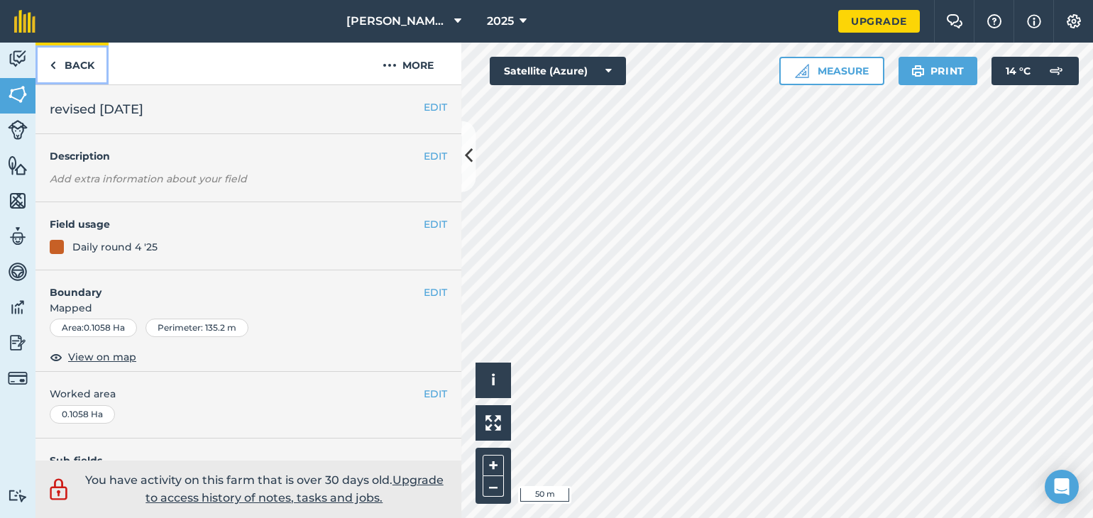
click at [79, 62] on link "Back" at bounding box center [71, 64] width 73 height 42
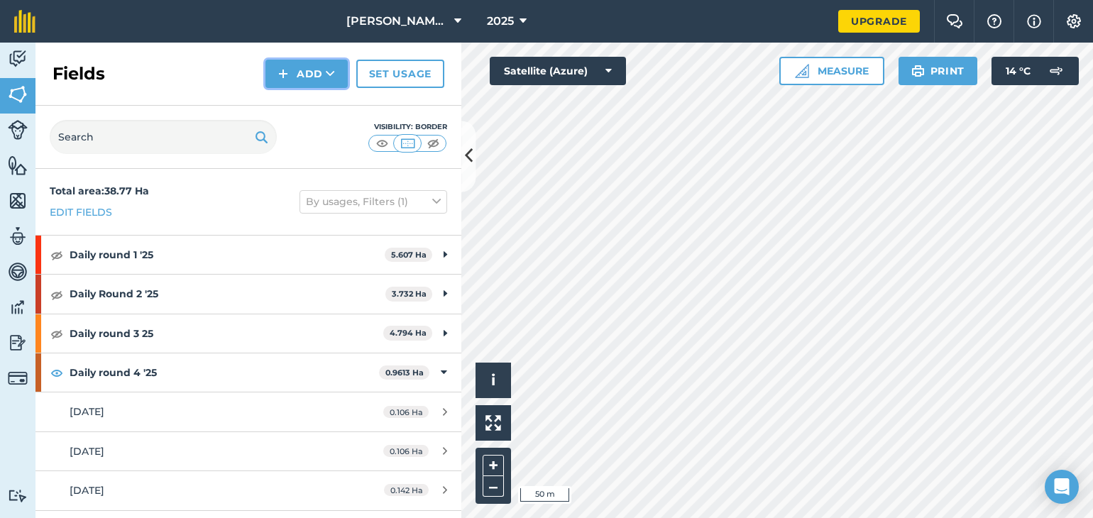
click at [314, 72] on button "Add" at bounding box center [306, 74] width 82 height 28
click at [301, 113] on link "Draw" at bounding box center [307, 105] width 78 height 31
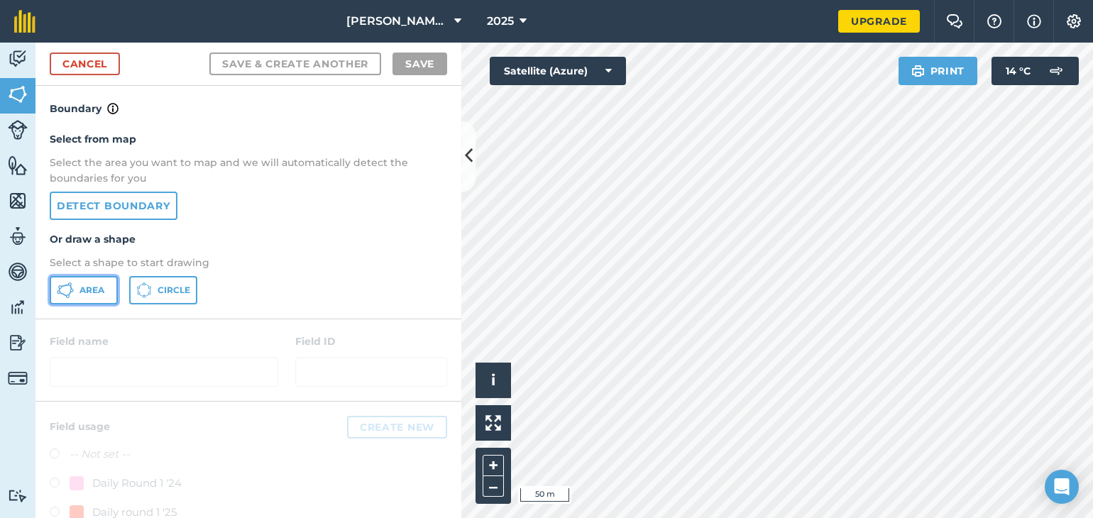
click at [99, 293] on span "Area" at bounding box center [91, 290] width 25 height 11
click at [484, 469] on button "+" at bounding box center [493, 465] width 21 height 21
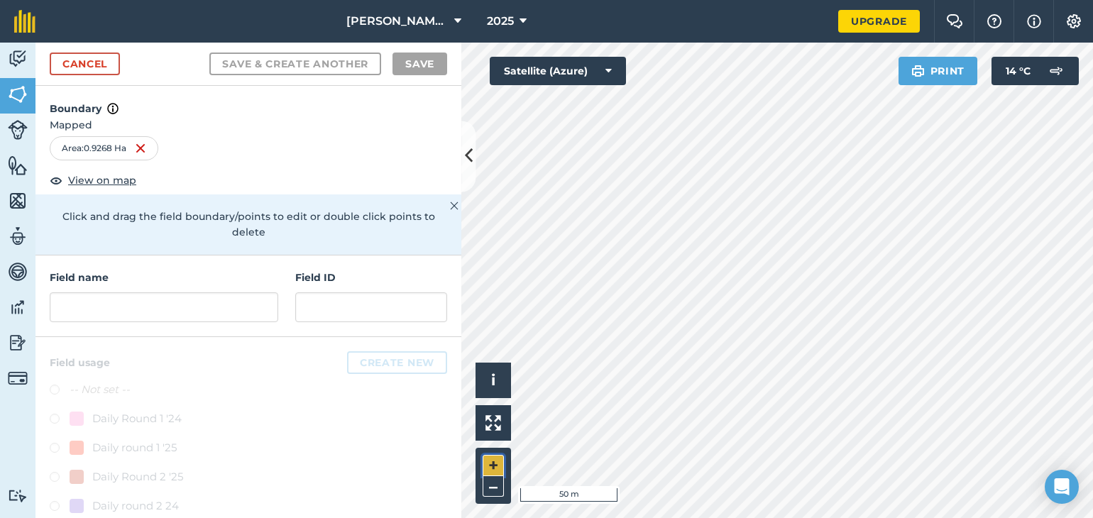
click at [485, 468] on button "+" at bounding box center [493, 465] width 21 height 21
click at [99, 310] on input "text" at bounding box center [164, 307] width 228 height 30
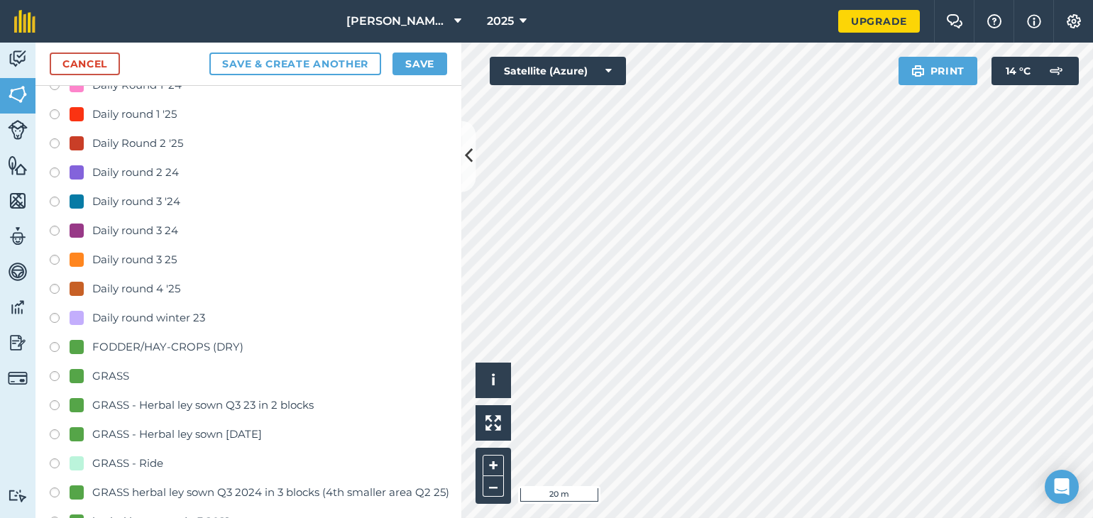
scroll to position [343, 0]
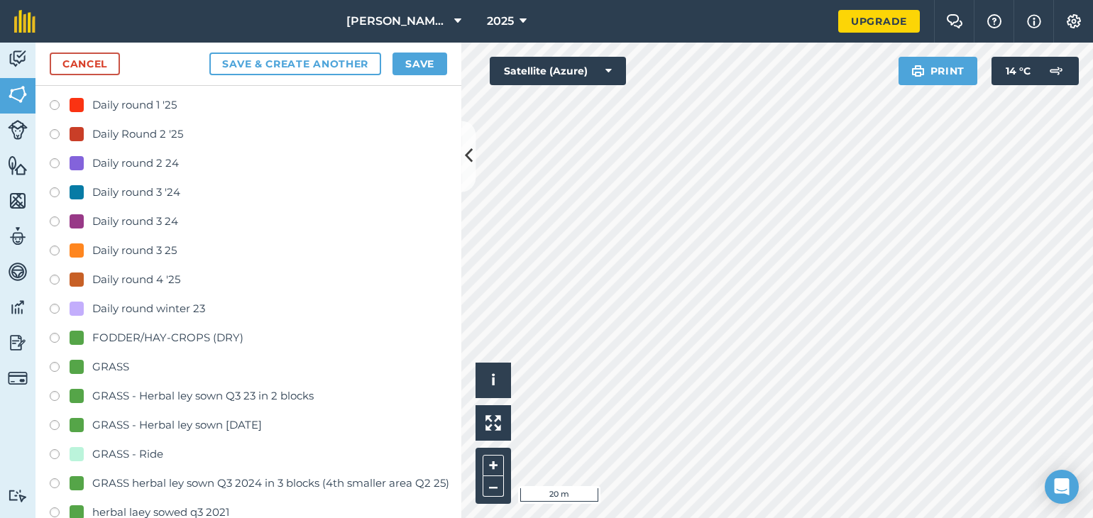
type input "[DATE]"
click at [52, 277] on label at bounding box center [60, 282] width 20 height 14
radio input "true"
click at [409, 66] on button "Save" at bounding box center [419, 64] width 55 height 23
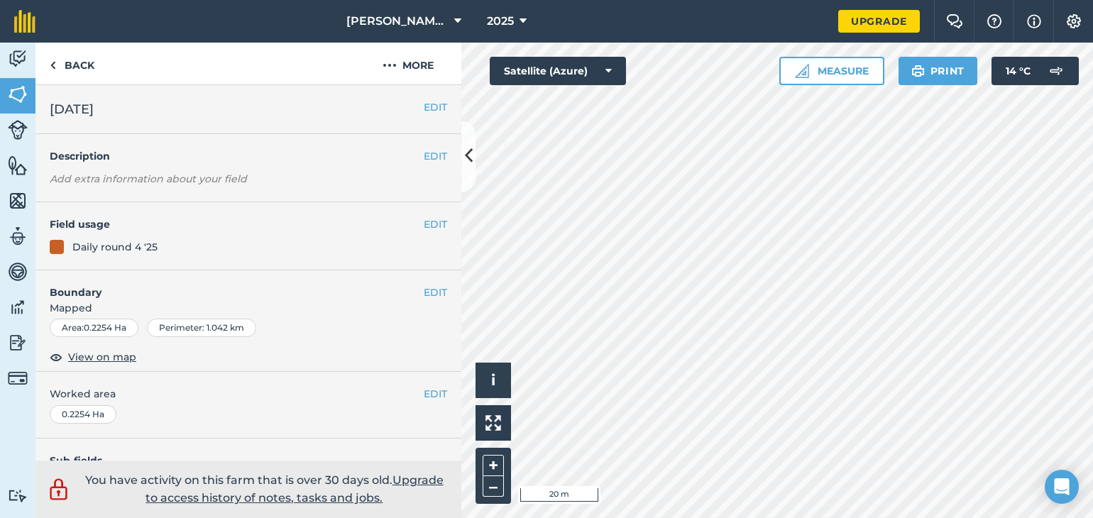
click at [605, 517] on html "[PERSON_NAME] Farm 2025 Upgrade Farm Chat Help Info Settings Map printing is no…" at bounding box center [546, 259] width 1093 height 518
click at [493, 489] on button "–" at bounding box center [493, 486] width 21 height 21
click at [928, 0] on html "[PERSON_NAME] Farm 2025 Upgrade Farm Chat Help Info Settings Map printing is no…" at bounding box center [546, 259] width 1093 height 518
click at [500, 495] on button "–" at bounding box center [493, 486] width 21 height 21
click at [495, 495] on button "–" at bounding box center [493, 486] width 21 height 21
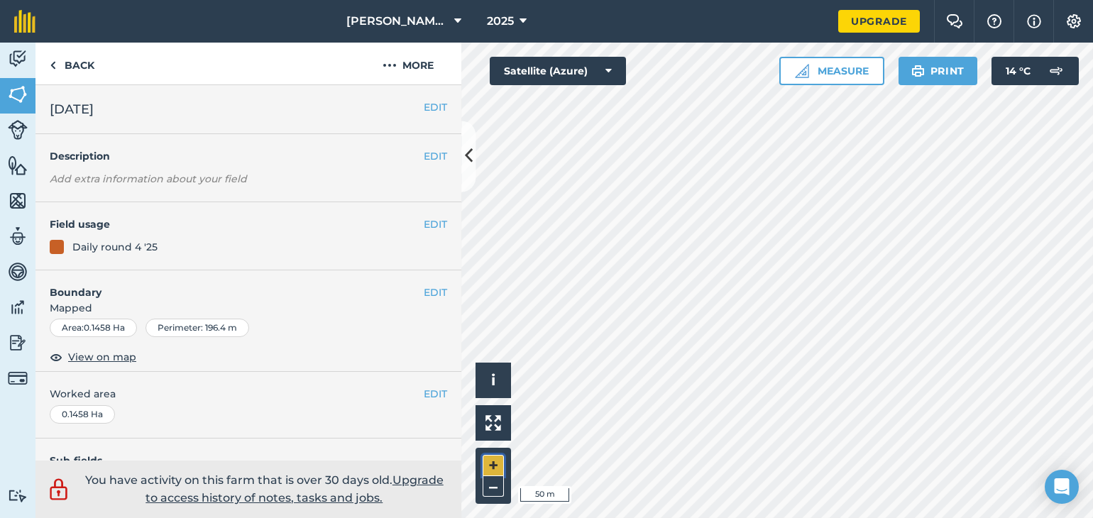
click at [493, 458] on button "+" at bounding box center [493, 465] width 21 height 21
click at [497, 461] on button "+" at bounding box center [493, 465] width 21 height 21
click at [497, 490] on button "–" at bounding box center [493, 486] width 21 height 21
click at [468, 163] on icon at bounding box center [469, 156] width 8 height 25
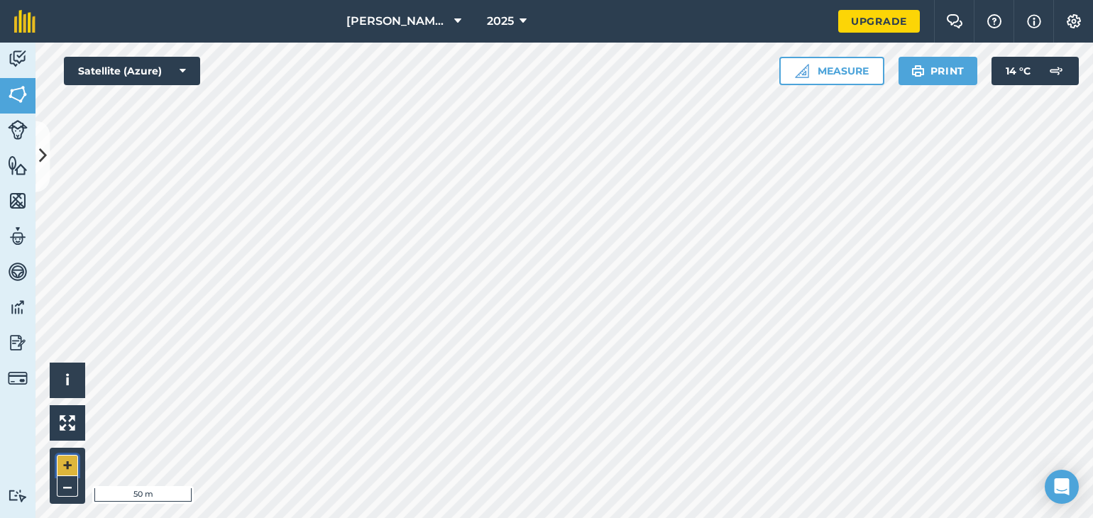
click at [63, 463] on button "+" at bounding box center [67, 465] width 21 height 21
click at [38, 156] on button at bounding box center [42, 156] width 14 height 71
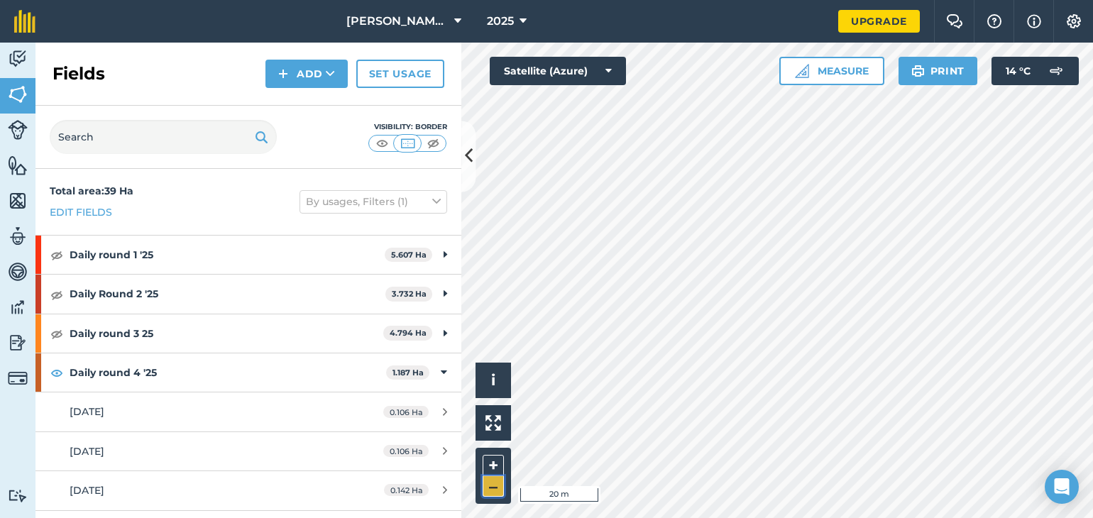
click at [497, 488] on button "–" at bounding box center [493, 486] width 21 height 21
click at [494, 483] on button "–" at bounding box center [493, 486] width 21 height 21
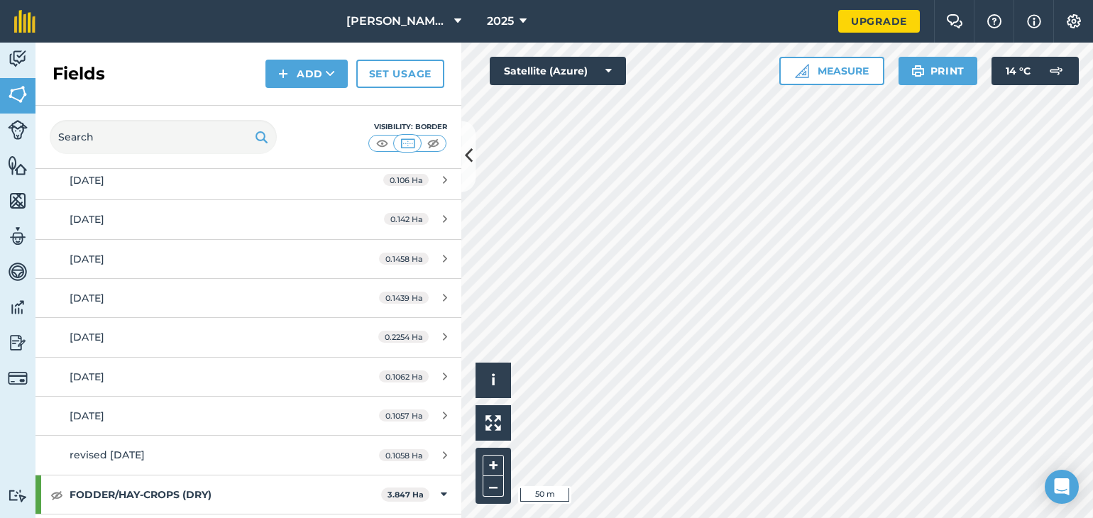
scroll to position [280, 0]
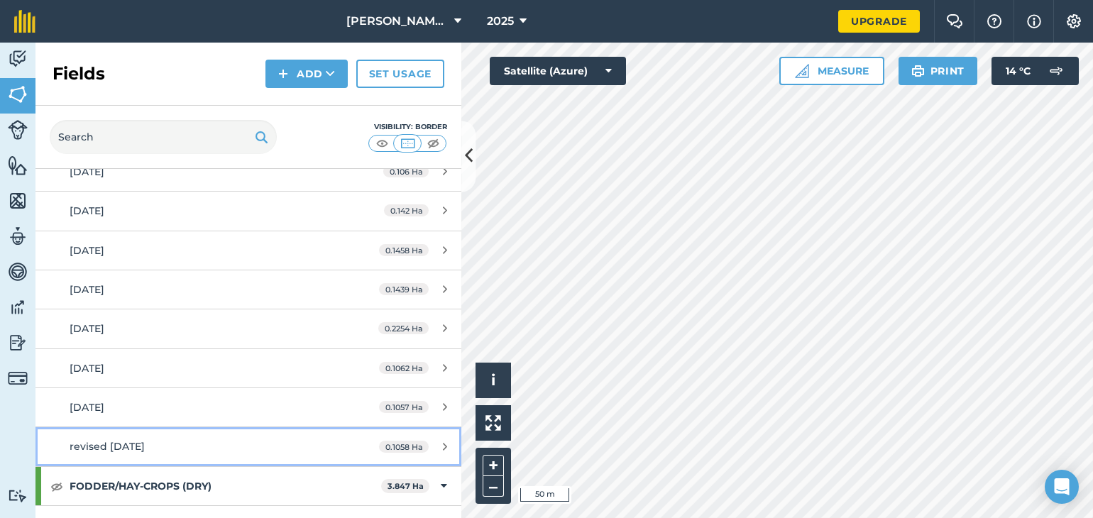
click at [99, 446] on span "revised [DATE]" at bounding box center [107, 446] width 75 height 13
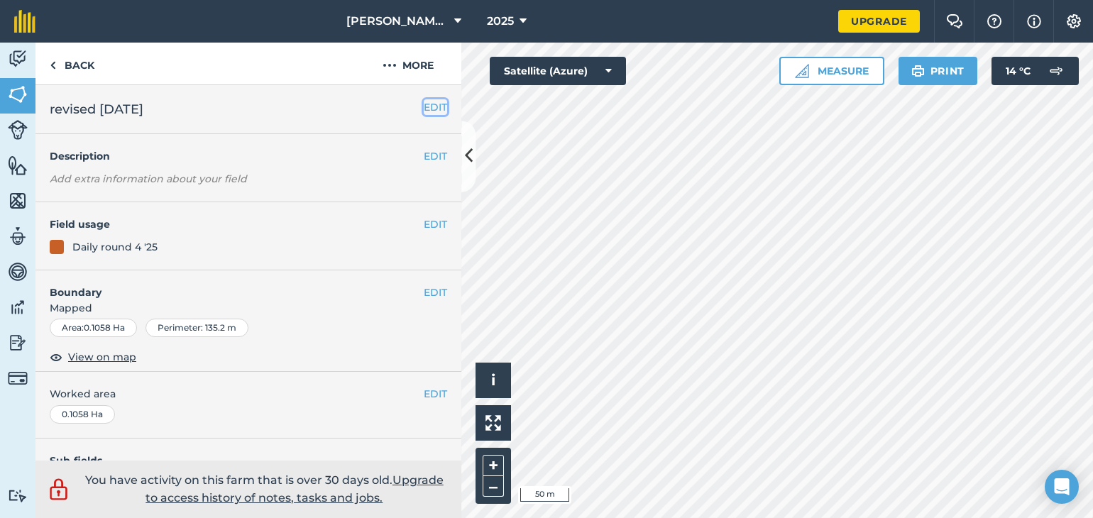
click at [429, 102] on button "EDIT" at bounding box center [435, 107] width 23 height 16
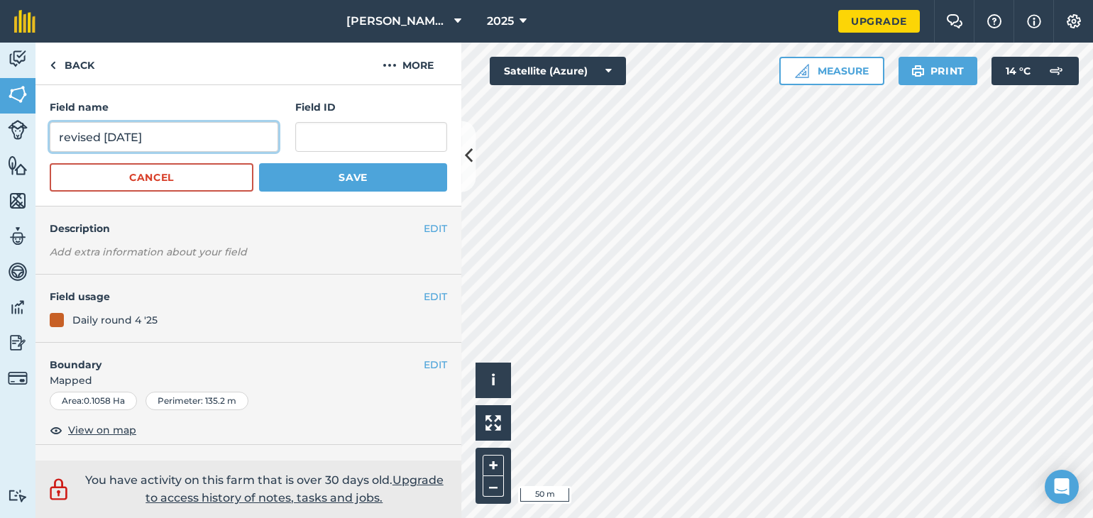
click at [104, 142] on input "revised [DATE]" at bounding box center [164, 137] width 228 height 30
type input "[DATE]"
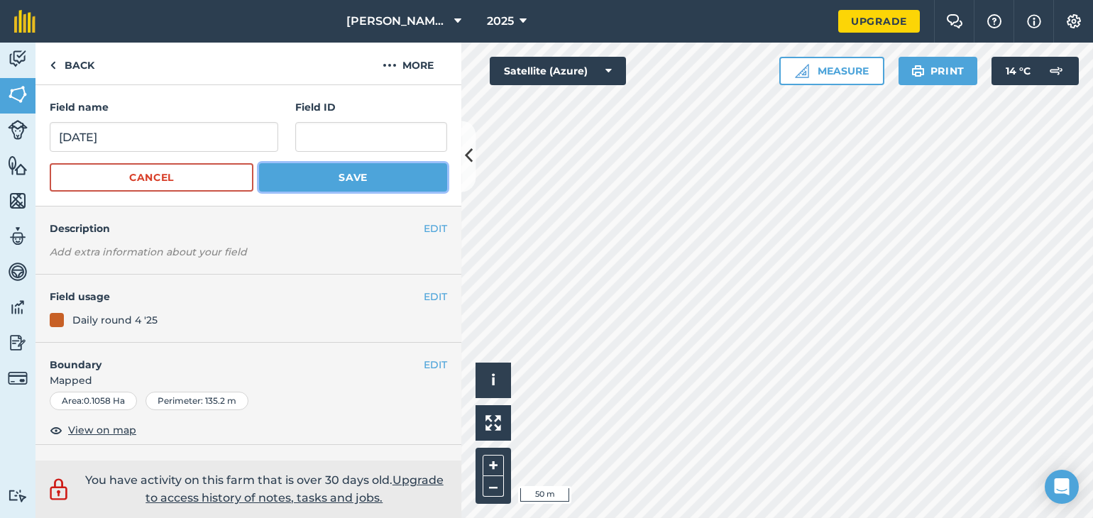
click at [297, 172] on button "Save" at bounding box center [353, 177] width 188 height 28
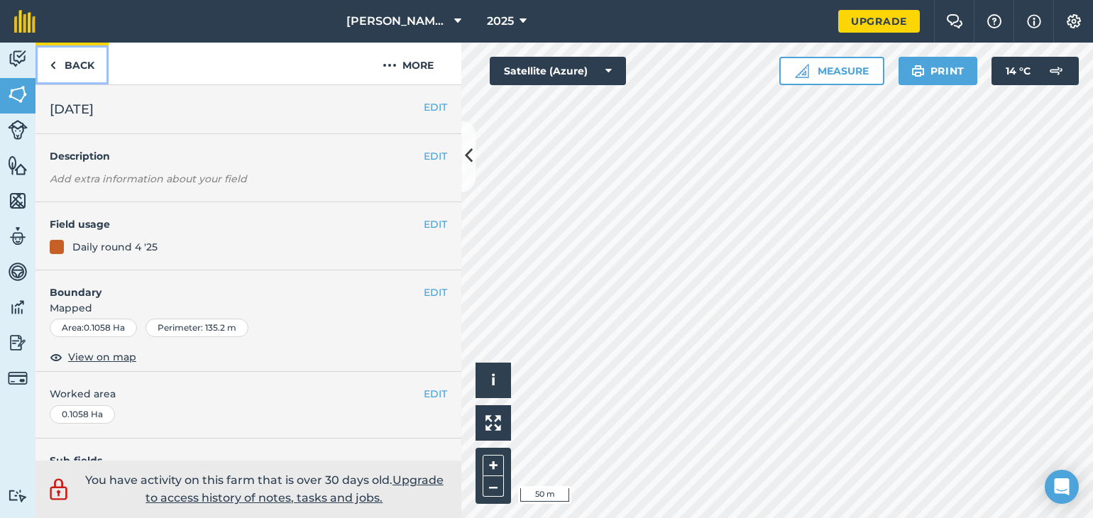
click at [62, 60] on link "Back" at bounding box center [71, 64] width 73 height 42
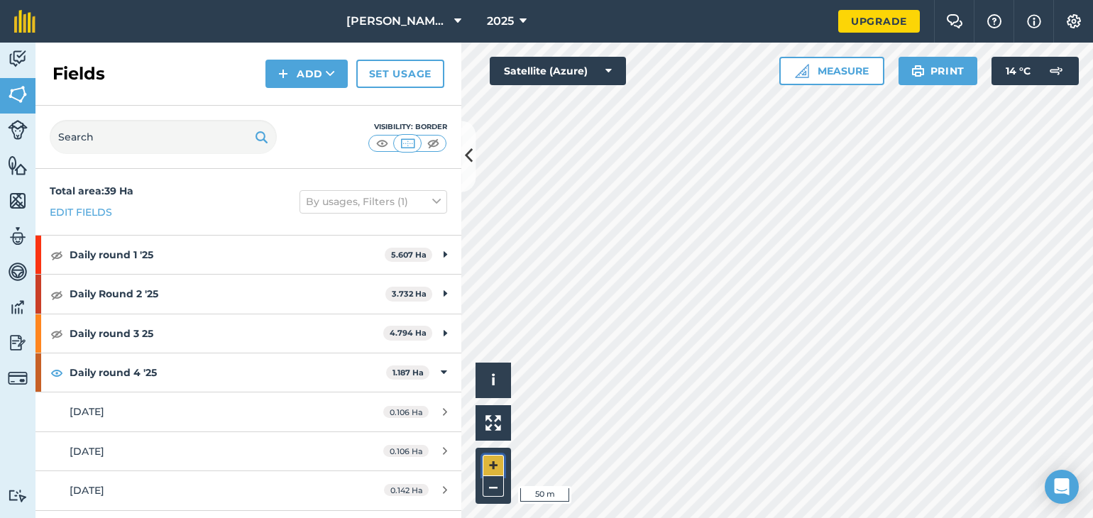
click at [494, 467] on button "+" at bounding box center [493, 465] width 21 height 21
click at [495, 495] on button "–" at bounding box center [493, 486] width 21 height 21
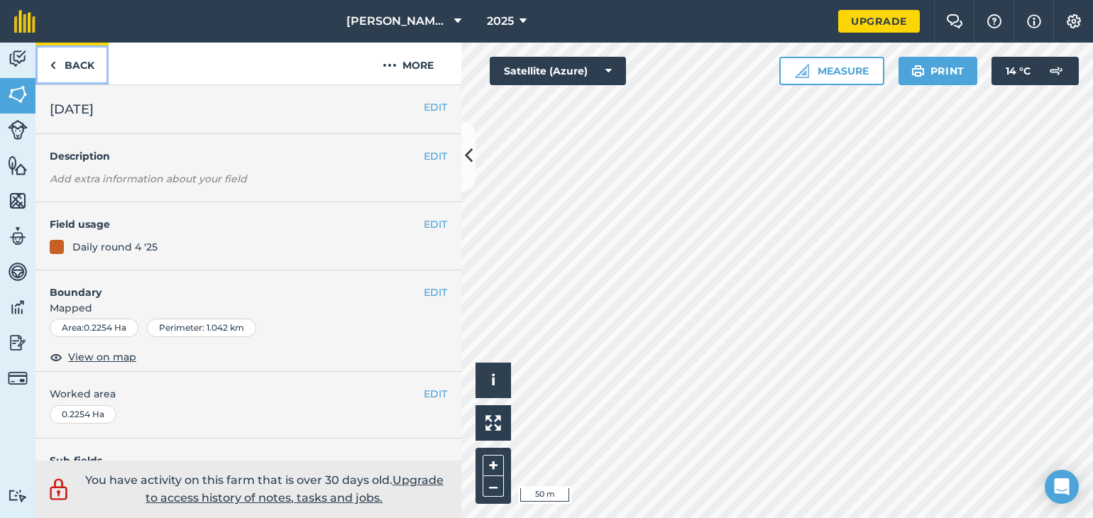
click at [63, 60] on link "Back" at bounding box center [71, 64] width 73 height 42
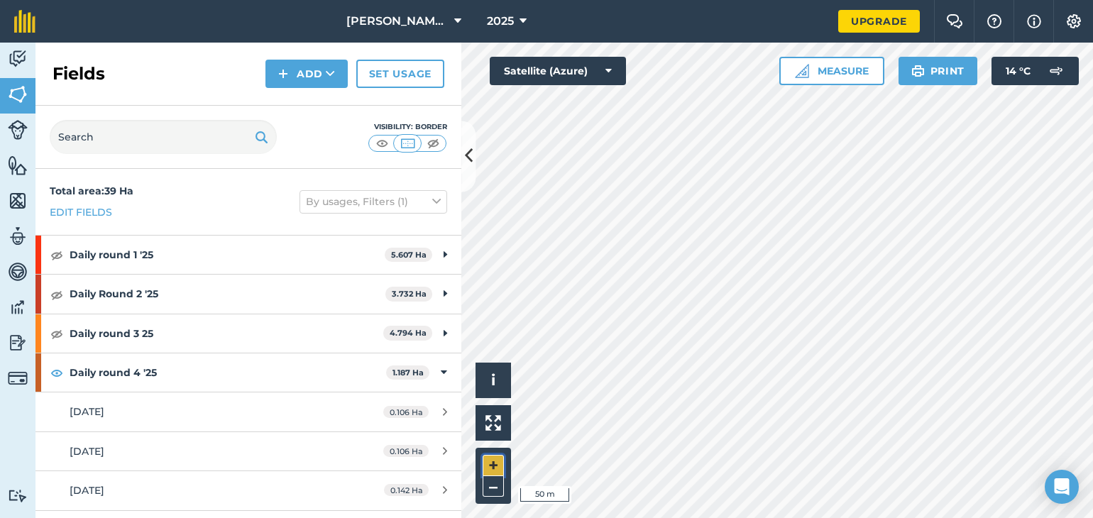
click at [493, 466] on button "+" at bounding box center [493, 465] width 21 height 21
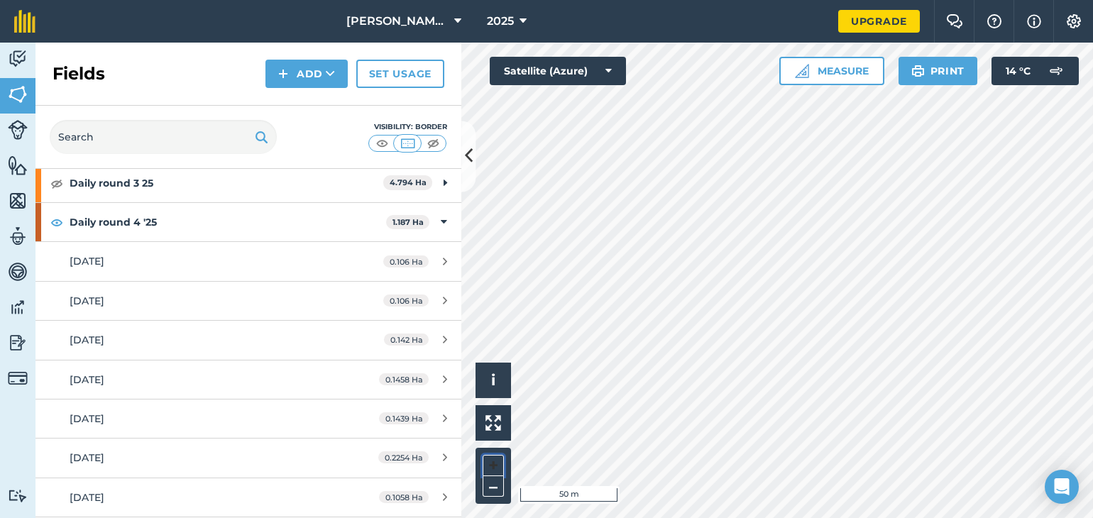
scroll to position [145, 0]
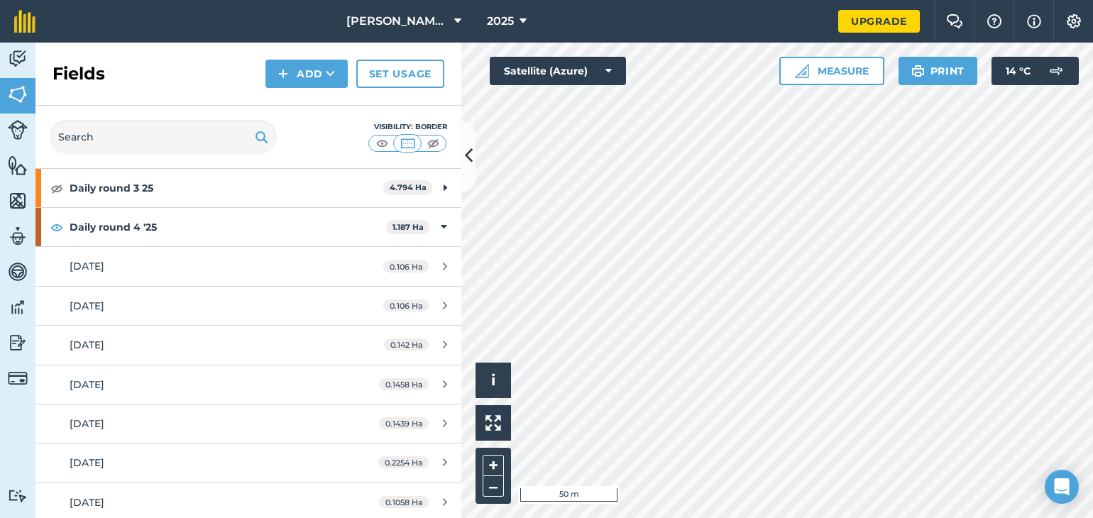
click at [859, 517] on html "[PERSON_NAME] Farm 2025 Upgrade Farm Chat Help Info Settings Map printing is no…" at bounding box center [546, 259] width 1093 height 518
click at [307, 71] on button "Add" at bounding box center [306, 74] width 82 height 28
click at [307, 71] on button "Add Draw Import" at bounding box center [306, 74] width 82 height 28
click at [304, 81] on button "Add" at bounding box center [306, 74] width 82 height 28
click at [307, 105] on link "Draw" at bounding box center [307, 105] width 78 height 31
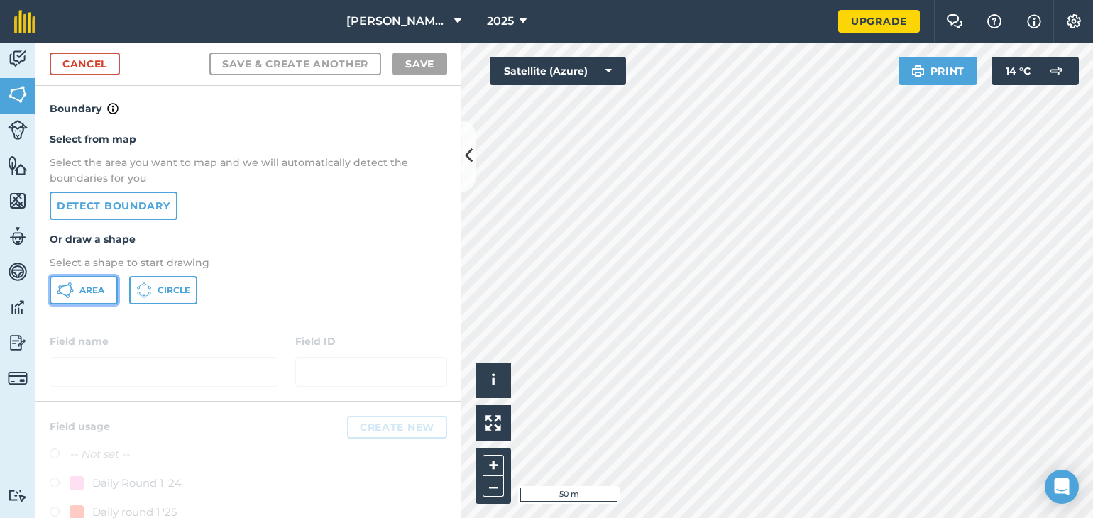
click at [68, 292] on icon at bounding box center [70, 293] width 4 height 5
click at [493, 466] on button "+" at bounding box center [493, 465] width 21 height 21
click at [1084, 517] on html "[PERSON_NAME] Farm 2025 Upgrade Farm Chat Help Info Settings Map printing is no…" at bounding box center [546, 259] width 1093 height 518
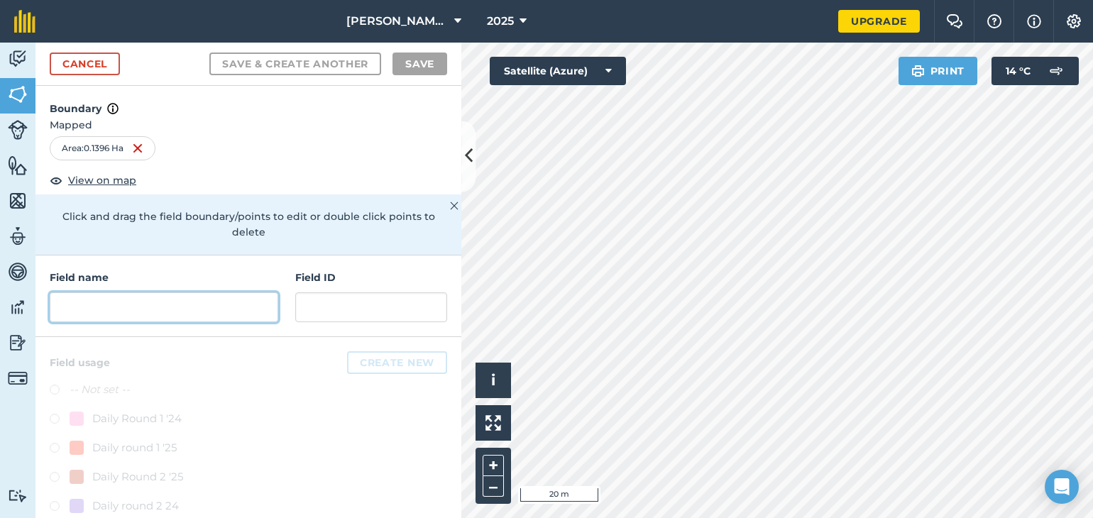
click at [175, 307] on input "text" at bounding box center [164, 307] width 228 height 30
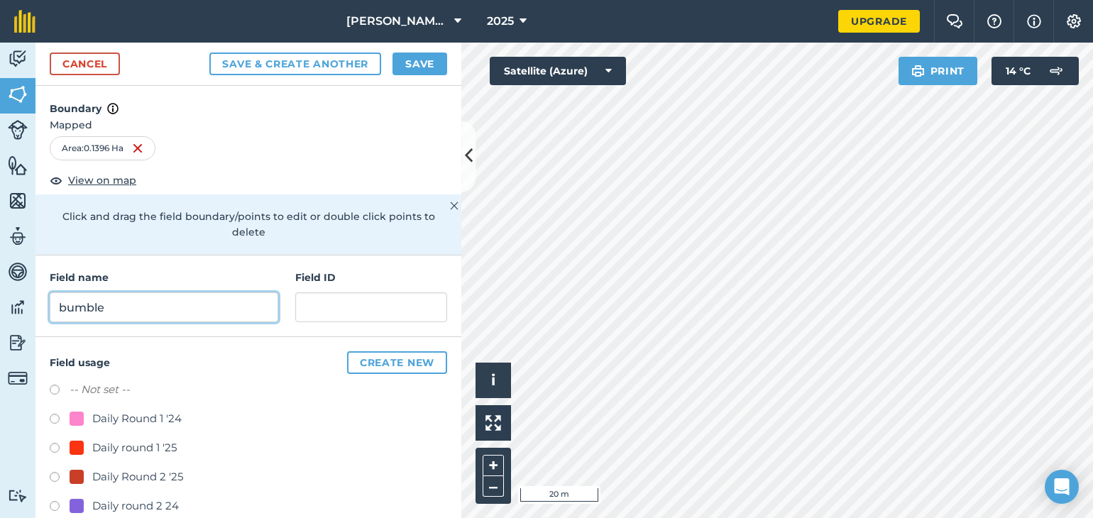
type input "bumble"
click at [537, 0] on html "[PERSON_NAME] Farm 2025 Upgrade Farm Chat Help Info Settings Map printing is no…" at bounding box center [546, 259] width 1093 height 518
click at [89, 63] on link "Cancel" at bounding box center [85, 64] width 70 height 23
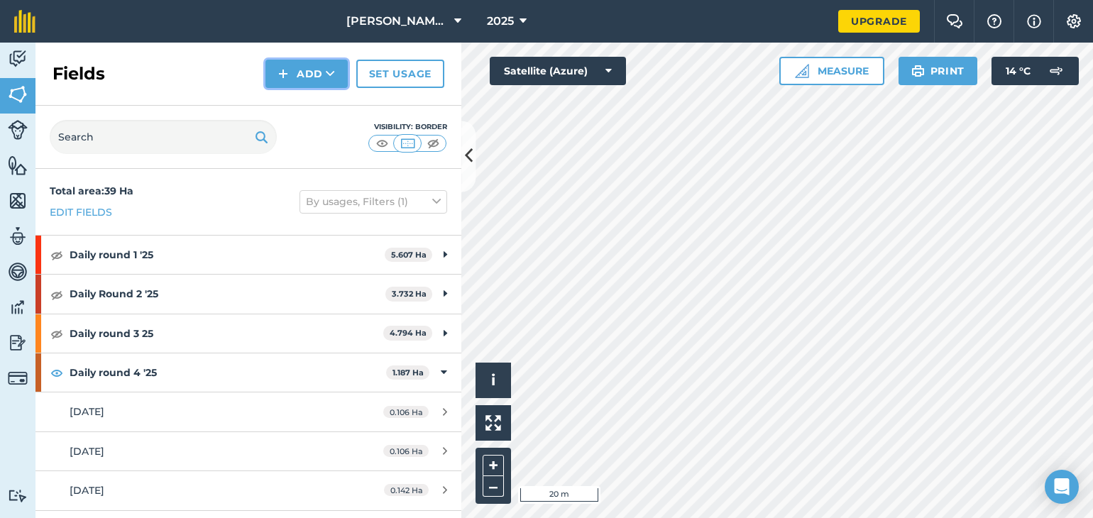
click at [318, 78] on button "Add" at bounding box center [306, 74] width 82 height 28
click at [310, 106] on link "Draw" at bounding box center [307, 105] width 78 height 31
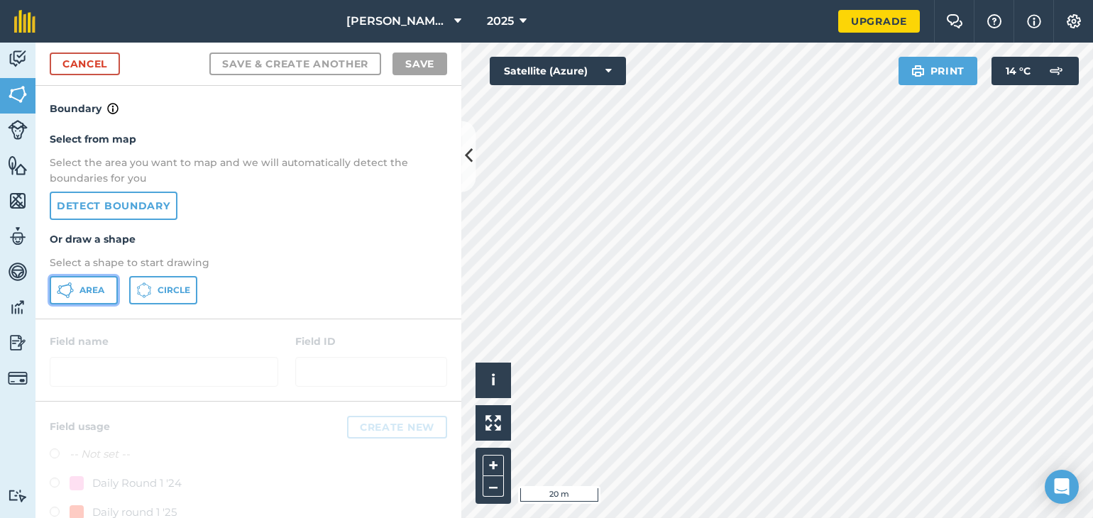
click at [93, 290] on span "Area" at bounding box center [91, 290] width 25 height 11
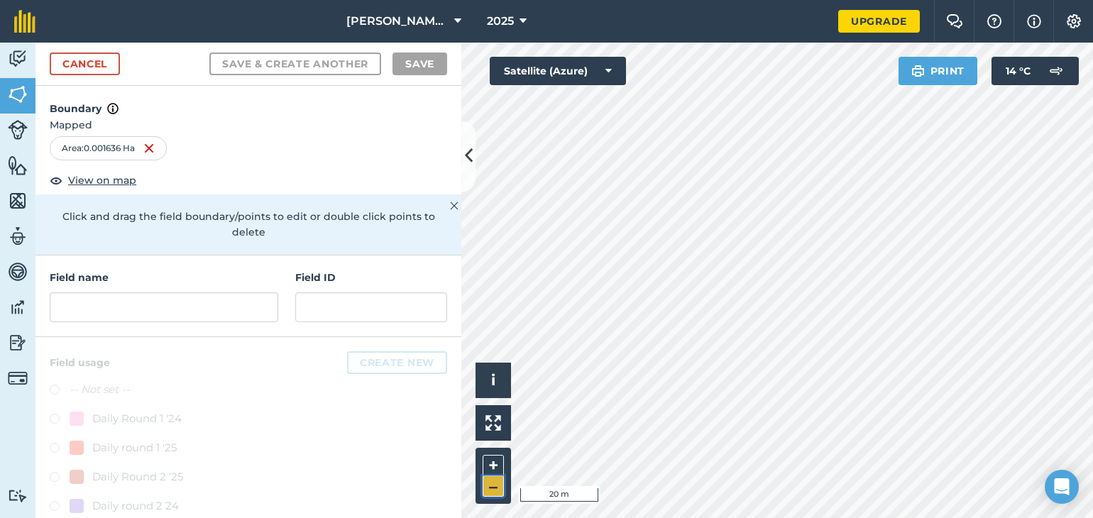
click at [497, 486] on button "–" at bounding box center [493, 486] width 21 height 21
click at [495, 486] on button "–" at bounding box center [493, 486] width 21 height 21
click at [71, 63] on link "Cancel" at bounding box center [85, 64] width 70 height 23
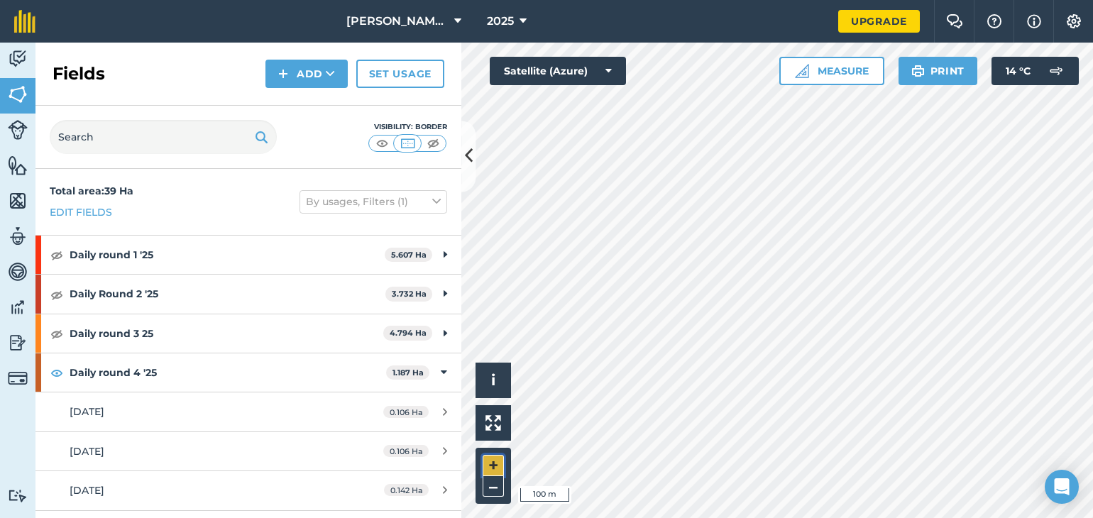
click at [494, 469] on button "+" at bounding box center [493, 465] width 21 height 21
click at [490, 467] on button "+" at bounding box center [493, 465] width 21 height 21
click at [492, 470] on button "+" at bounding box center [493, 465] width 21 height 21
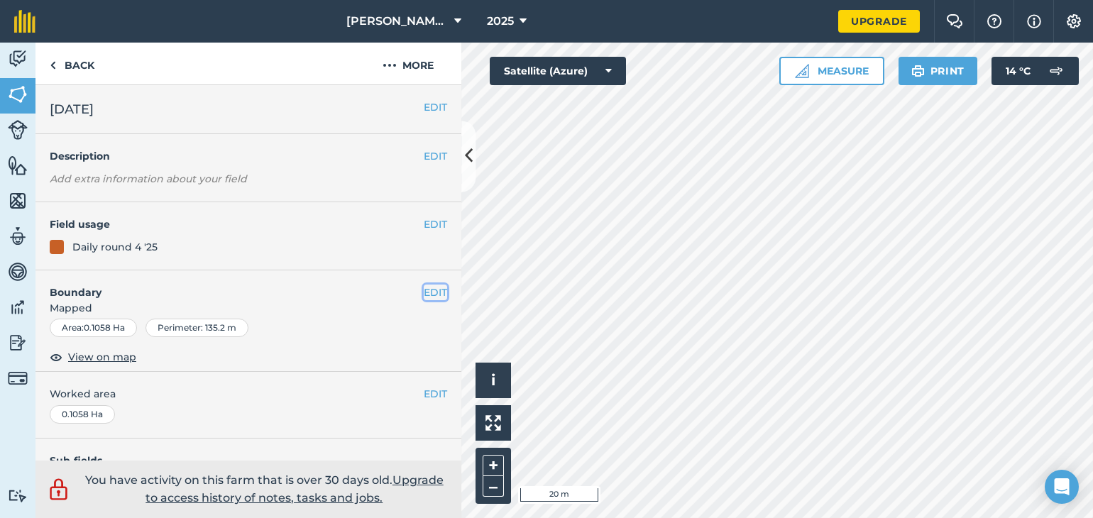
click at [424, 287] on button "EDIT" at bounding box center [435, 293] width 23 height 16
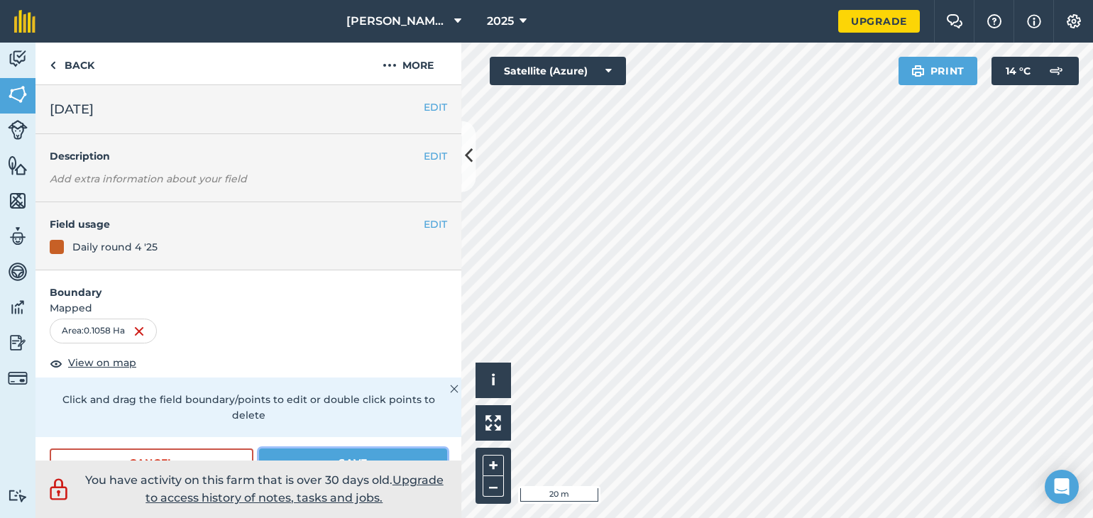
click at [401, 453] on button "Save" at bounding box center [353, 462] width 188 height 28
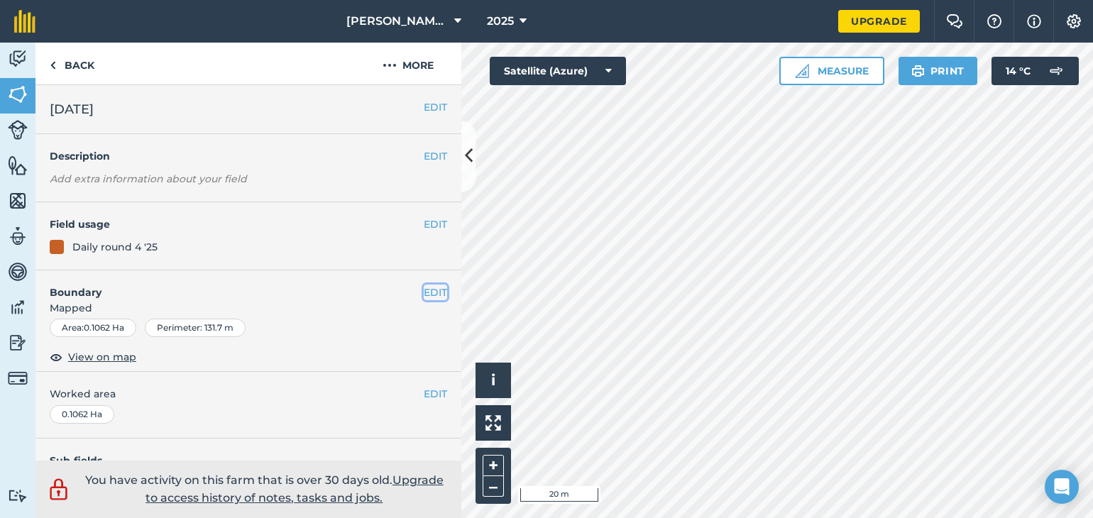
click at [425, 292] on button "EDIT" at bounding box center [435, 293] width 23 height 16
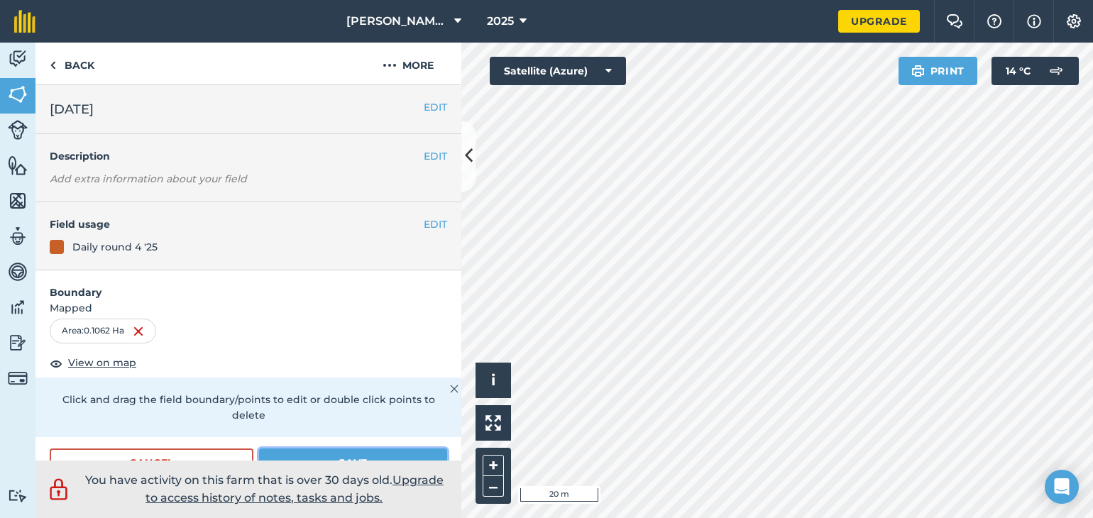
click at [377, 458] on button "Save" at bounding box center [353, 462] width 188 height 28
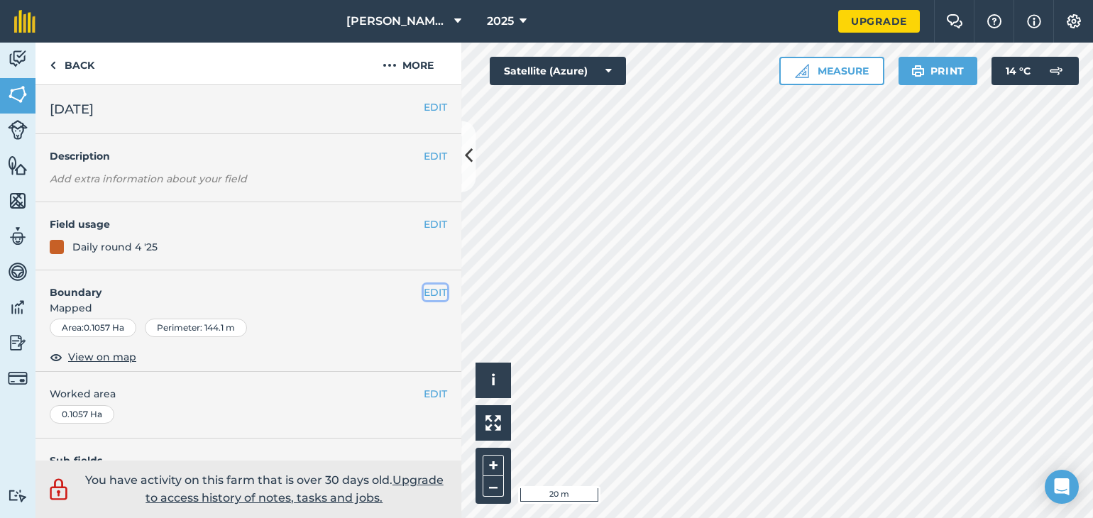
click at [424, 288] on button "EDIT" at bounding box center [435, 293] width 23 height 16
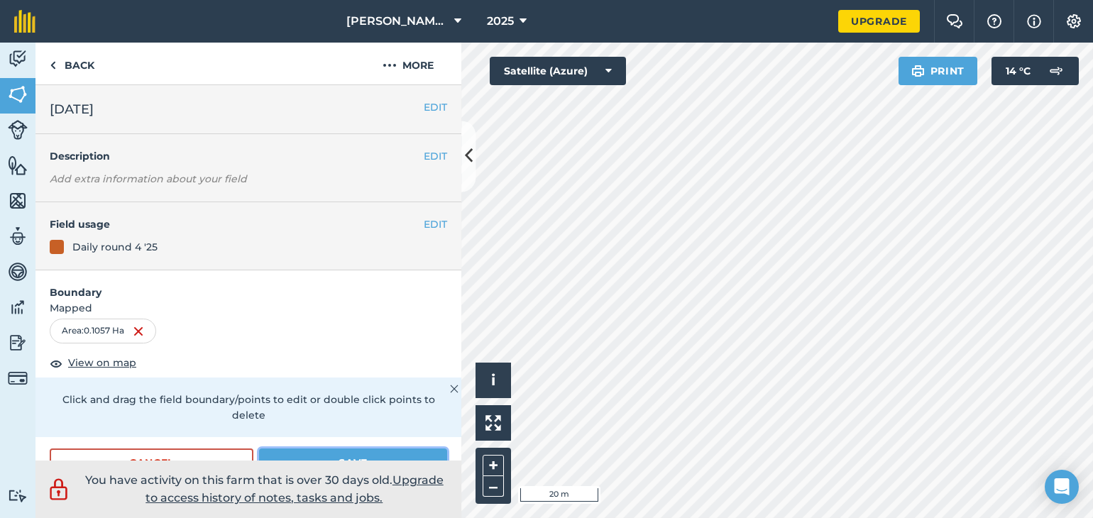
click at [385, 457] on button "Save" at bounding box center [353, 462] width 188 height 28
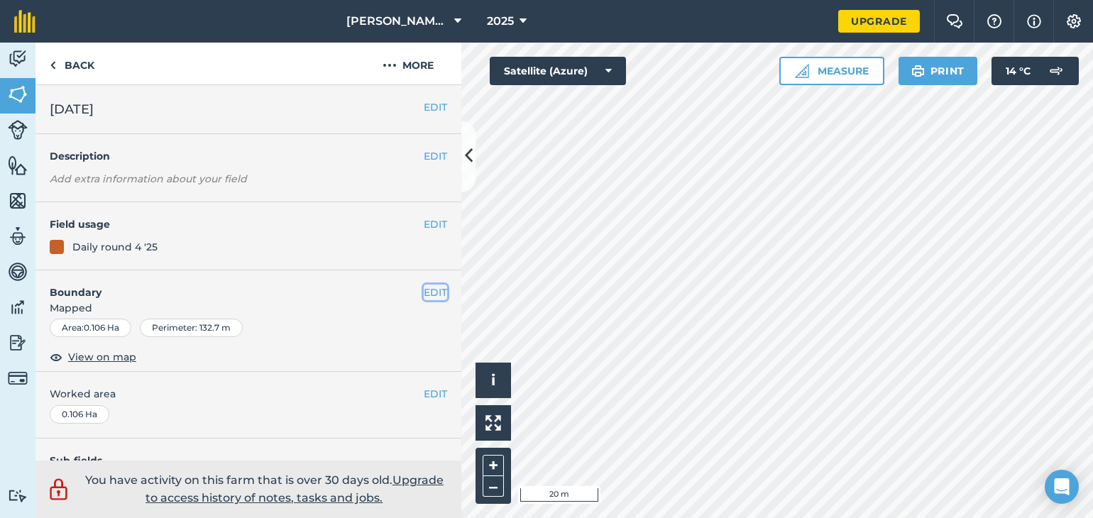
click at [424, 291] on button "EDIT" at bounding box center [435, 293] width 23 height 16
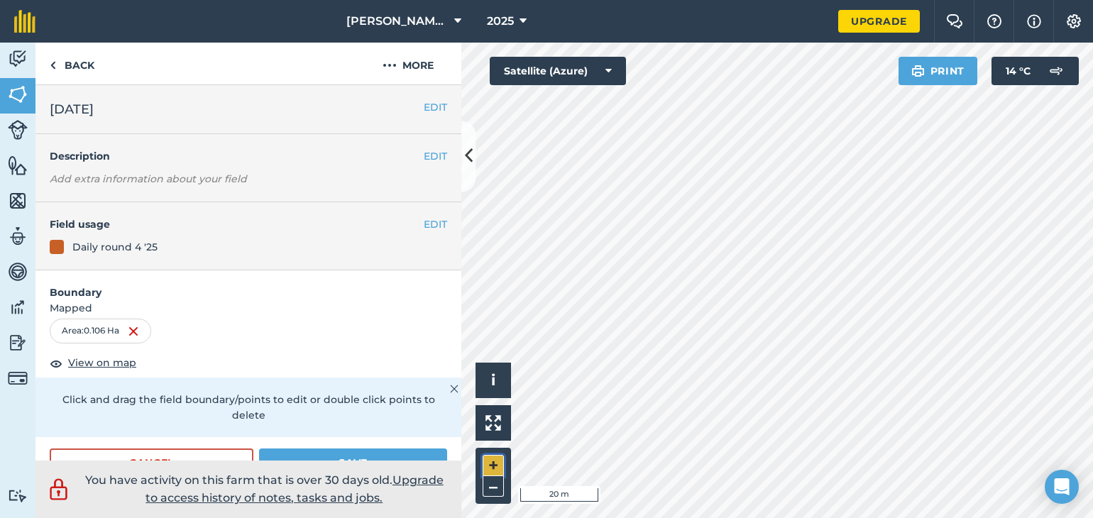
click at [492, 466] on button "+" at bounding box center [493, 465] width 21 height 21
click at [612, 517] on html "[PERSON_NAME] Farm 2025 Upgrade Farm Chat Help Info Settings Map printing is no…" at bounding box center [546, 259] width 1093 height 518
click at [334, 447] on form "Boundary Mapped Area : 0.106 Ha View on map Click and drag the field boundary/p…" at bounding box center [248, 380] width 426 height 221
click at [349, 458] on button "Save" at bounding box center [353, 462] width 188 height 28
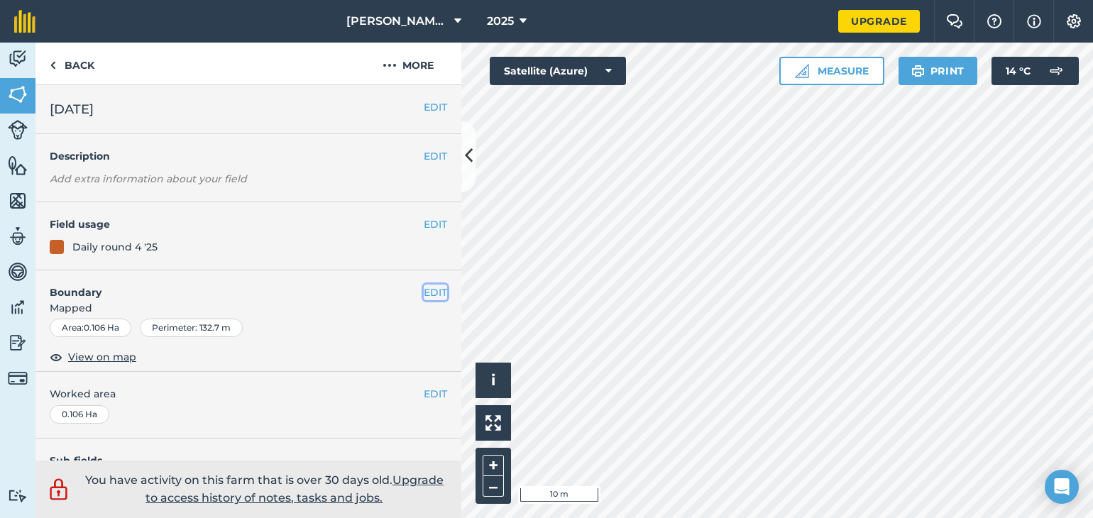
click at [424, 293] on button "EDIT" at bounding box center [435, 293] width 23 height 16
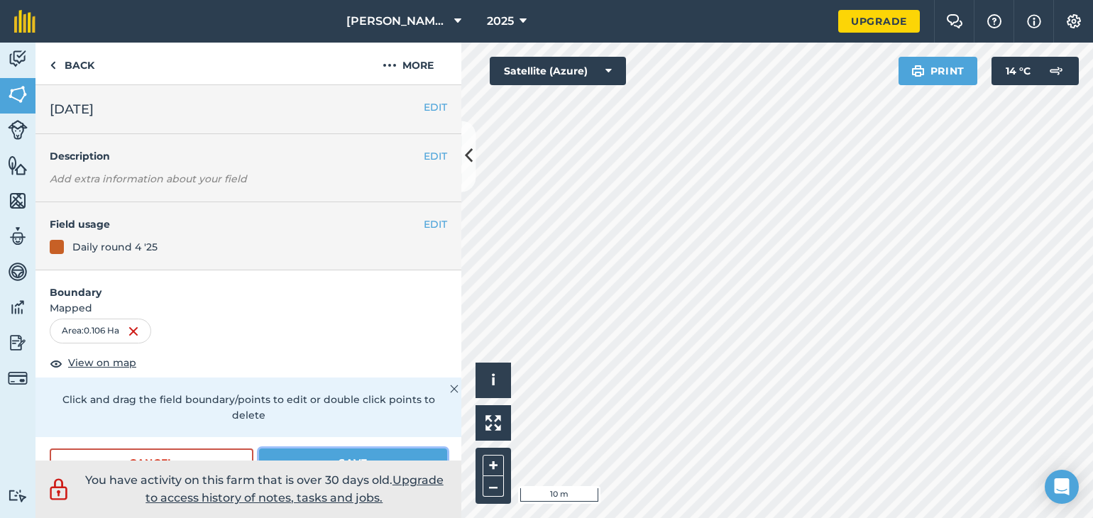
click at [375, 453] on button "Save" at bounding box center [353, 462] width 188 height 28
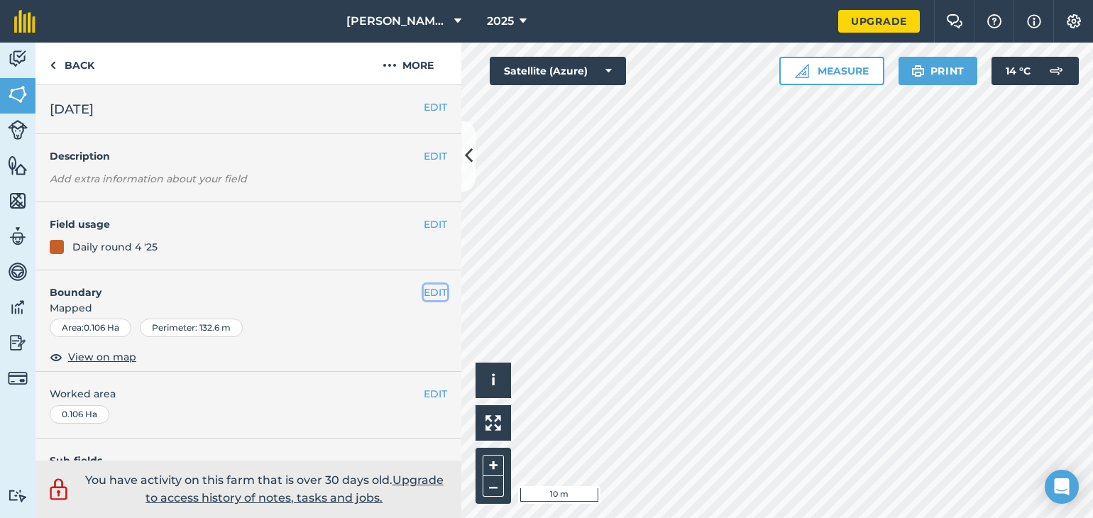
click at [424, 290] on button "EDIT" at bounding box center [435, 293] width 23 height 16
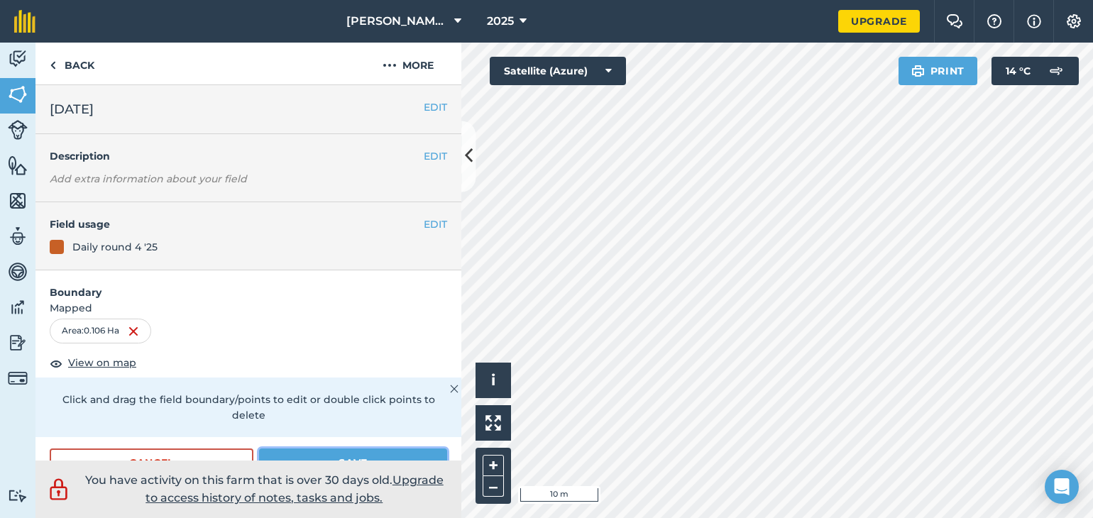
click at [343, 452] on button "Save" at bounding box center [353, 462] width 188 height 28
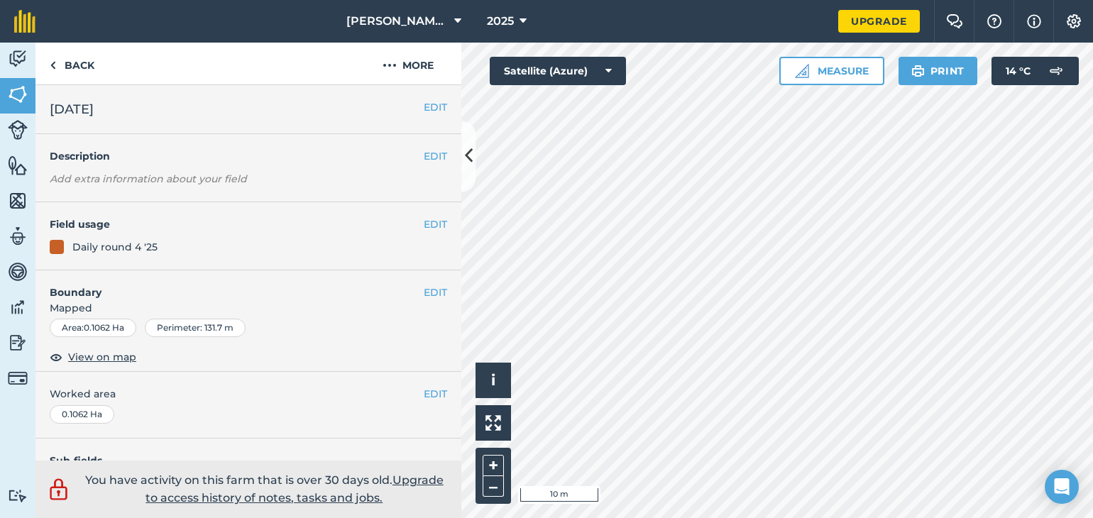
click at [749, 0] on html "[PERSON_NAME] Farm 2025 Upgrade Farm Chat Help Info Settings Map printing is no…" at bounding box center [546, 259] width 1093 height 518
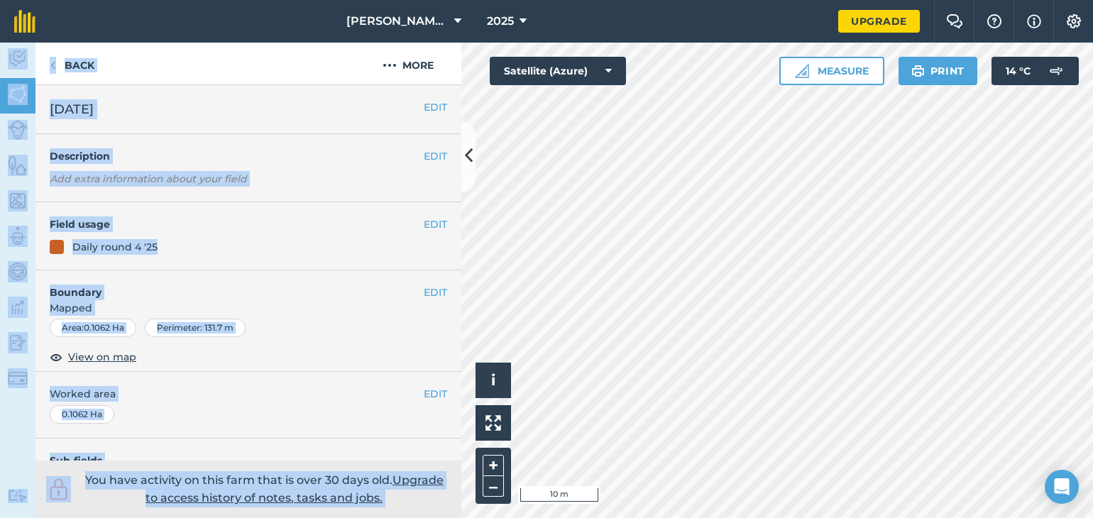
click at [690, 72] on div "[PERSON_NAME] Farm 2025 Upgrade Farm Chat Help Info Settings Map printing is no…" at bounding box center [546, 259] width 1093 height 518
click at [495, 461] on button "+" at bounding box center [493, 465] width 21 height 21
click at [487, 490] on button "–" at bounding box center [493, 486] width 21 height 21
click at [424, 290] on button "EDIT" at bounding box center [435, 293] width 23 height 16
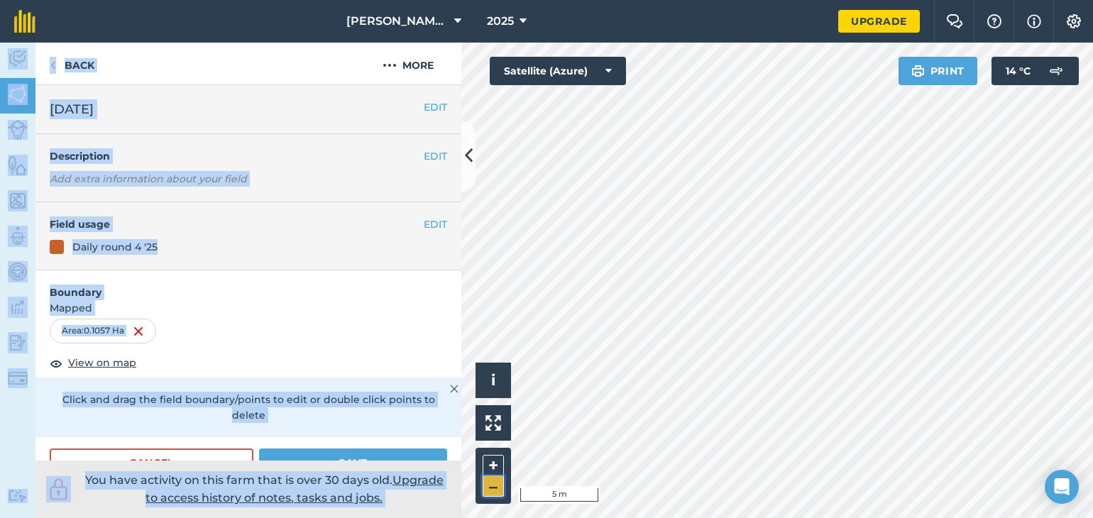
click at [490, 488] on button "–" at bounding box center [493, 486] width 21 height 21
click at [390, 317] on form "Boundary Mapped Area : 0.1057 Ha View on map Click and drag the field boundary/…" at bounding box center [248, 380] width 426 height 221
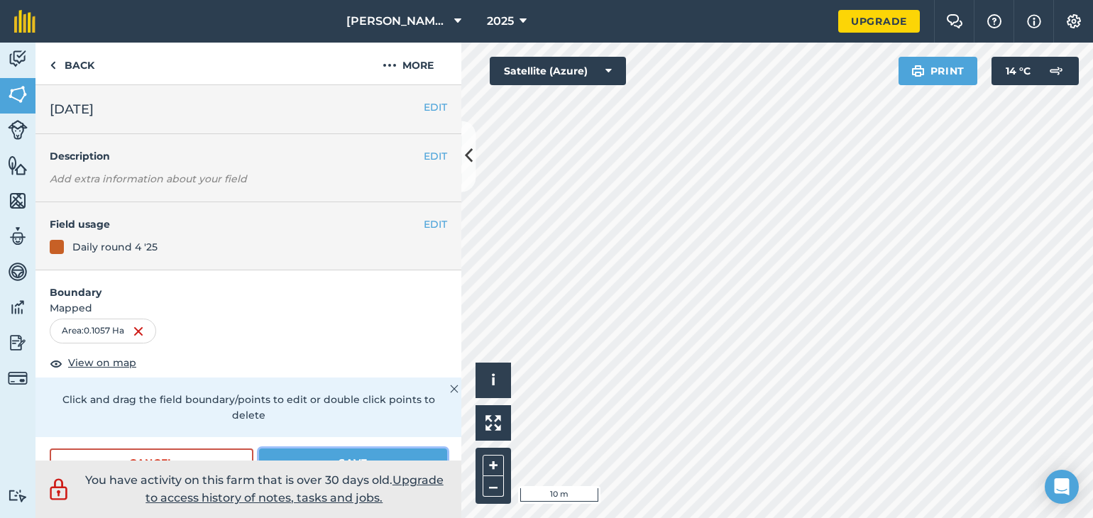
click at [359, 457] on button "Save" at bounding box center [353, 462] width 188 height 28
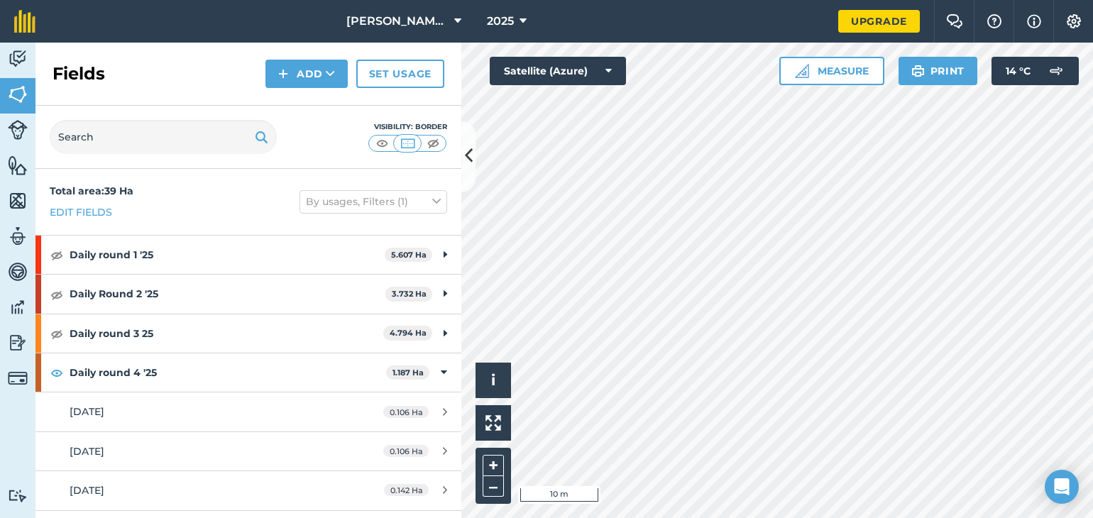
click at [659, 517] on html "[PERSON_NAME] Farm 2025 Upgrade Farm Chat Help Info Settings Map printing is no…" at bounding box center [546, 259] width 1093 height 518
click at [502, 490] on button "–" at bounding box center [493, 486] width 21 height 21
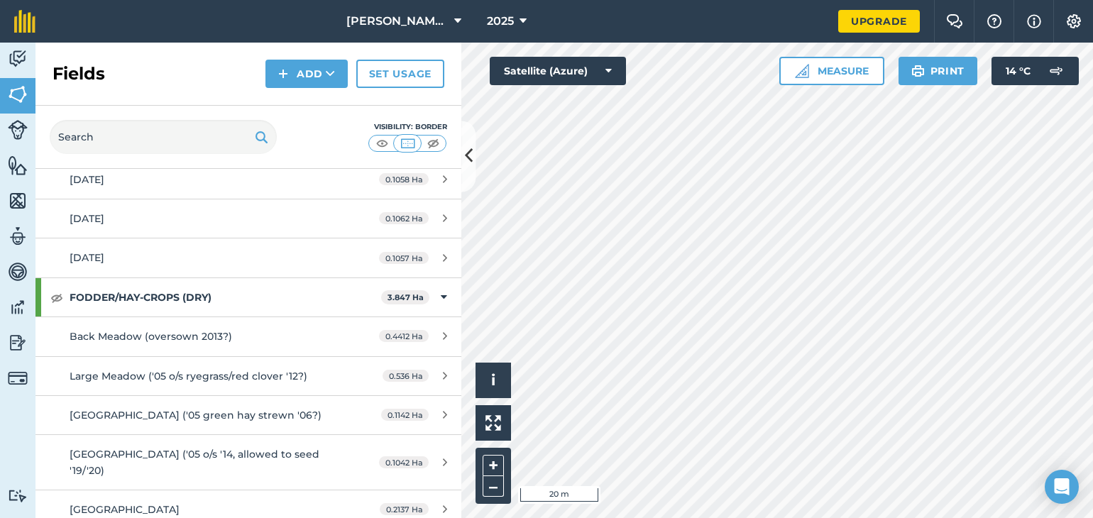
scroll to position [443, 0]
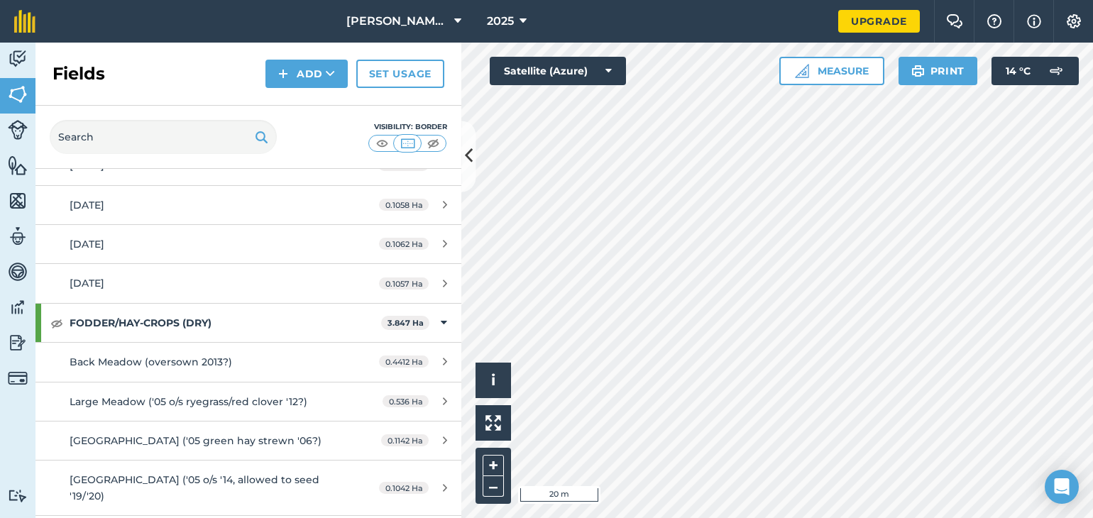
click at [758, 517] on html "[PERSON_NAME] Farm 2025 Upgrade Farm Chat Help Info Settings Map printing is no…" at bounding box center [546, 259] width 1093 height 518
click at [495, 491] on button "–" at bounding box center [493, 486] width 21 height 21
click at [494, 465] on button "+" at bounding box center [493, 465] width 21 height 21
click at [309, 69] on button "Add" at bounding box center [306, 74] width 82 height 28
click at [312, 111] on link "Draw" at bounding box center [307, 105] width 78 height 31
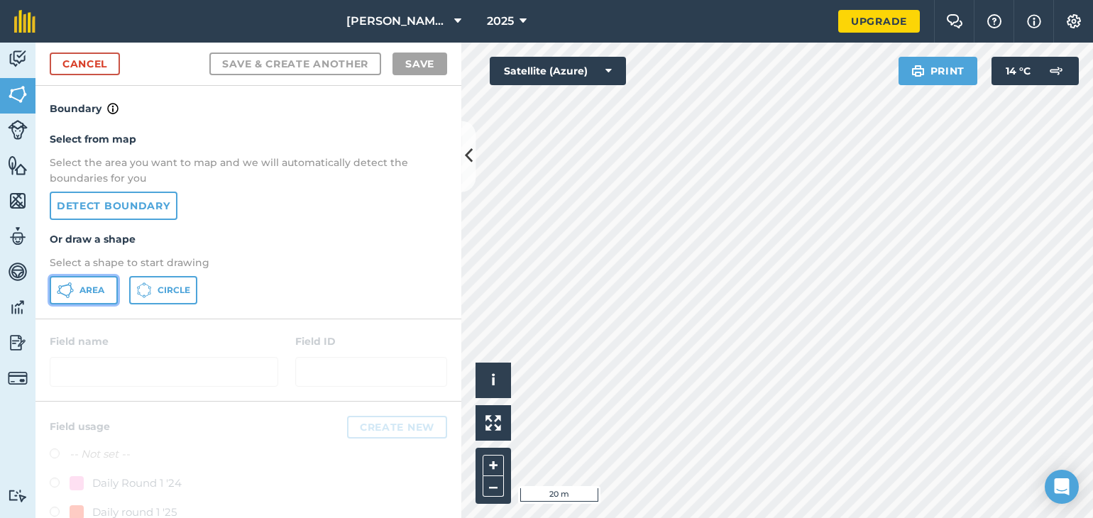
drag, startPoint x: 71, startPoint y: 296, endPoint x: 93, endPoint y: 288, distance: 23.3
click at [72, 296] on icon at bounding box center [65, 290] width 17 height 17
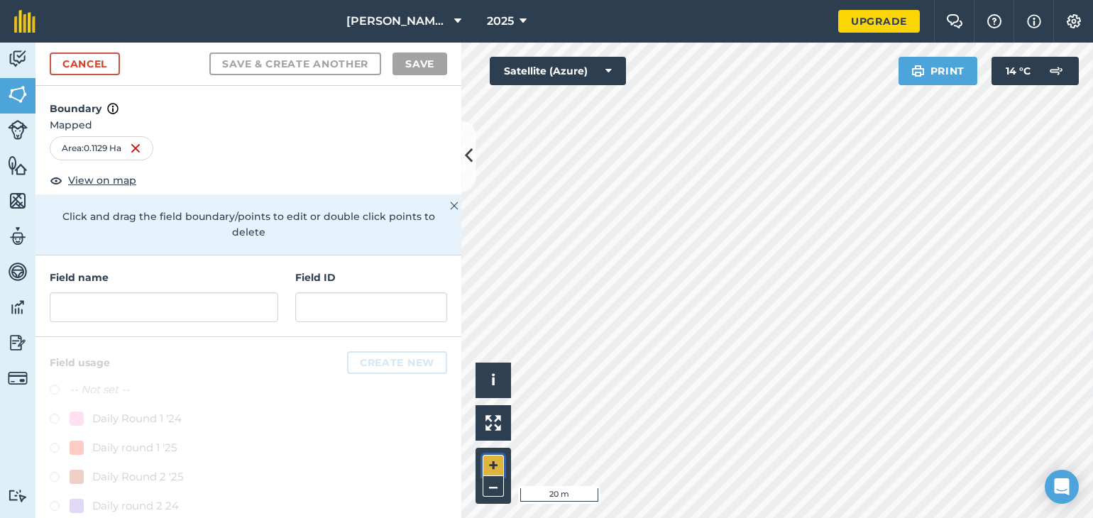
click at [492, 470] on button "+" at bounding box center [493, 465] width 21 height 21
click at [134, 304] on input "text" at bounding box center [164, 307] width 228 height 30
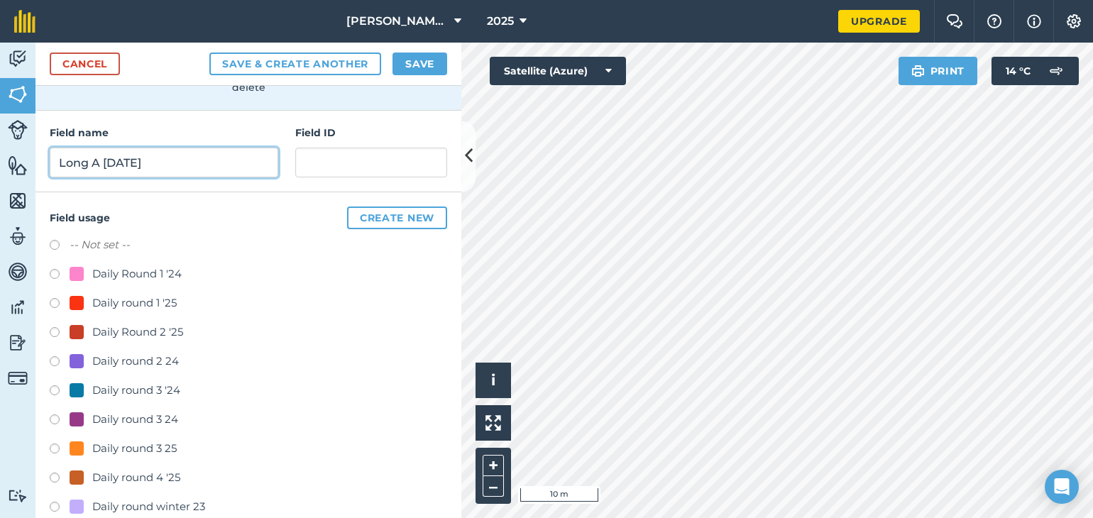
scroll to position [158, 0]
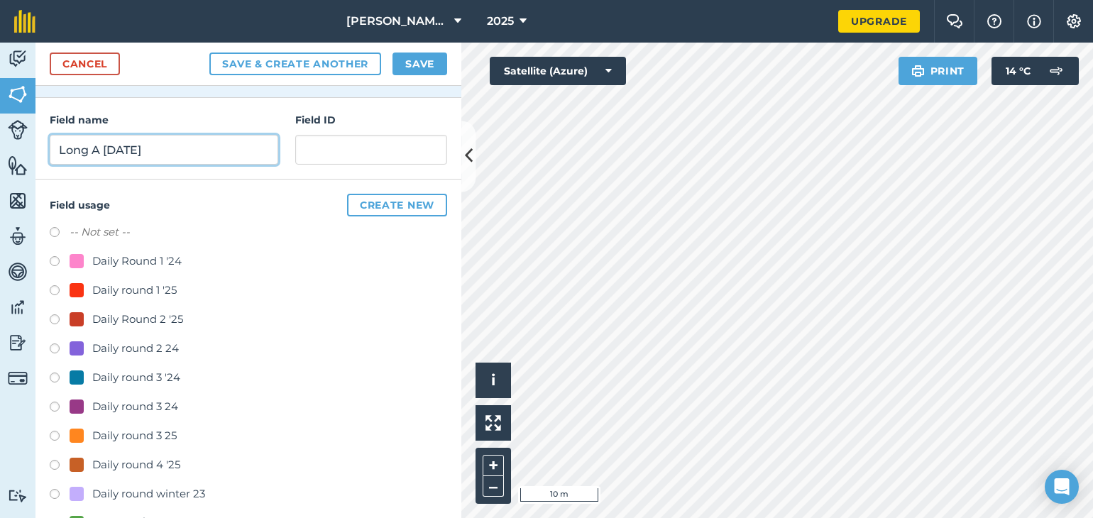
type input "Long A [DATE]"
click at [53, 464] on label at bounding box center [60, 467] width 20 height 14
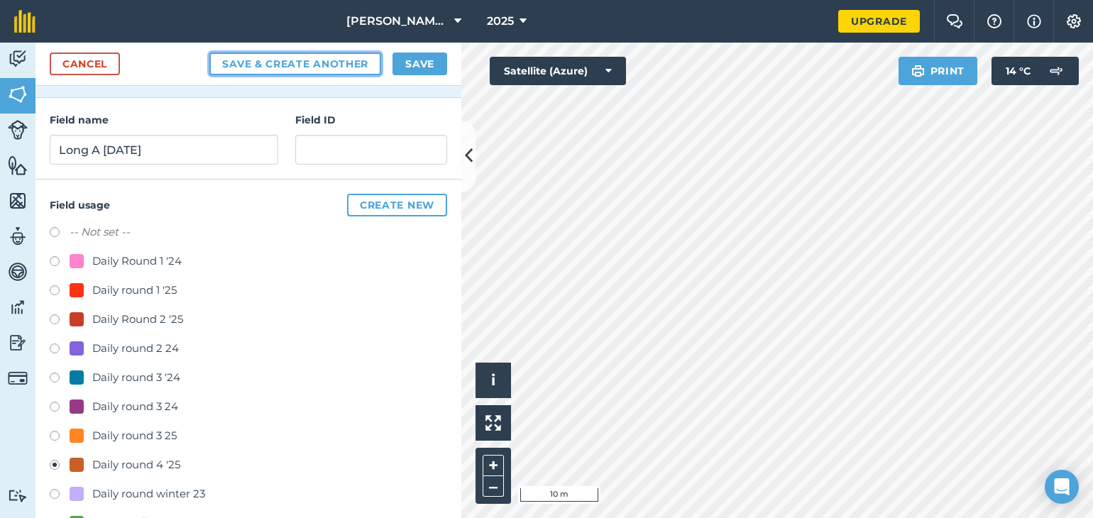
click at [281, 64] on button "Save & Create Another" at bounding box center [295, 64] width 172 height 23
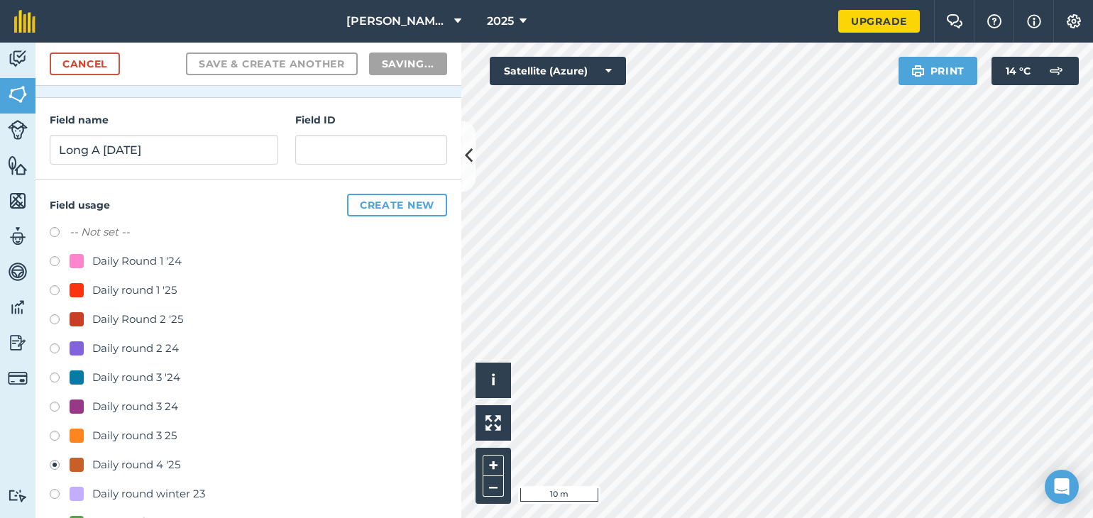
click at [326, 105] on form "Cancel Save & Create Another Saving... Boundary Mapped Area : 0.1151 Ha View on…" at bounding box center [248, 280] width 426 height 475
radio input "false"
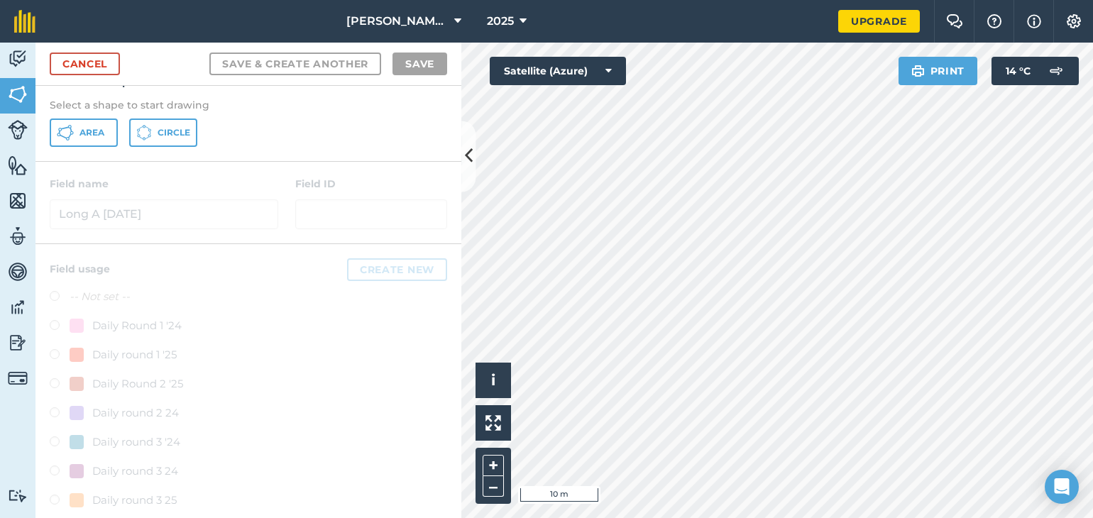
click at [931, 0] on html "[PERSON_NAME] Farm 2025 Upgrade Farm Chat Help Info Settings Map printing is no…" at bounding box center [546, 259] width 1093 height 518
click at [83, 133] on span "Area" at bounding box center [91, 132] width 25 height 11
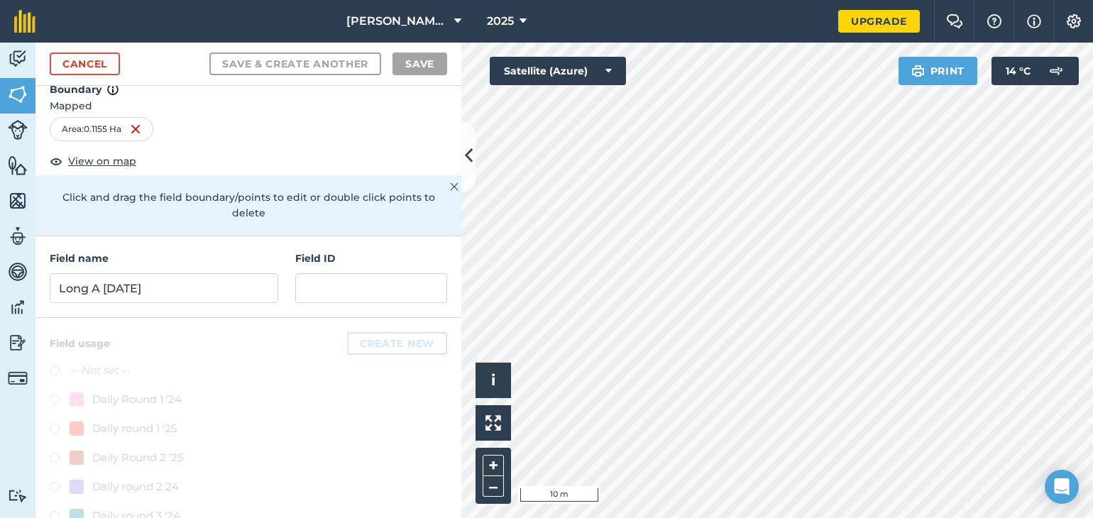
scroll to position [0, 0]
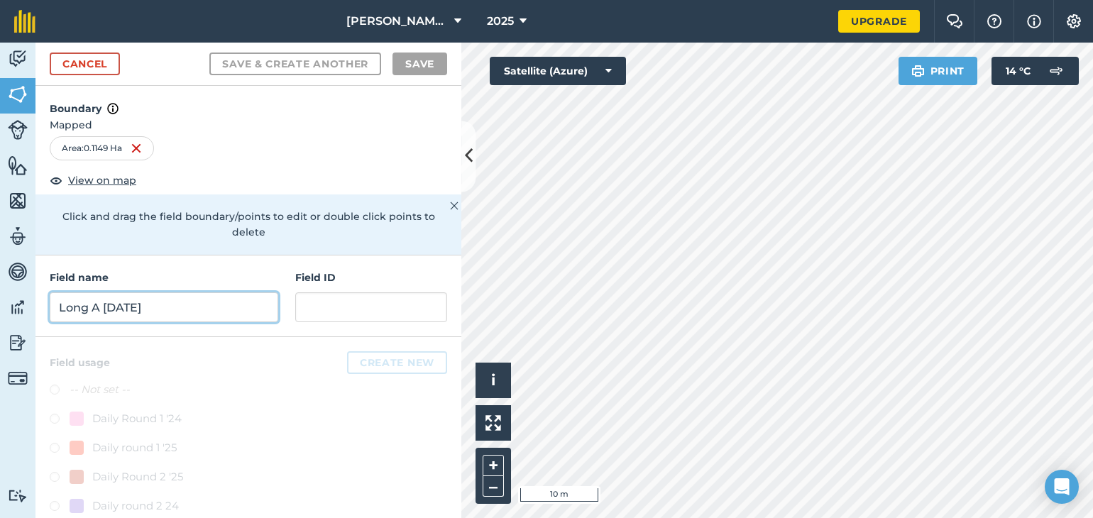
click at [111, 314] on input "Long A [DATE]" at bounding box center [164, 307] width 228 height 30
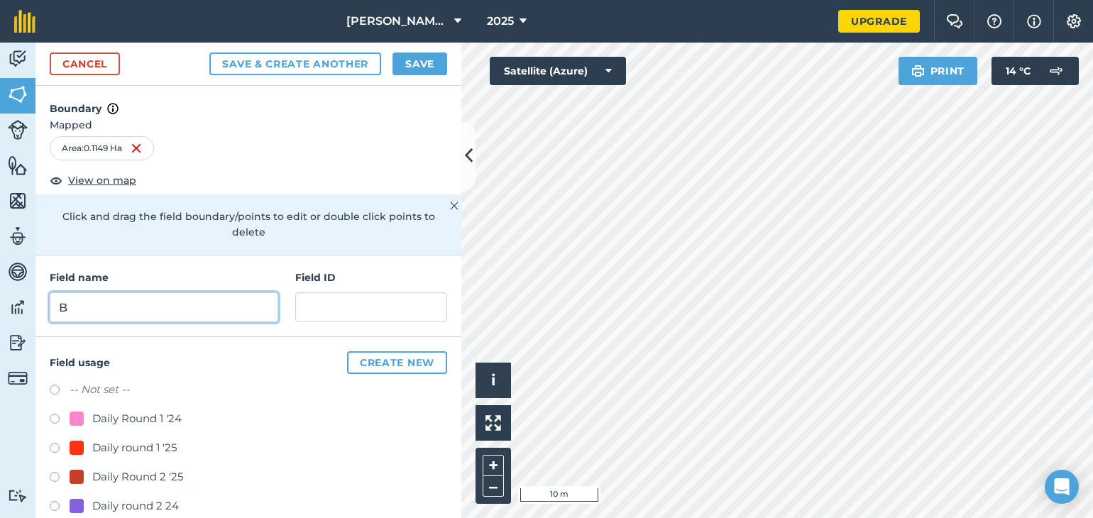
type input "B"
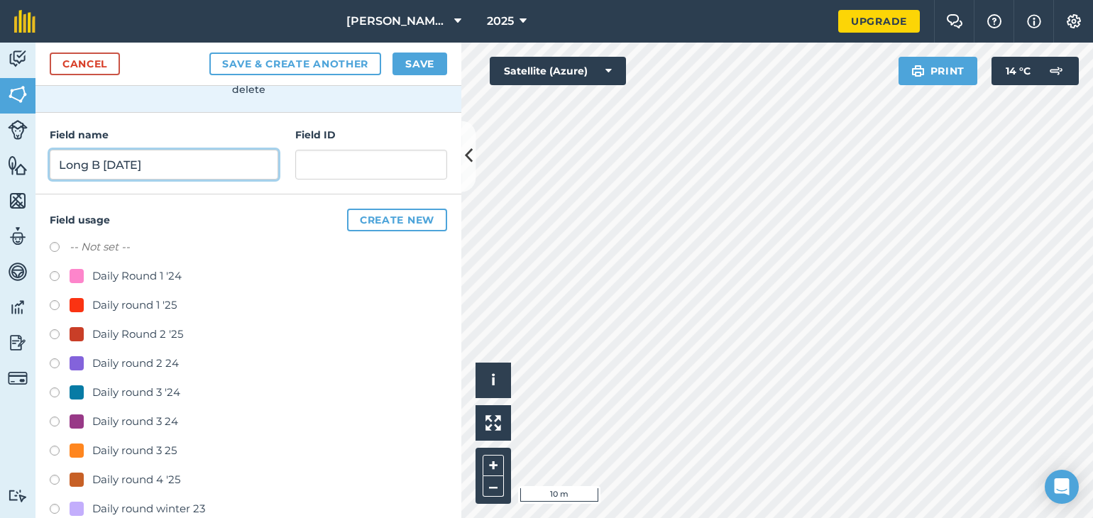
scroll to position [148, 0]
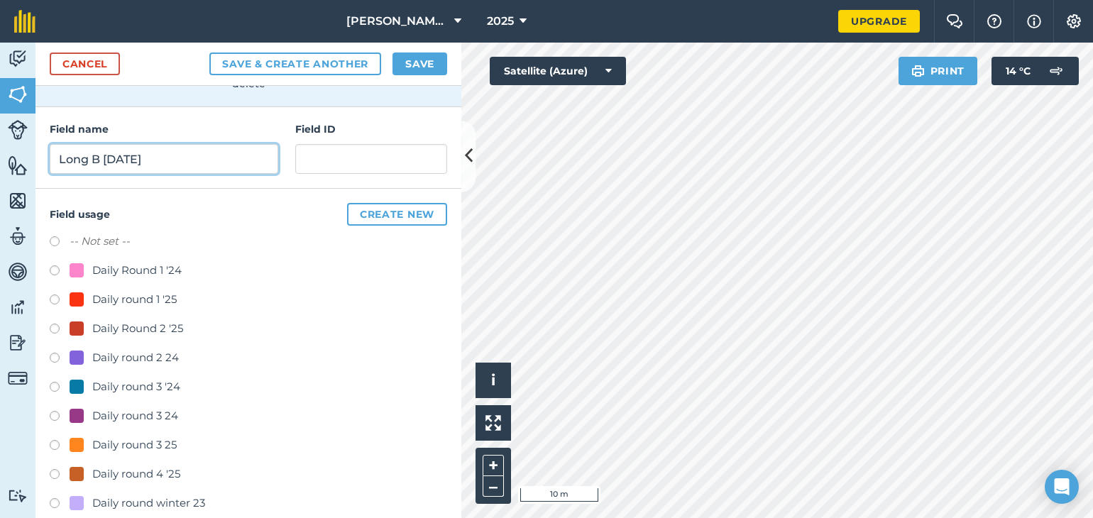
type input "Long B [DATE]"
click at [54, 472] on label at bounding box center [60, 476] width 20 height 14
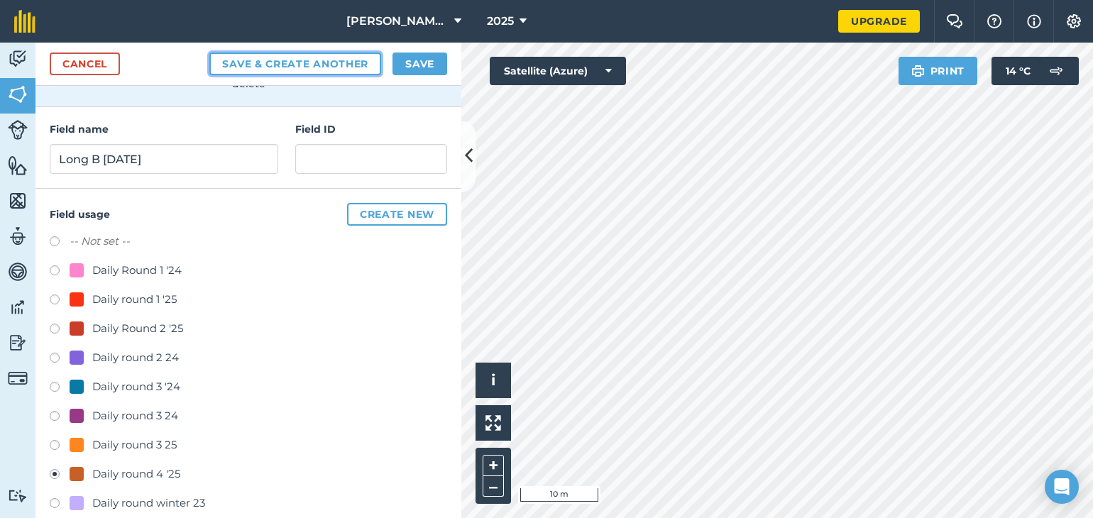
click at [329, 63] on button "Save & Create Another" at bounding box center [295, 64] width 172 height 23
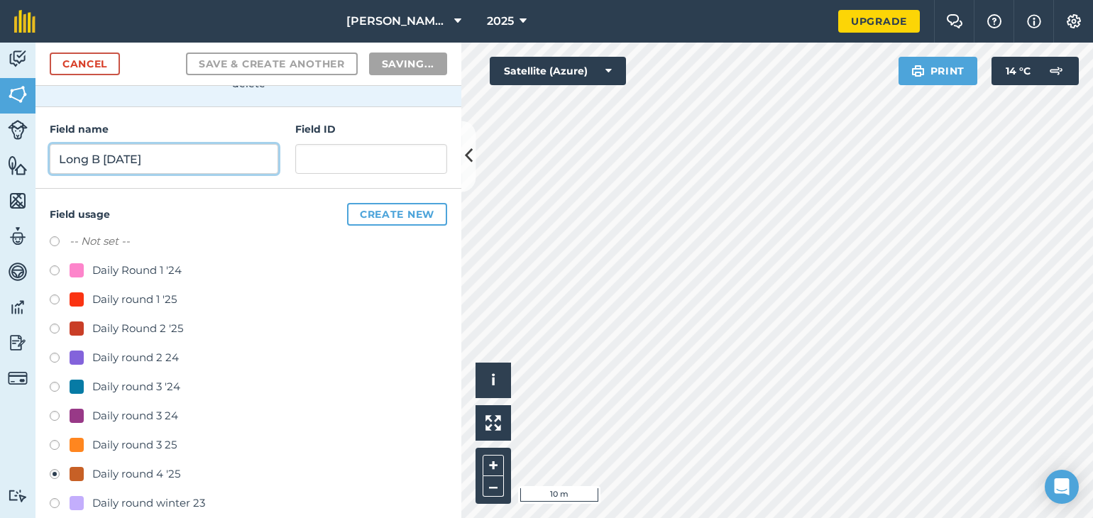
radio input "false"
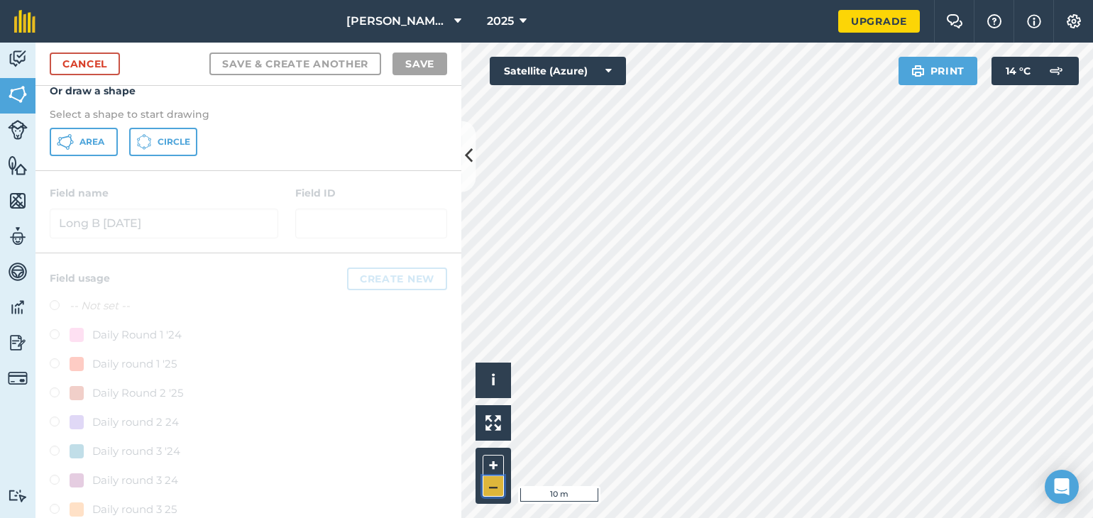
click at [492, 494] on button "–" at bounding box center [493, 486] width 21 height 21
click at [87, 145] on span "Area" at bounding box center [91, 141] width 25 height 11
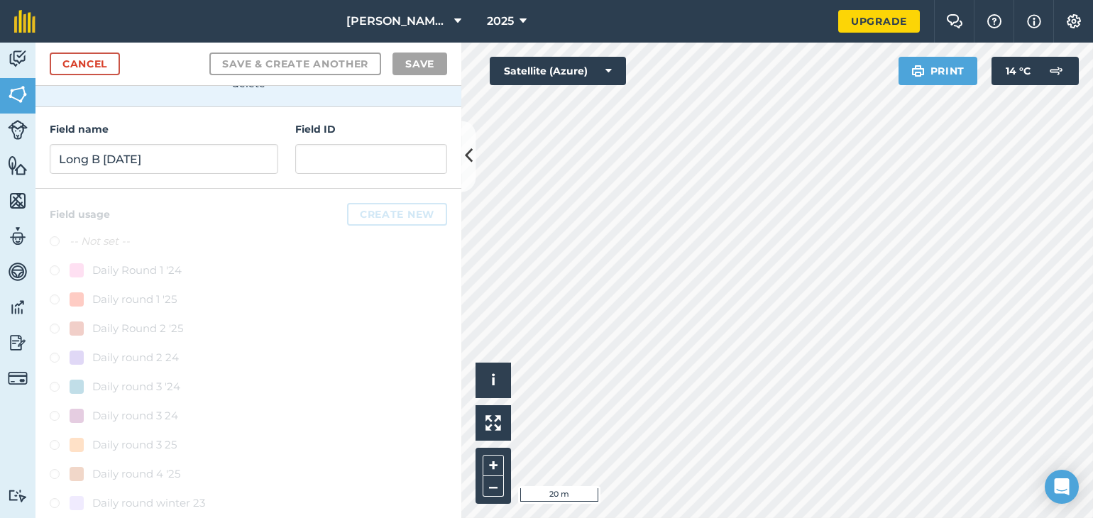
drag, startPoint x: 371, startPoint y: 220, endPoint x: 368, endPoint y: 263, distance: 43.4
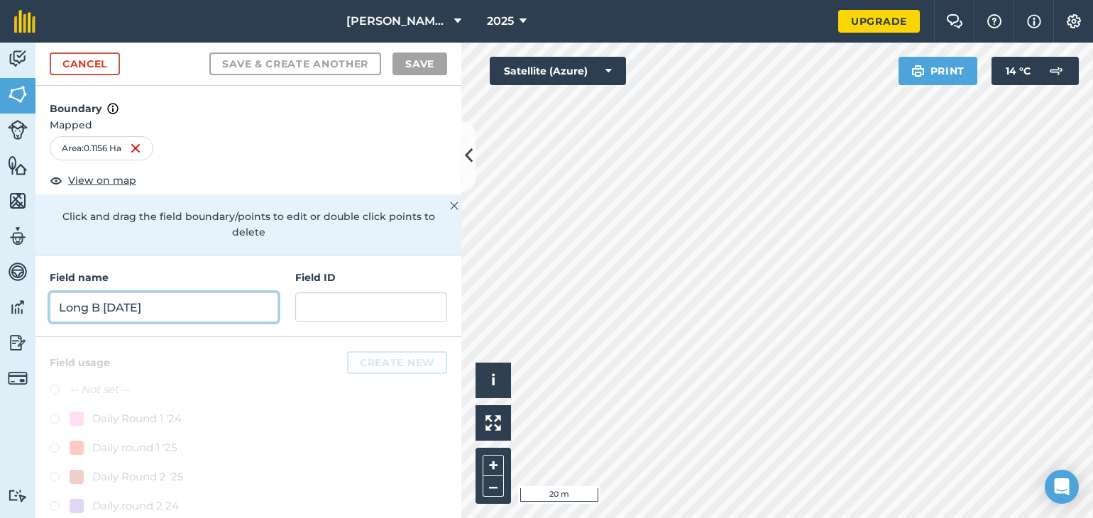
click at [91, 319] on input "Long B [DATE]" at bounding box center [164, 307] width 228 height 30
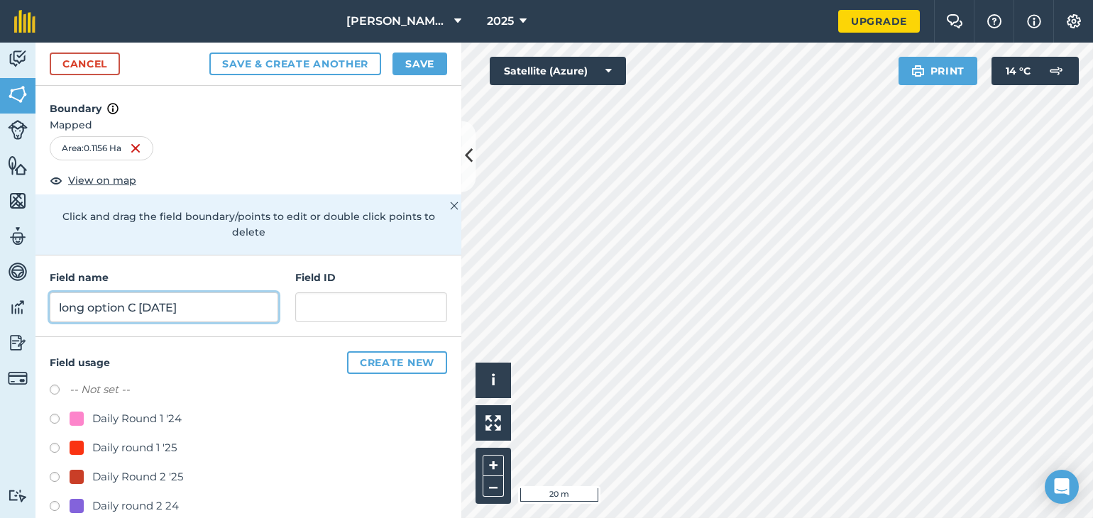
click at [145, 304] on input "long option C [DATE]" at bounding box center [164, 307] width 228 height 30
type input "long option C [DATE]"
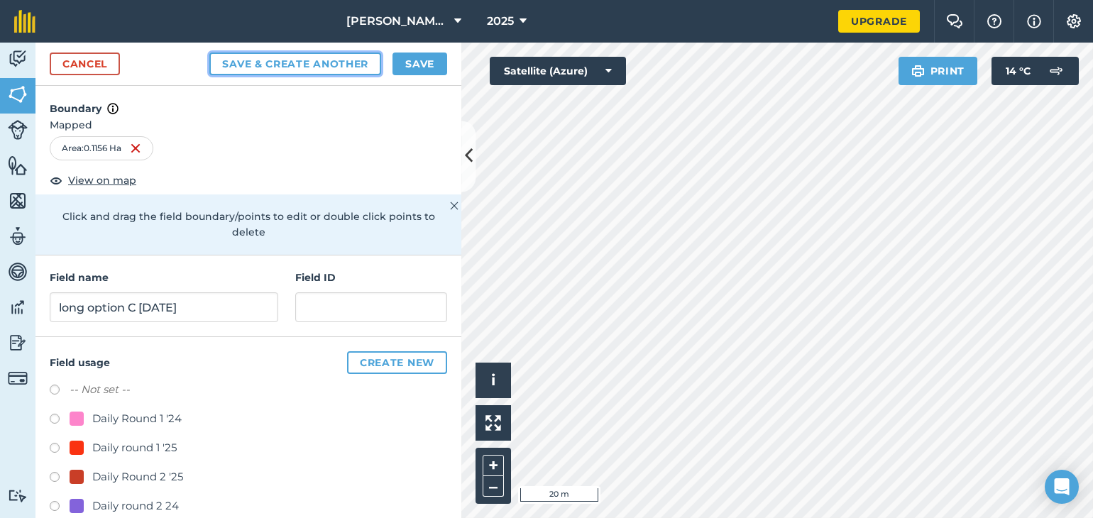
click at [275, 62] on button "Save & Create Another" at bounding box center [295, 64] width 172 height 23
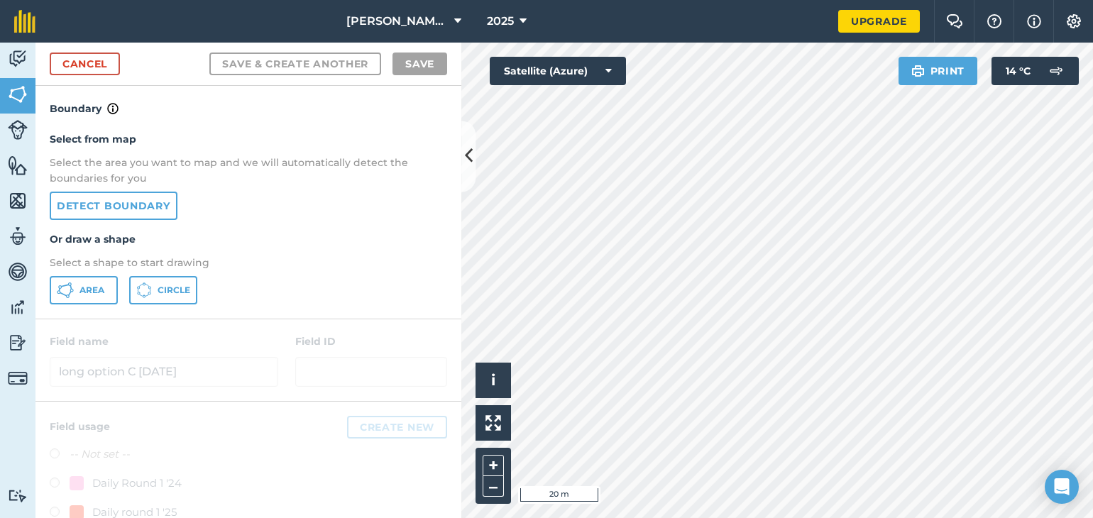
click at [70, 310] on div "Select from map Select the area you want to map and we will automatically detec…" at bounding box center [248, 218] width 426 height 202
click at [82, 279] on button "Area" at bounding box center [84, 290] width 68 height 28
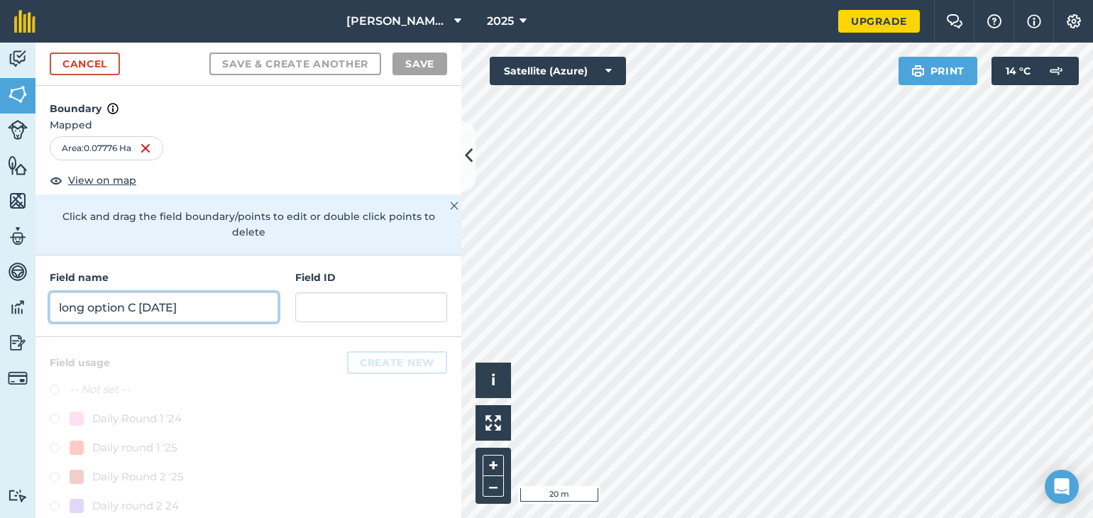
click at [159, 310] on input "long option C [DATE]" at bounding box center [164, 307] width 228 height 30
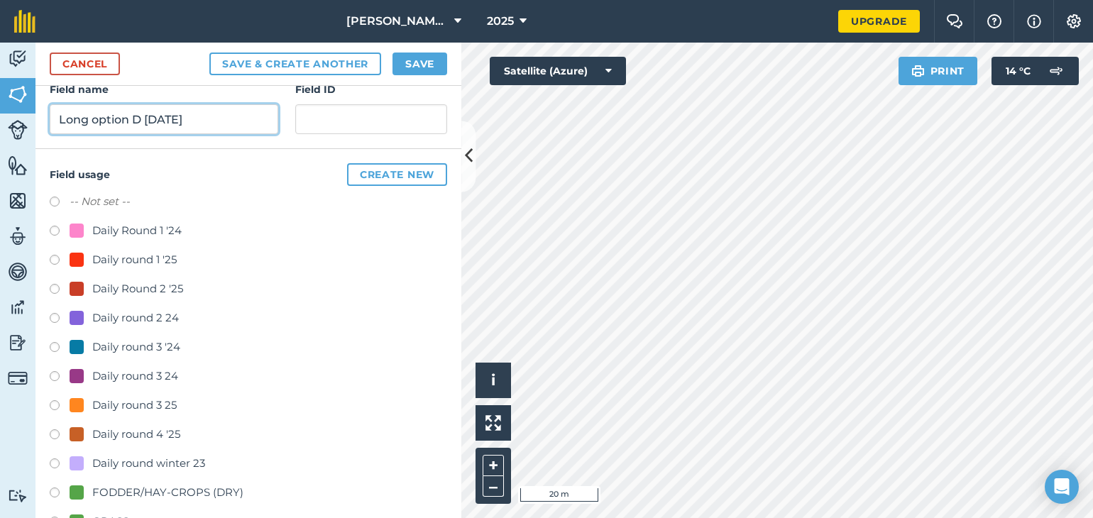
scroll to position [197, 0]
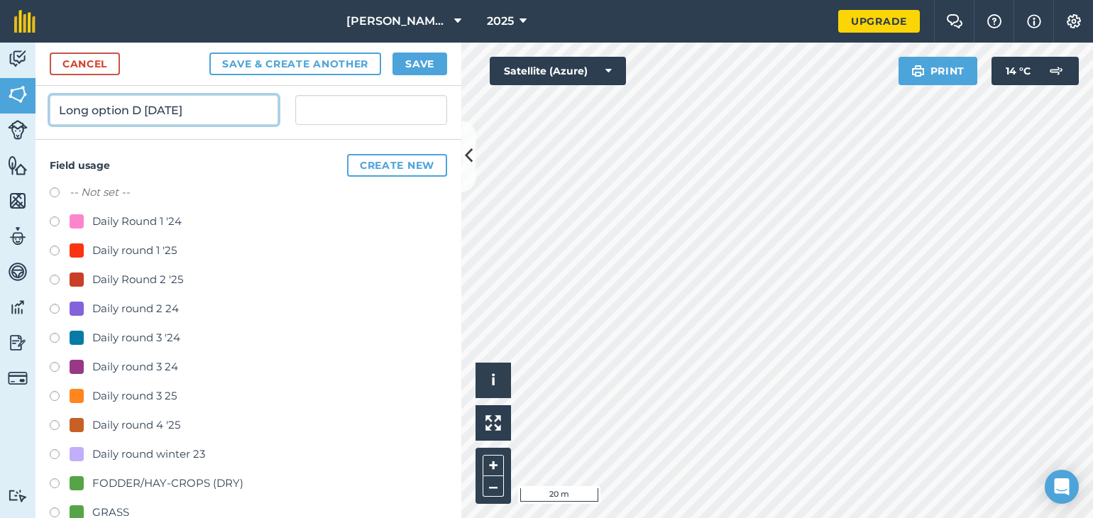
type input "Long option D [DATE]"
click at [55, 395] on label at bounding box center [60, 398] width 20 height 14
radio input "true"
click at [55, 420] on label at bounding box center [60, 427] width 20 height 14
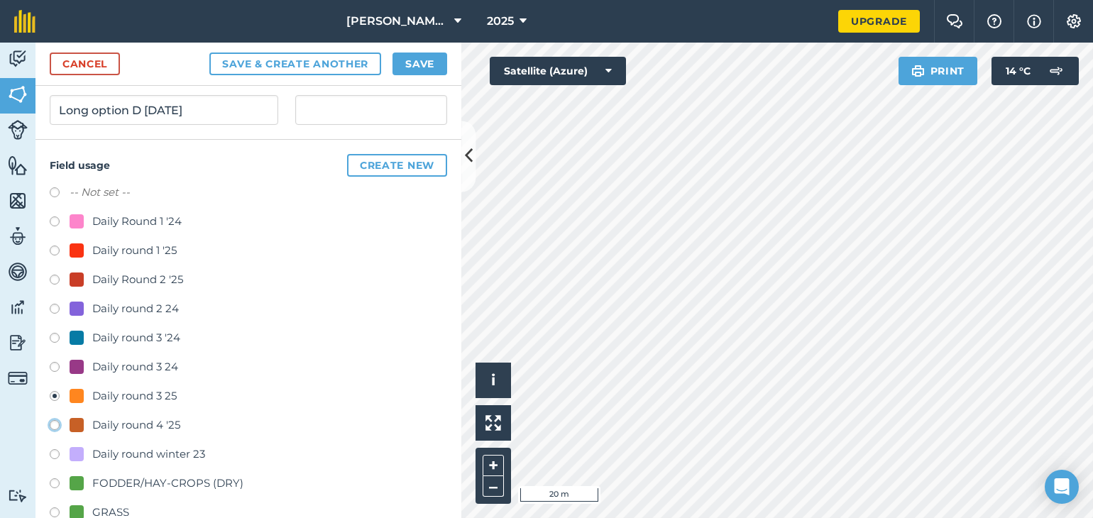
radio input "true"
click at [403, 63] on button "Save" at bounding box center [419, 64] width 55 height 23
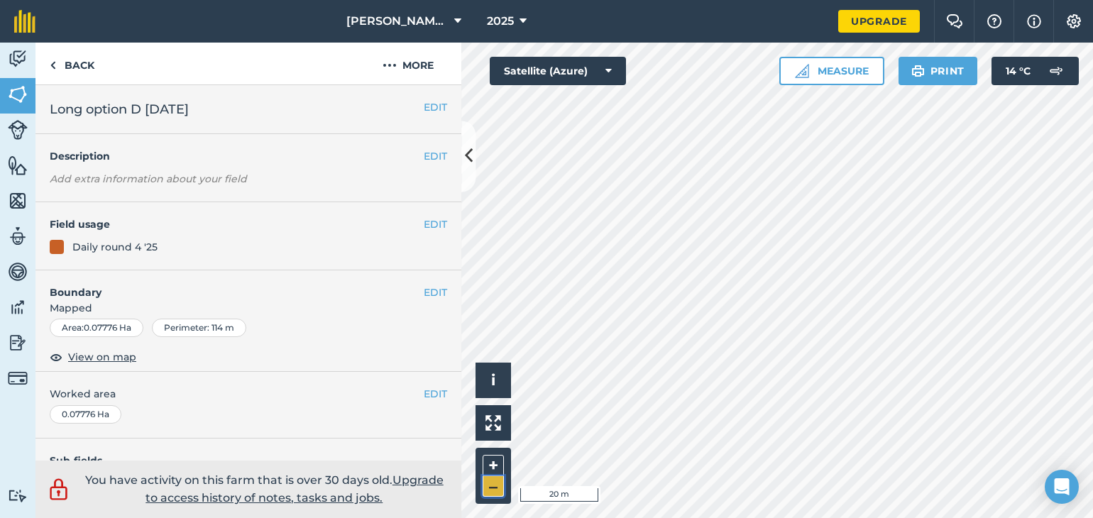
click at [500, 483] on button "–" at bounding box center [493, 486] width 21 height 21
click at [91, 73] on link "Back" at bounding box center [71, 64] width 73 height 42
click at [83, 72] on link "Back" at bounding box center [71, 64] width 73 height 42
click at [501, 429] on button at bounding box center [492, 422] width 35 height 35
click at [495, 483] on button "–" at bounding box center [493, 486] width 21 height 21
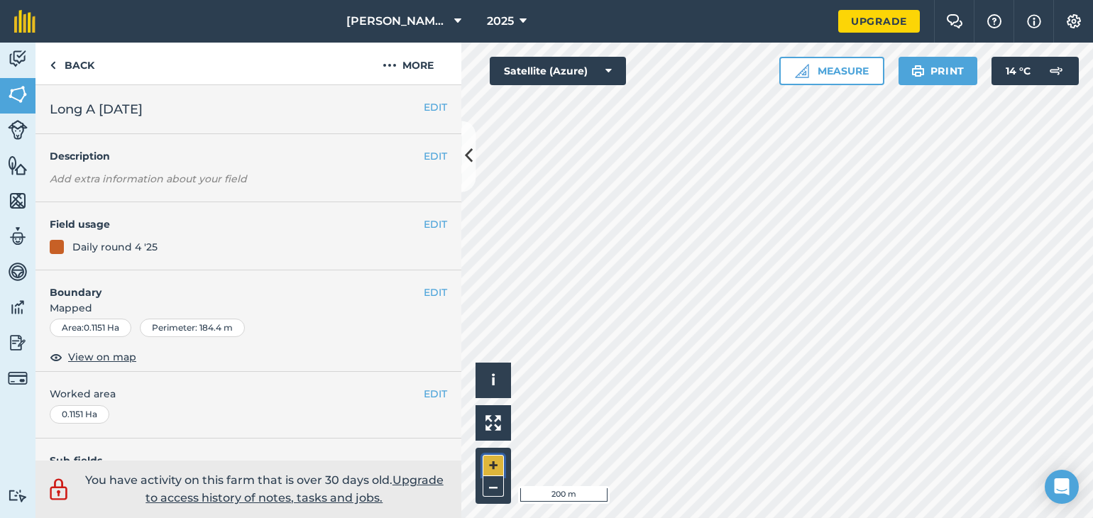
click at [496, 472] on button "+" at bounding box center [493, 465] width 21 height 21
click at [494, 466] on button "+" at bounding box center [493, 465] width 21 height 21
click at [498, 463] on button "+" at bounding box center [493, 465] width 21 height 21
click at [424, 294] on button "EDIT" at bounding box center [435, 293] width 23 height 16
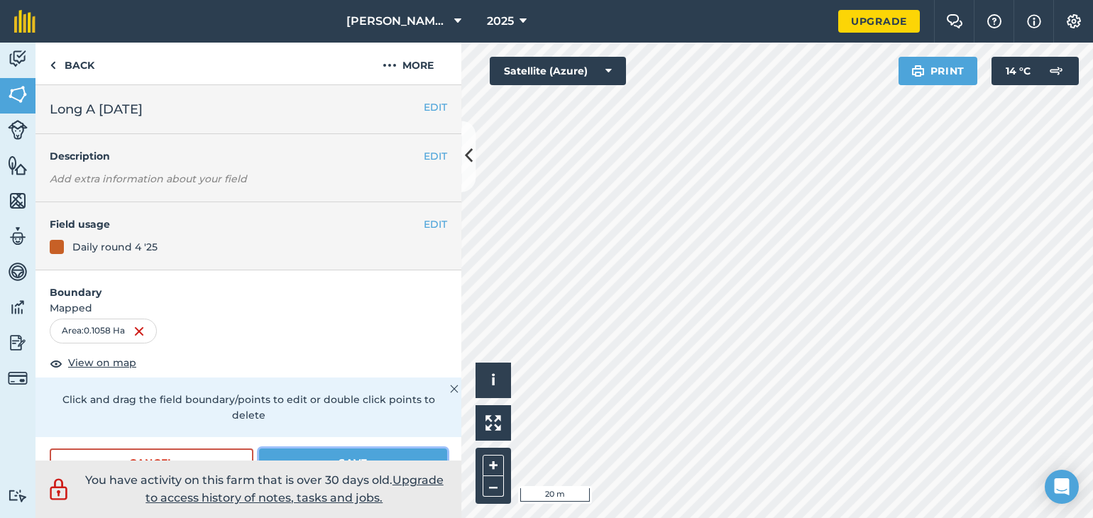
click at [358, 456] on button "Save" at bounding box center [353, 462] width 188 height 28
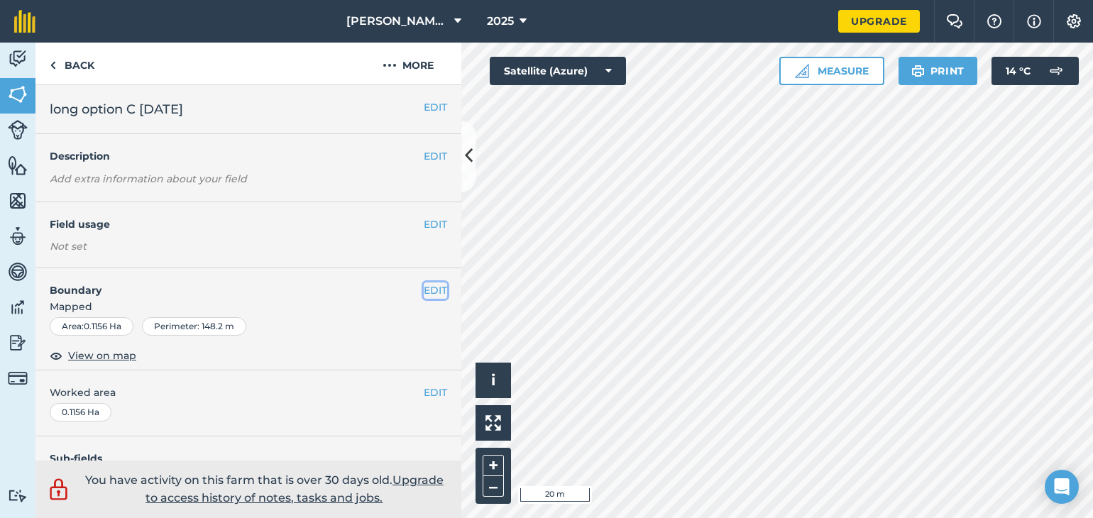
click at [424, 290] on button "EDIT" at bounding box center [435, 290] width 23 height 16
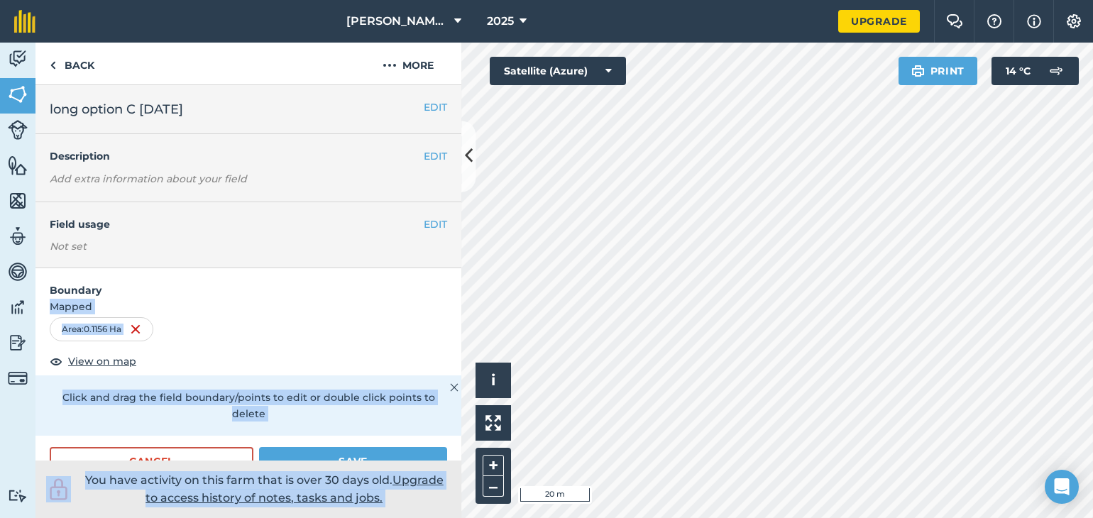
click at [500, 323] on div "Activity Fields Livestock Features Maps Team Vehicles Data Reporting Billing Tu…" at bounding box center [546, 280] width 1093 height 475
click at [414, 318] on div "Area : 0.1171 Ha" at bounding box center [248, 329] width 397 height 24
click at [294, 317] on div "Area : 0.1175 Ha" at bounding box center [248, 329] width 397 height 24
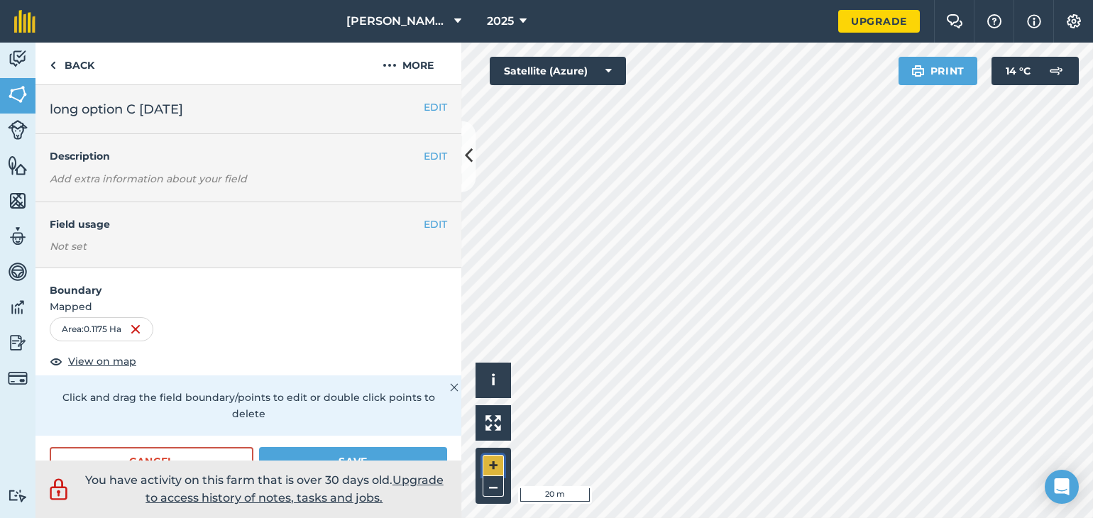
click at [497, 463] on button "+" at bounding box center [493, 465] width 21 height 21
click at [519, 455] on div "Click to start drawing i © 2025 TomTom, Microsoft 10 m + –" at bounding box center [777, 280] width 632 height 475
click at [352, 457] on button "Save" at bounding box center [353, 461] width 188 height 28
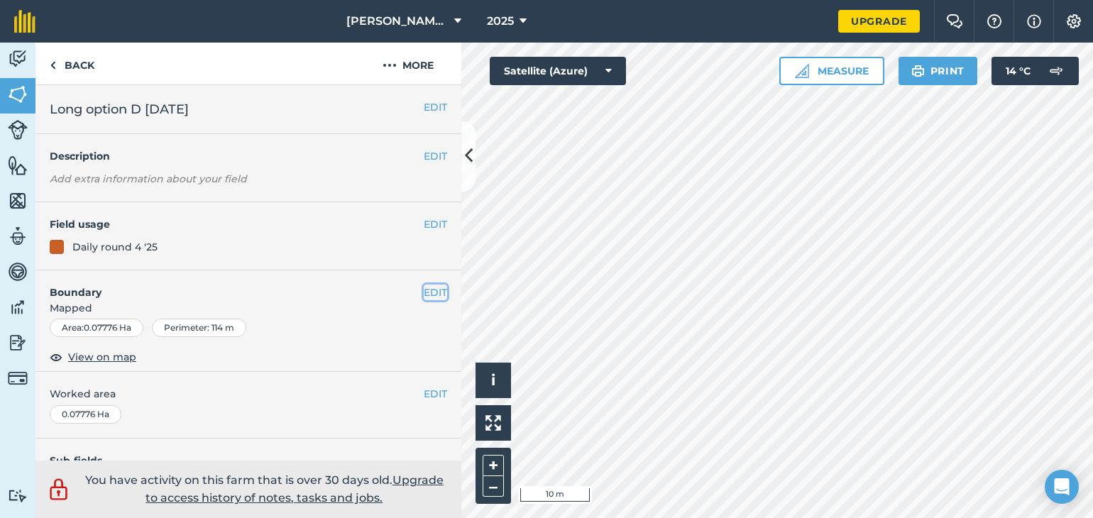
click at [424, 293] on button "EDIT" at bounding box center [435, 293] width 23 height 16
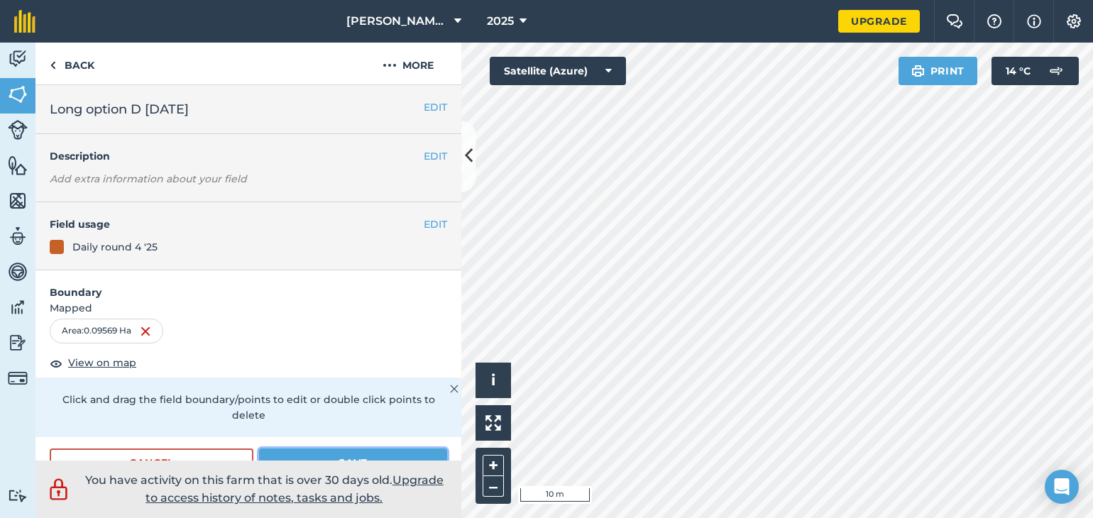
click at [384, 453] on button "Save" at bounding box center [353, 462] width 188 height 28
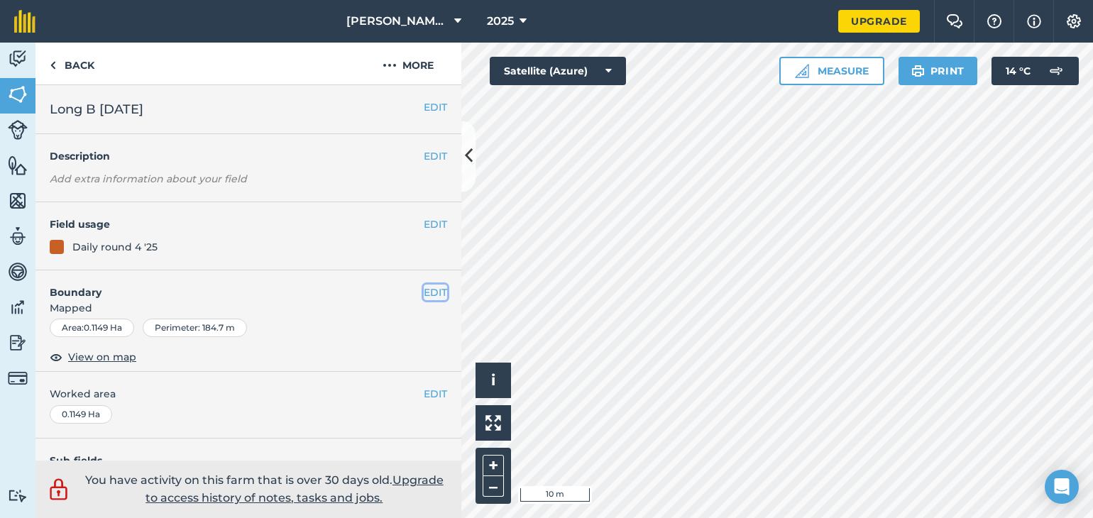
click at [424, 291] on button "EDIT" at bounding box center [435, 293] width 23 height 16
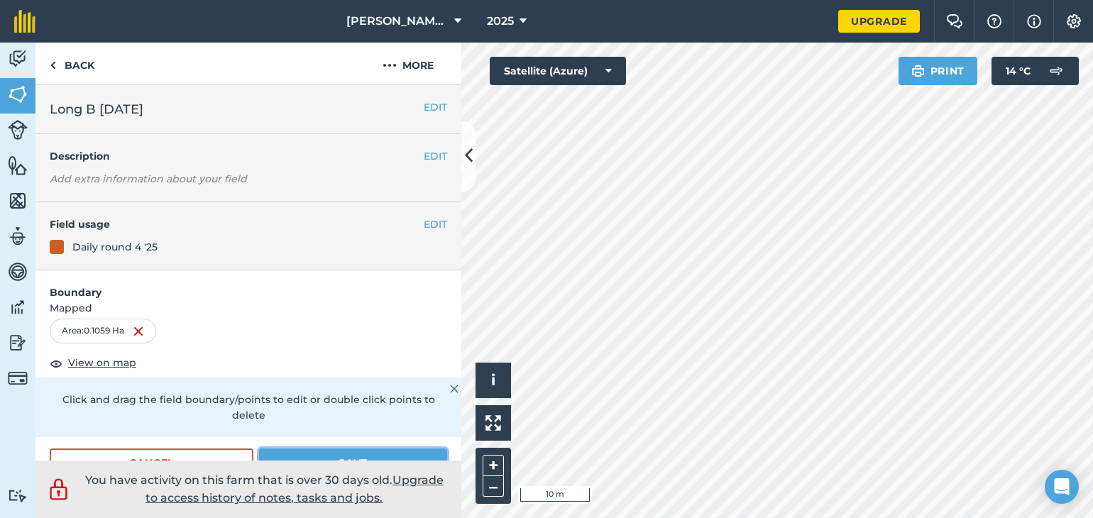
click at [292, 452] on button "Save" at bounding box center [353, 462] width 188 height 28
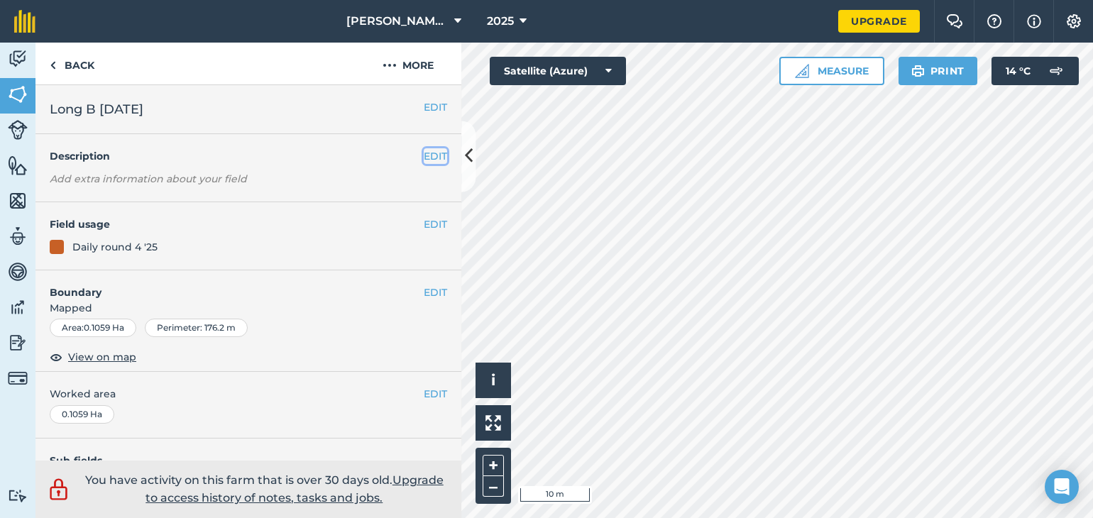
click at [424, 151] on button "EDIT" at bounding box center [435, 156] width 23 height 16
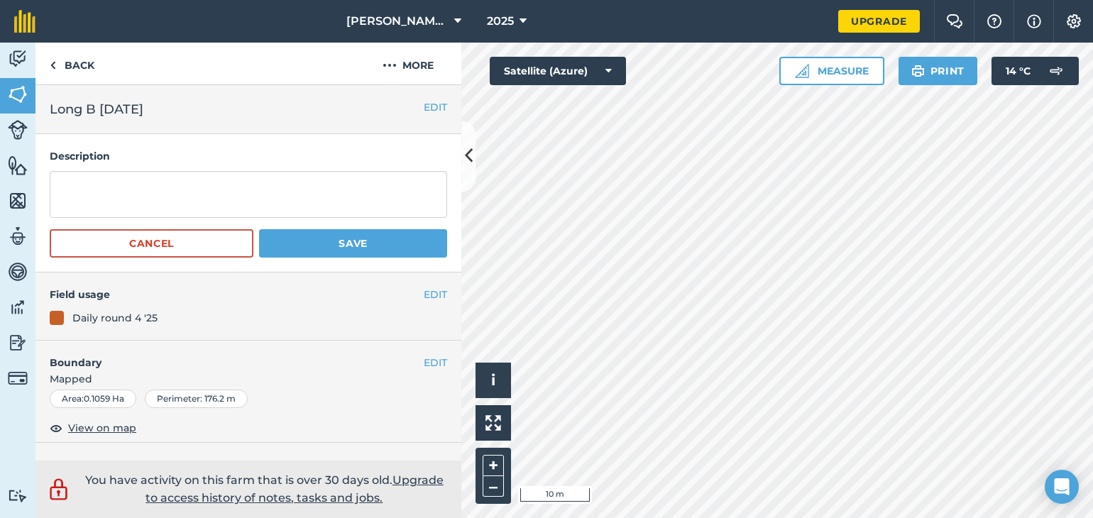
drag, startPoint x: 423, startPoint y: 151, endPoint x: 441, endPoint y: 156, distance: 18.4
click at [426, 151] on h4 "Description" at bounding box center [248, 156] width 397 height 16
click at [321, 242] on button "Save" at bounding box center [353, 243] width 188 height 28
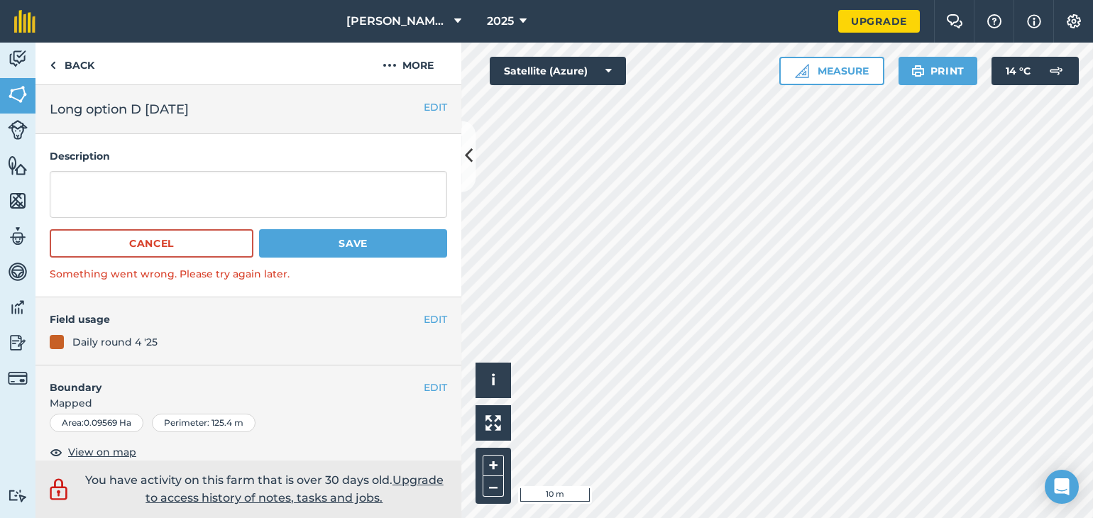
click at [426, 115] on div "EDIT Long option D [DATE]" at bounding box center [248, 109] width 426 height 49
click at [424, 105] on button "EDIT" at bounding box center [435, 107] width 23 height 16
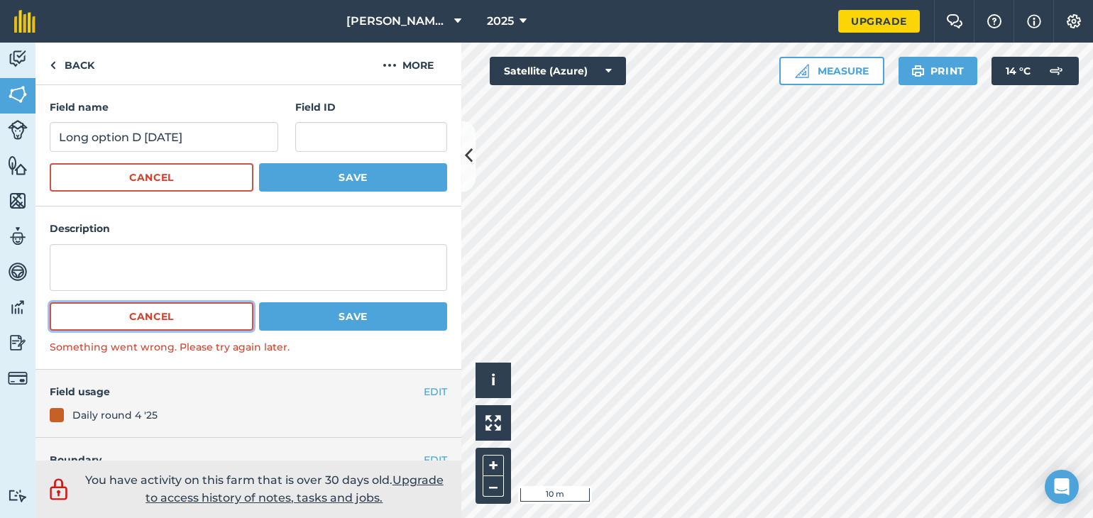
click at [187, 316] on button "Cancel" at bounding box center [152, 316] width 204 height 28
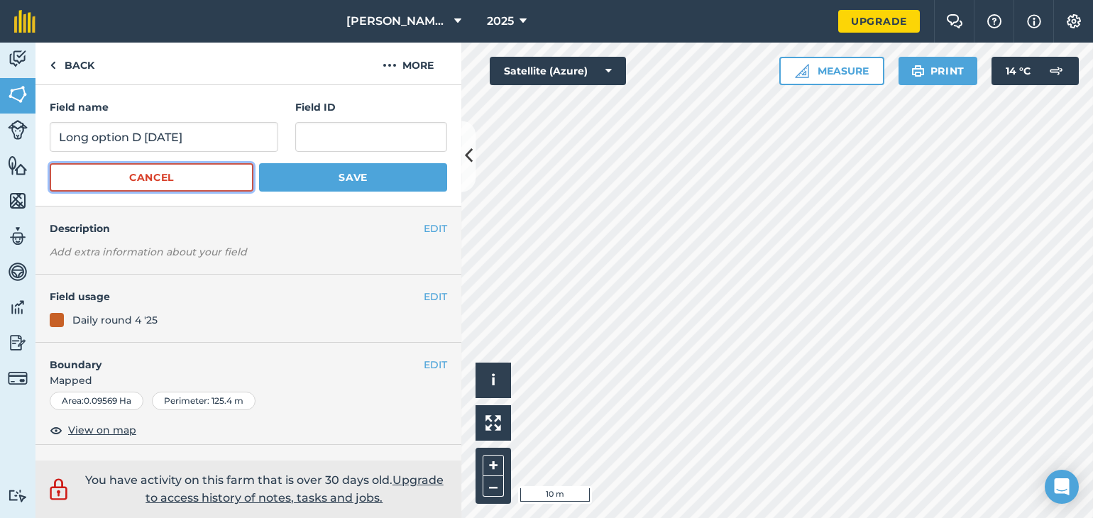
click at [182, 182] on button "Cancel" at bounding box center [152, 177] width 204 height 28
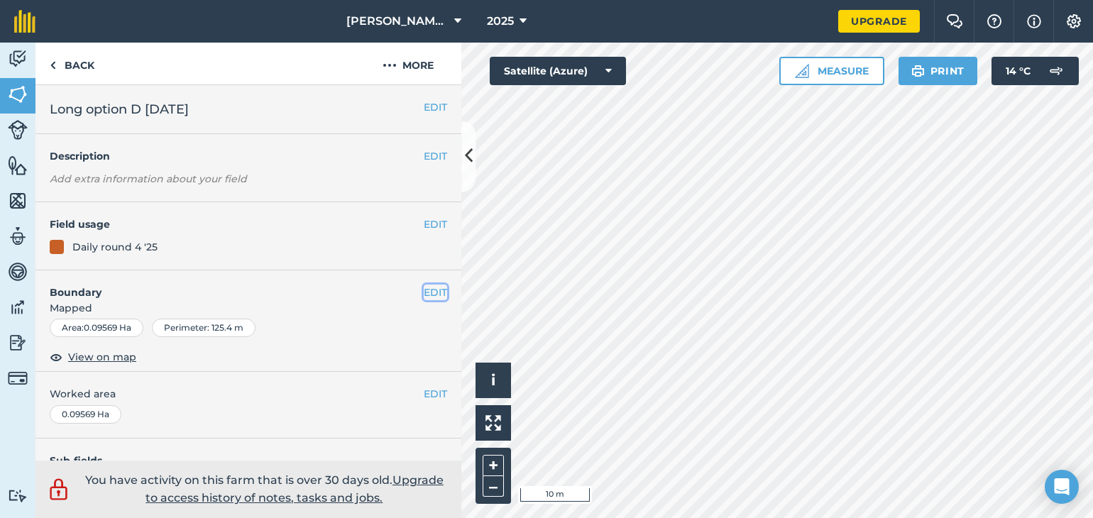
click at [425, 293] on button "EDIT" at bounding box center [435, 293] width 23 height 16
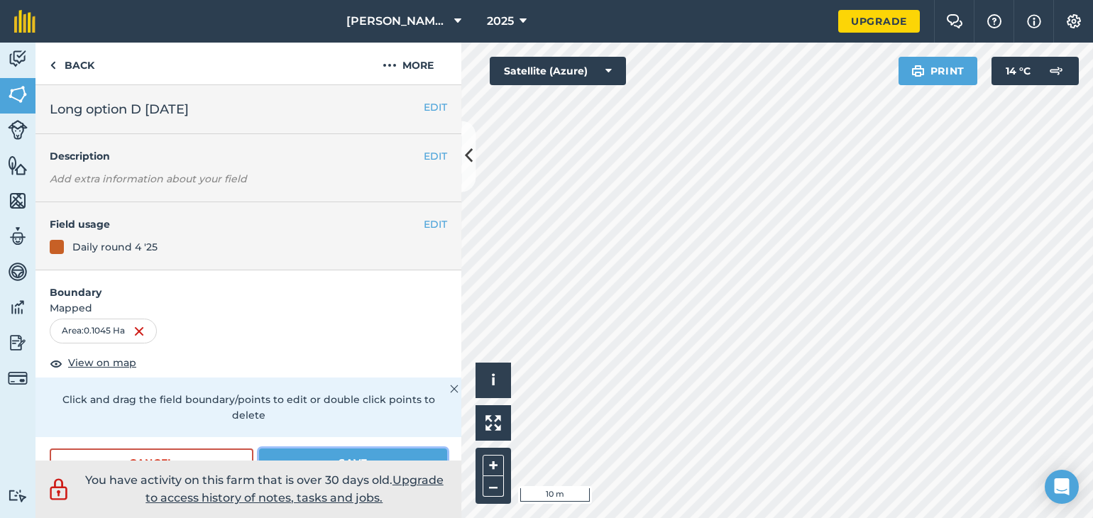
click at [321, 455] on button "Save" at bounding box center [353, 462] width 188 height 28
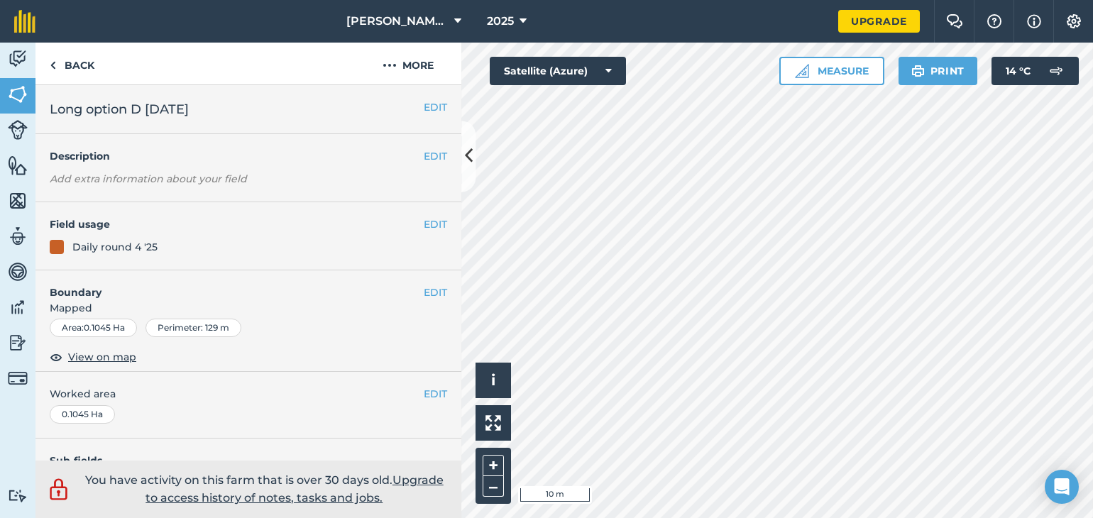
click at [1084, 517] on html "[PERSON_NAME] Farm 2025 Upgrade Farm Chat Help Info Settings Map printing is no…" at bounding box center [546, 259] width 1093 height 518
click at [751, 12] on div "[PERSON_NAME] Farm 2025 Upgrade Farm Chat Help Info Settings Map printing is no…" at bounding box center [546, 259] width 1093 height 518
click at [75, 65] on link "Back" at bounding box center [71, 64] width 73 height 42
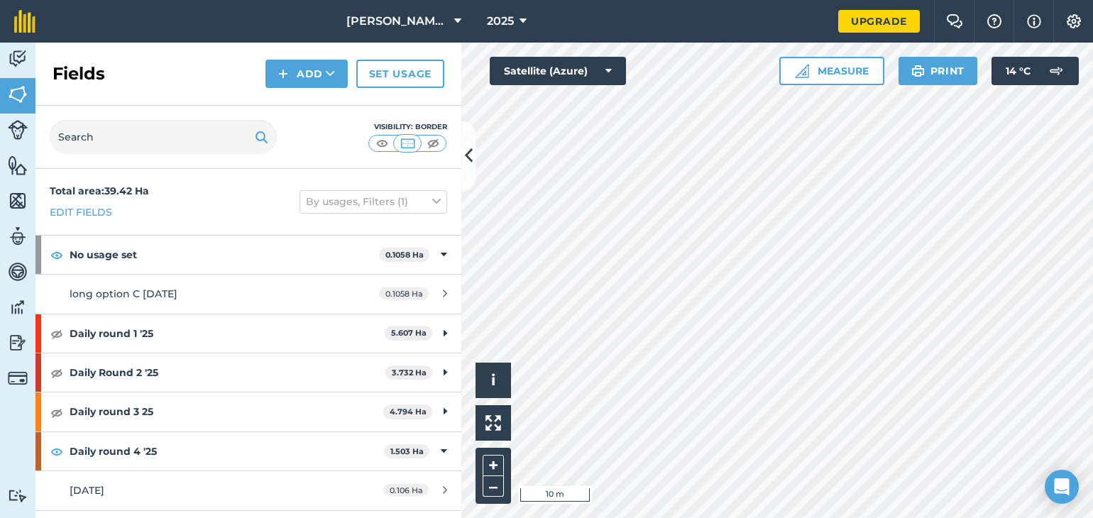
click at [834, 517] on html "[PERSON_NAME] Farm 2025 Upgrade Farm Chat Help Info Settings Map printing is no…" at bounding box center [546, 259] width 1093 height 518
